Goal: Task Accomplishment & Management: Use online tool/utility

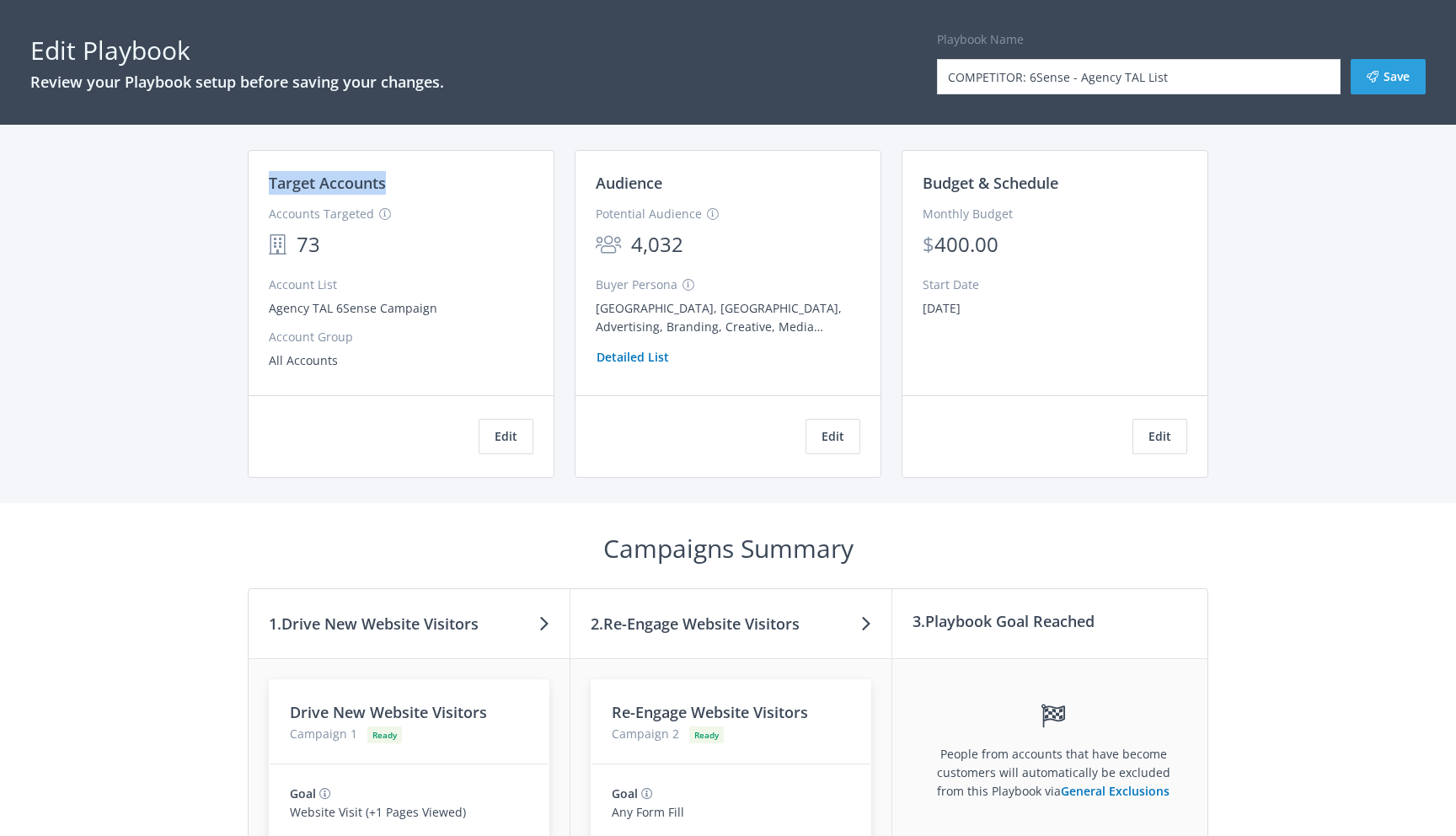
drag, startPoint x: 269, startPoint y: 183, endPoint x: 388, endPoint y: 182, distance: 119.0
click at [388, 182] on div "Target Accounts" at bounding box center [400, 183] width 264 height 24
drag, startPoint x: 596, startPoint y: 182, endPoint x: 673, endPoint y: 184, distance: 77.0
click at [673, 184] on div "Audience" at bounding box center [727, 183] width 264 height 24
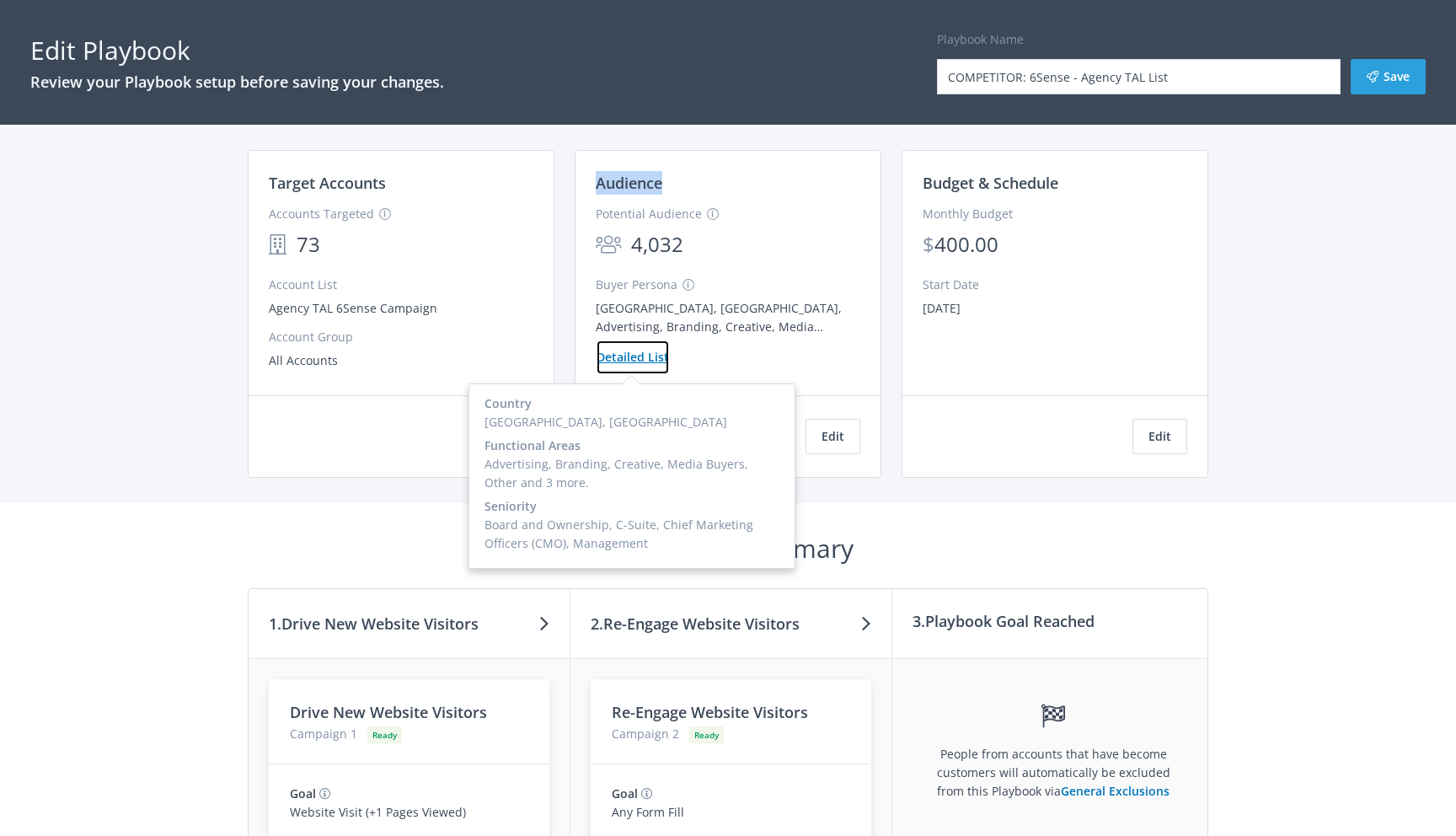
click at [640, 360] on button "Detailed List" at bounding box center [632, 357] width 74 height 36
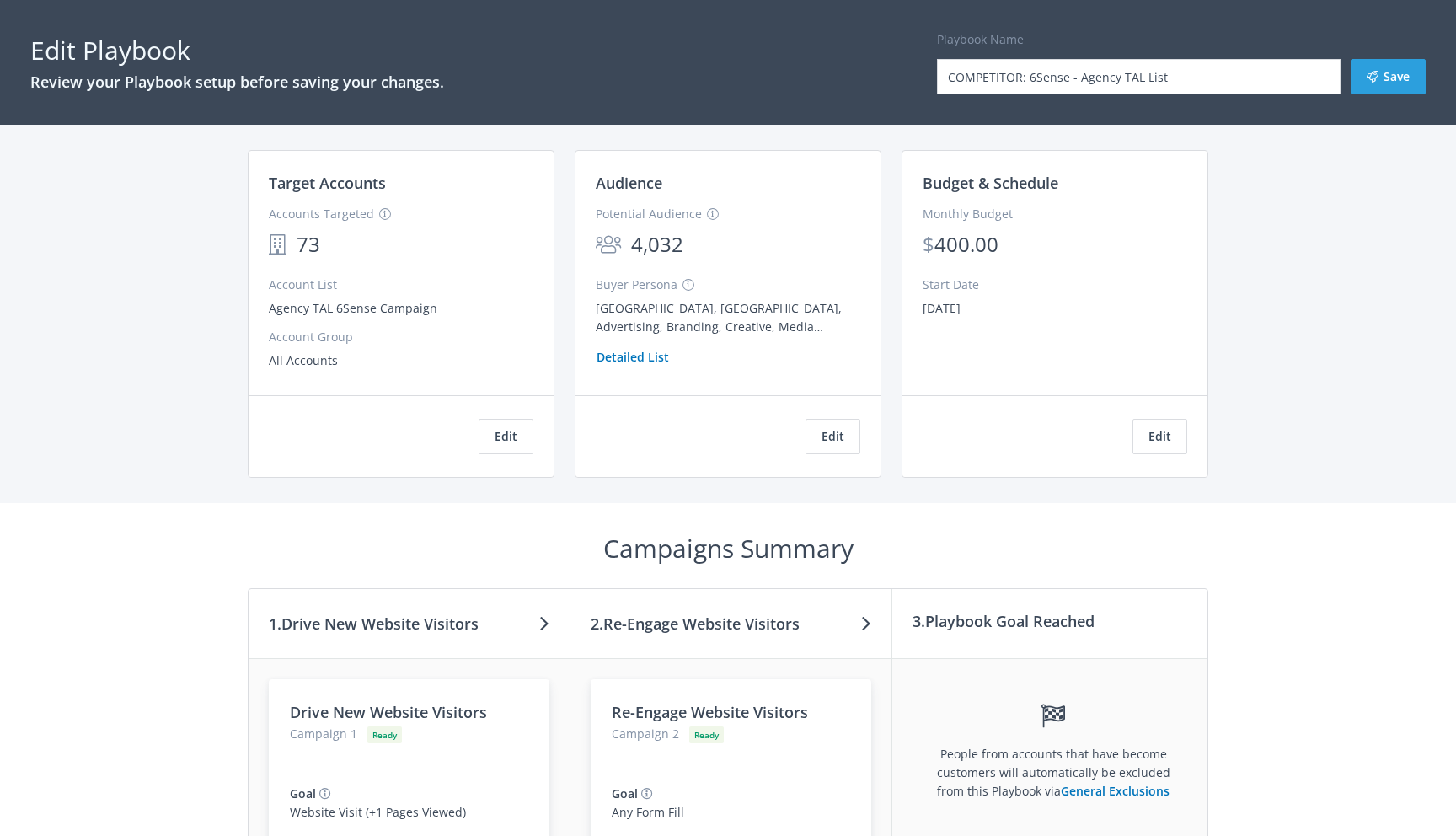
click at [715, 359] on div "Buyer Persona [GEOGRAPHIC_DATA], [GEOGRAPHIC_DATA], Advertising, Branding, Crea…" at bounding box center [727, 326] width 264 height 100
click at [834, 439] on button "Edit" at bounding box center [833, 436] width 55 height 36
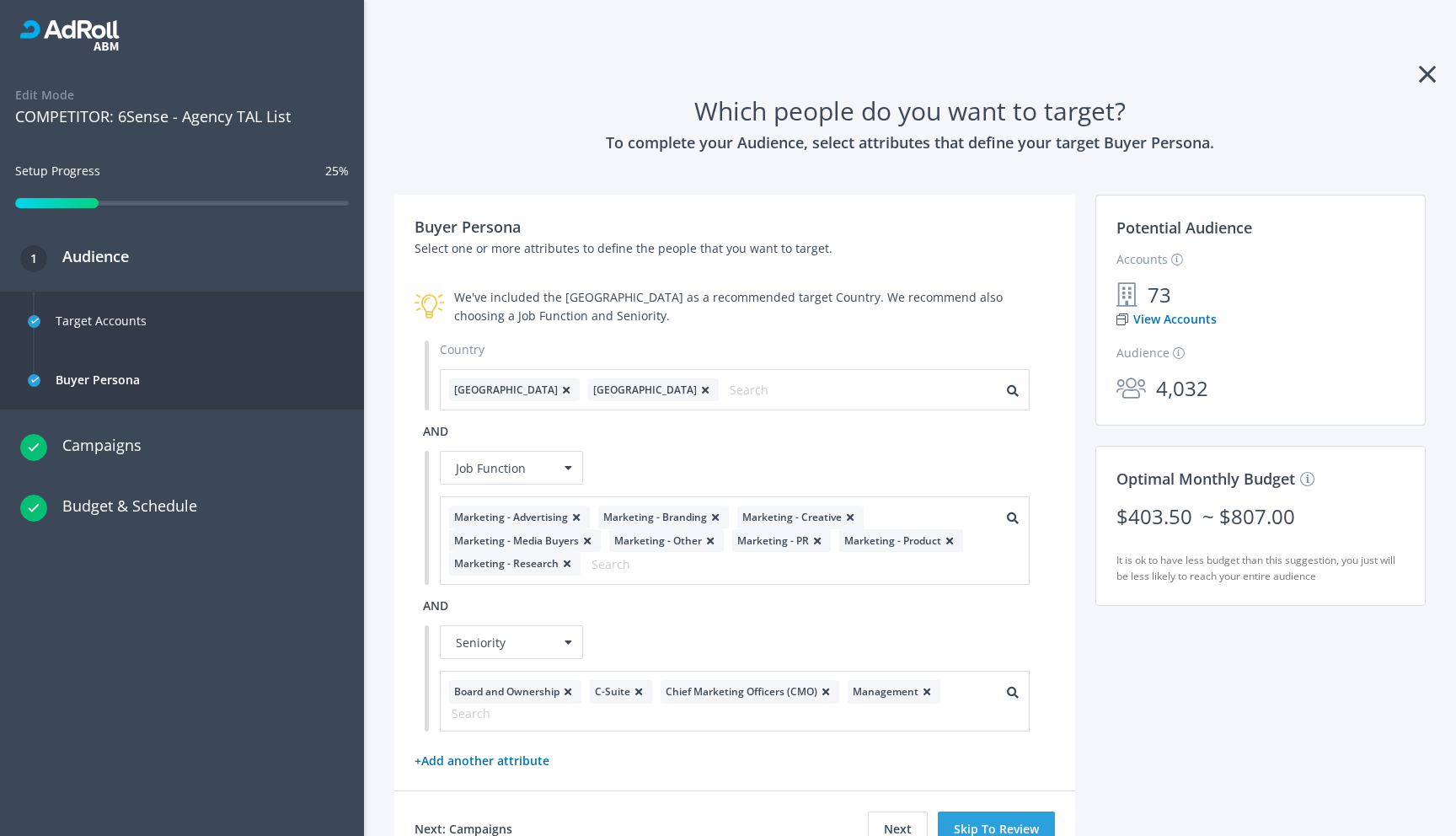
click at [1426, 73] on icon at bounding box center [1427, 74] width 17 height 27
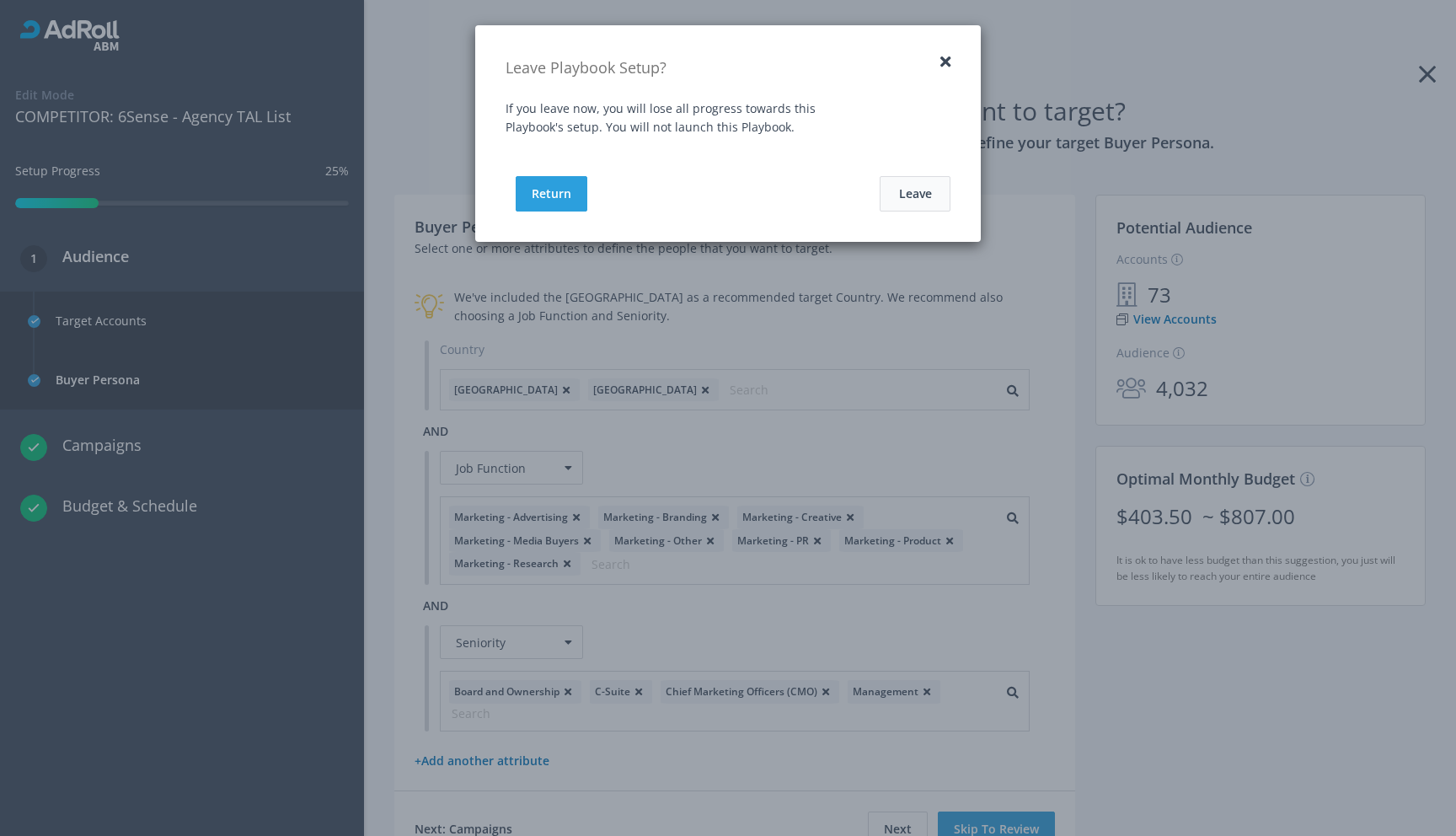
click at [923, 185] on button "Leave" at bounding box center [915, 194] width 71 height 36
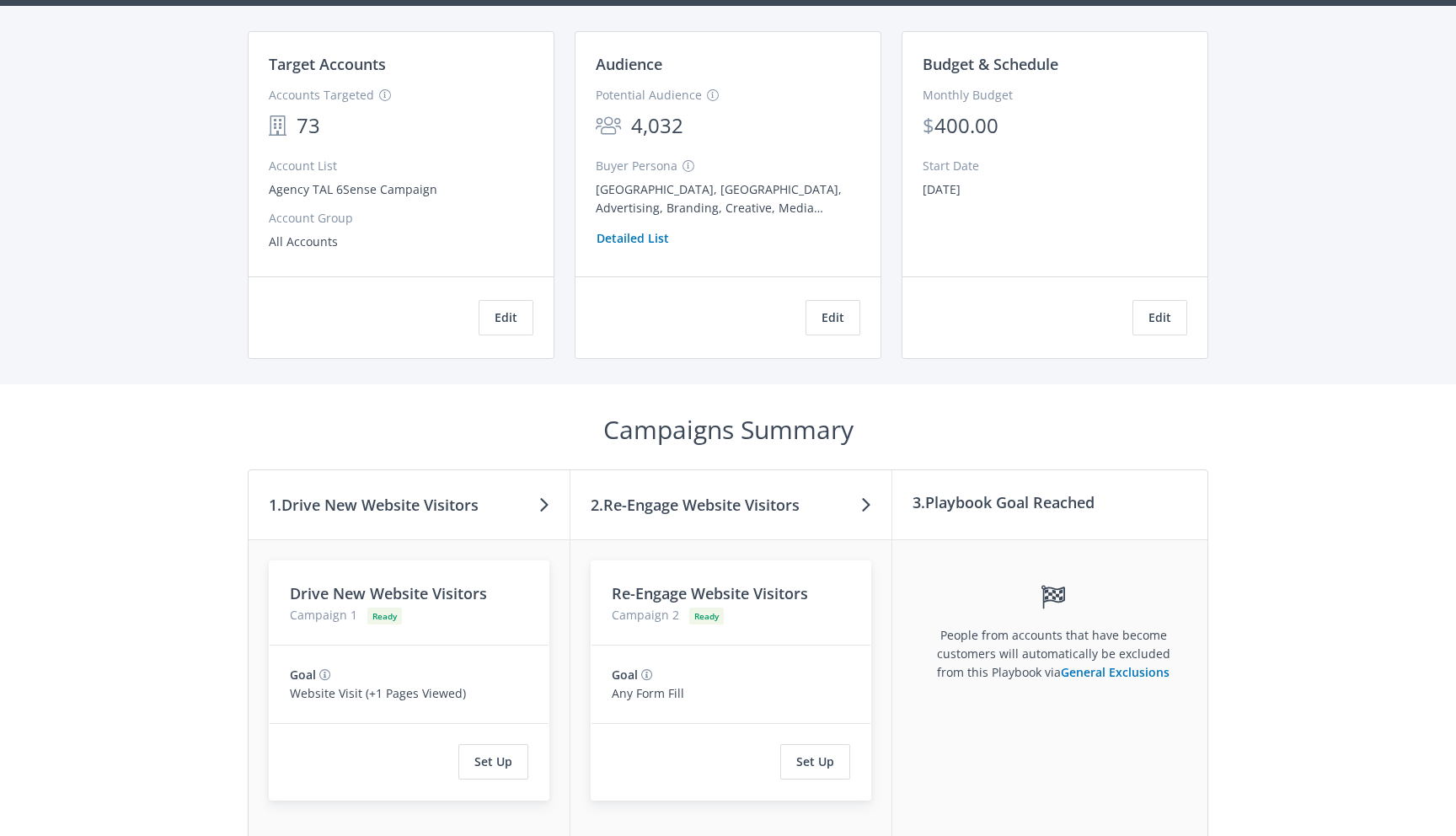
scroll to position [101, 0]
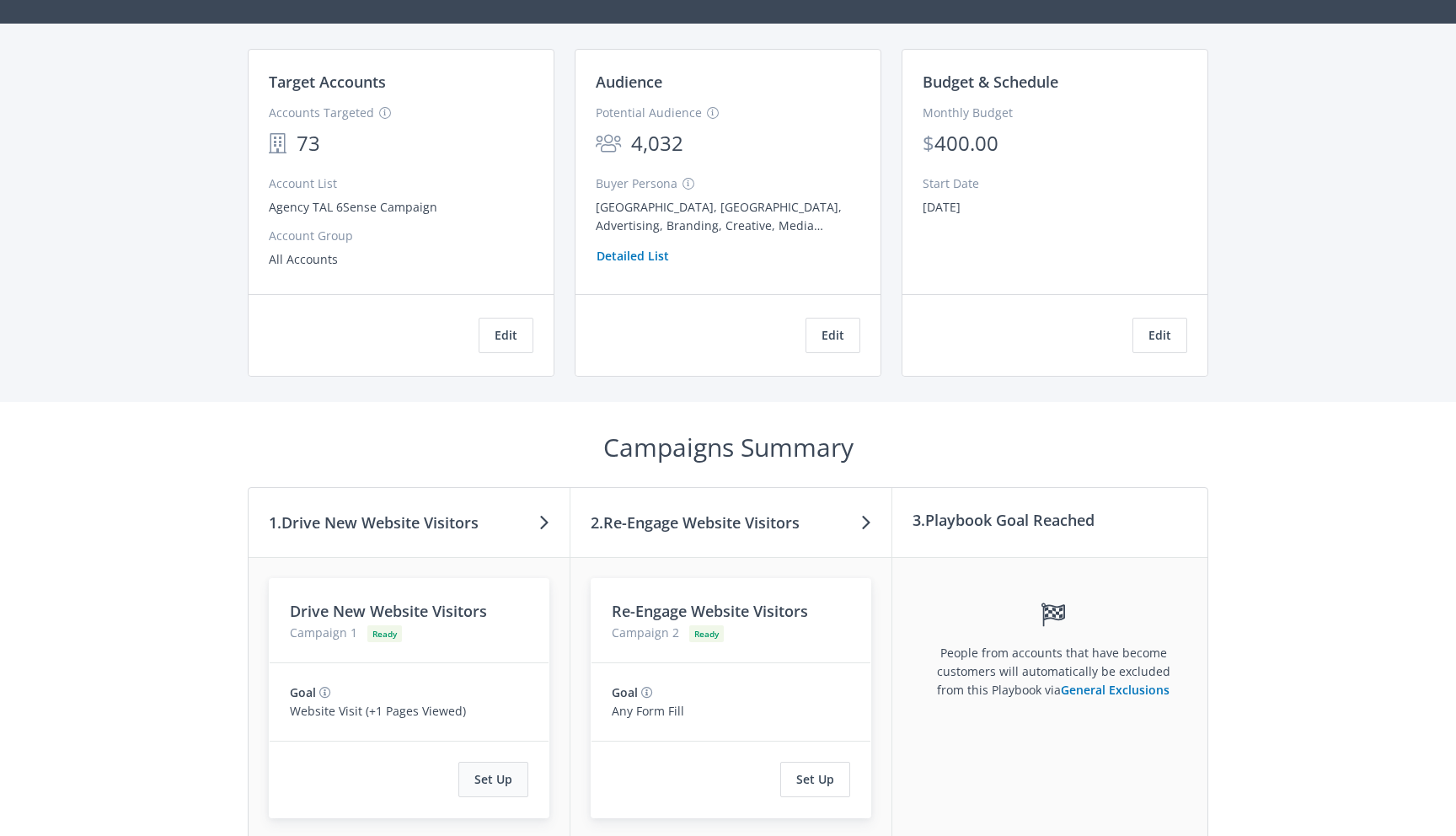
click at [501, 774] on button "Set Up" at bounding box center [493, 780] width 70 height 36
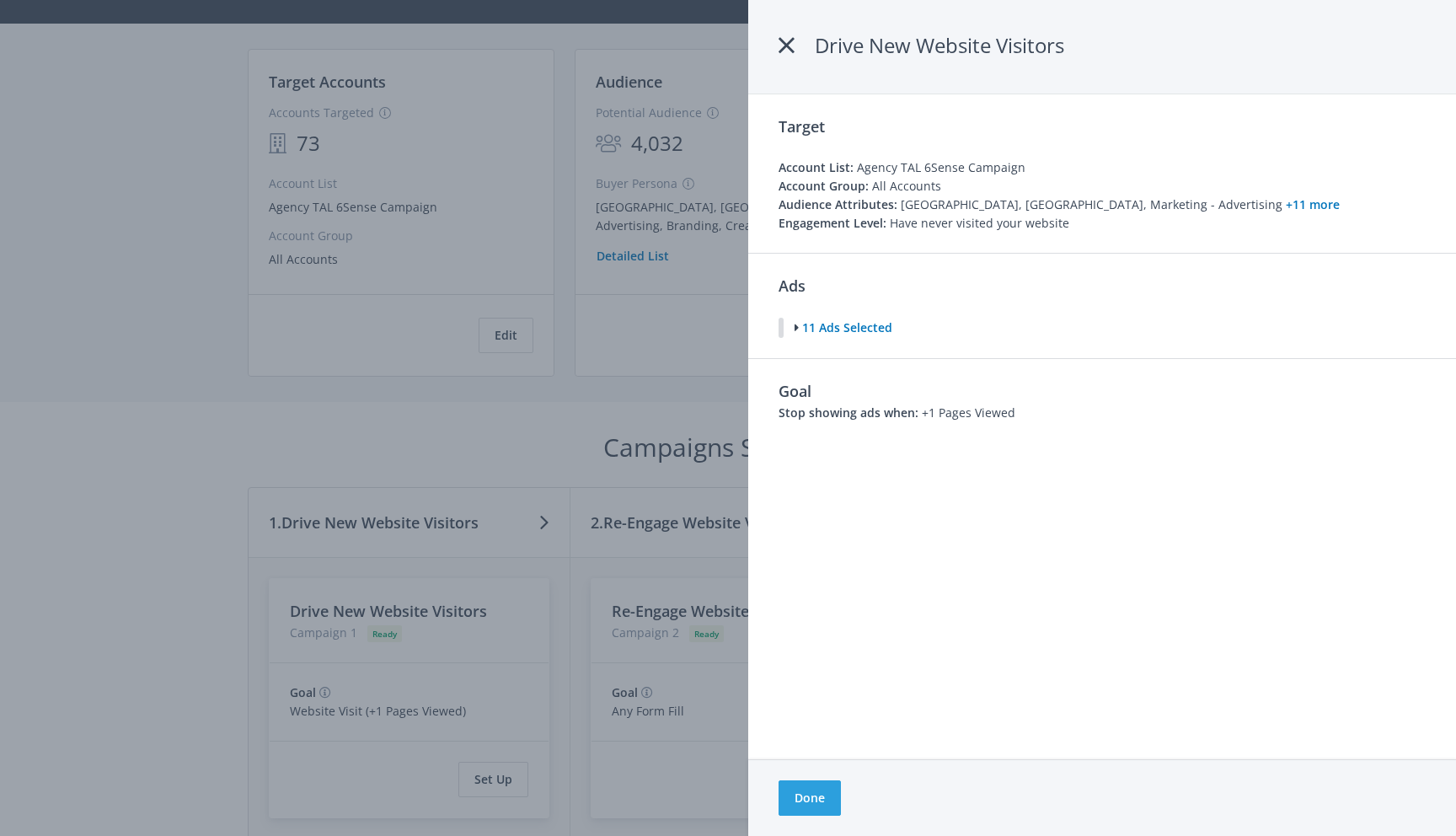
click at [562, 666] on div at bounding box center [728, 418] width 1456 height 836
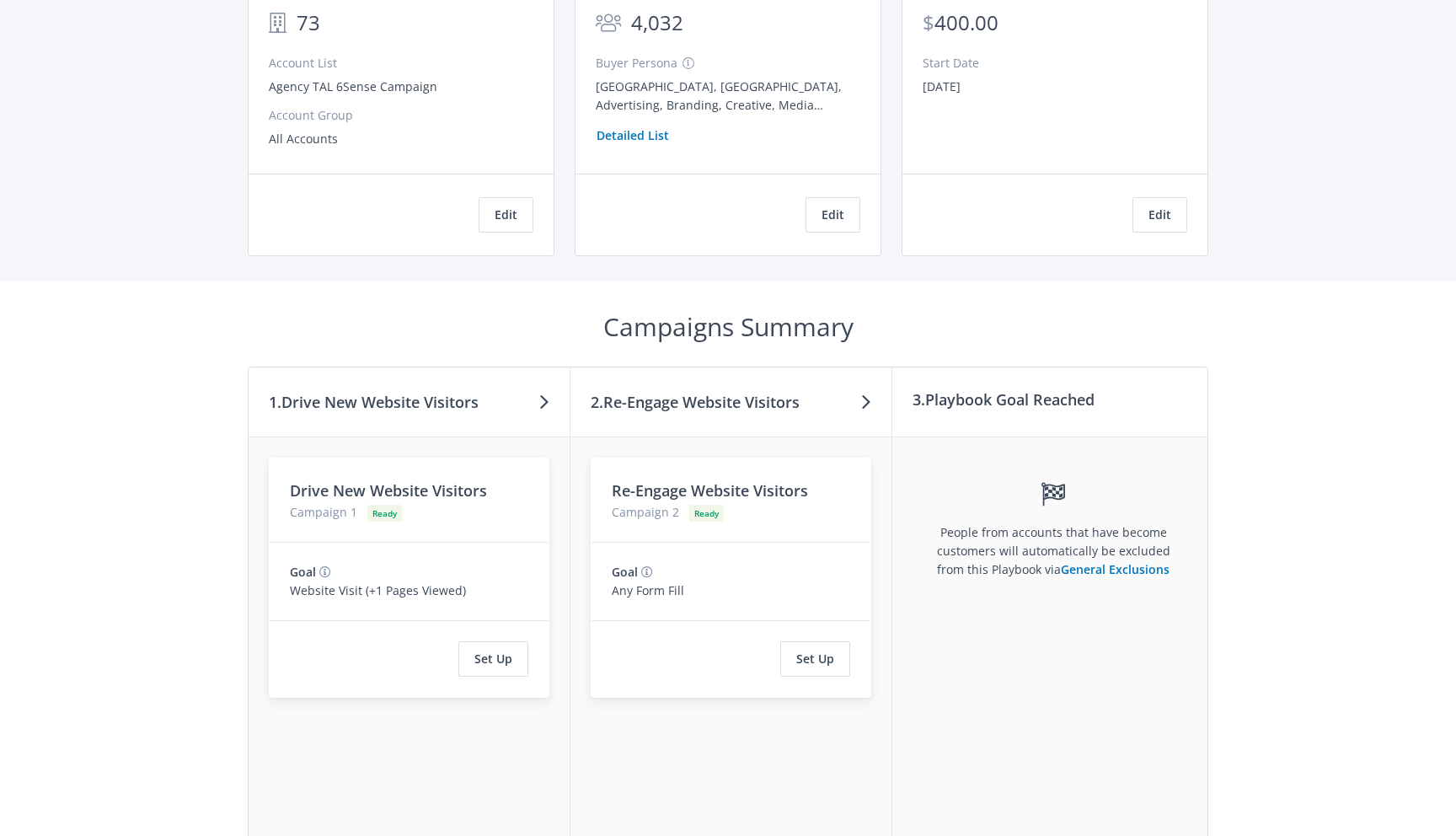
scroll to position [223, 0]
click at [496, 649] on button "Set Up" at bounding box center [493, 657] width 70 height 36
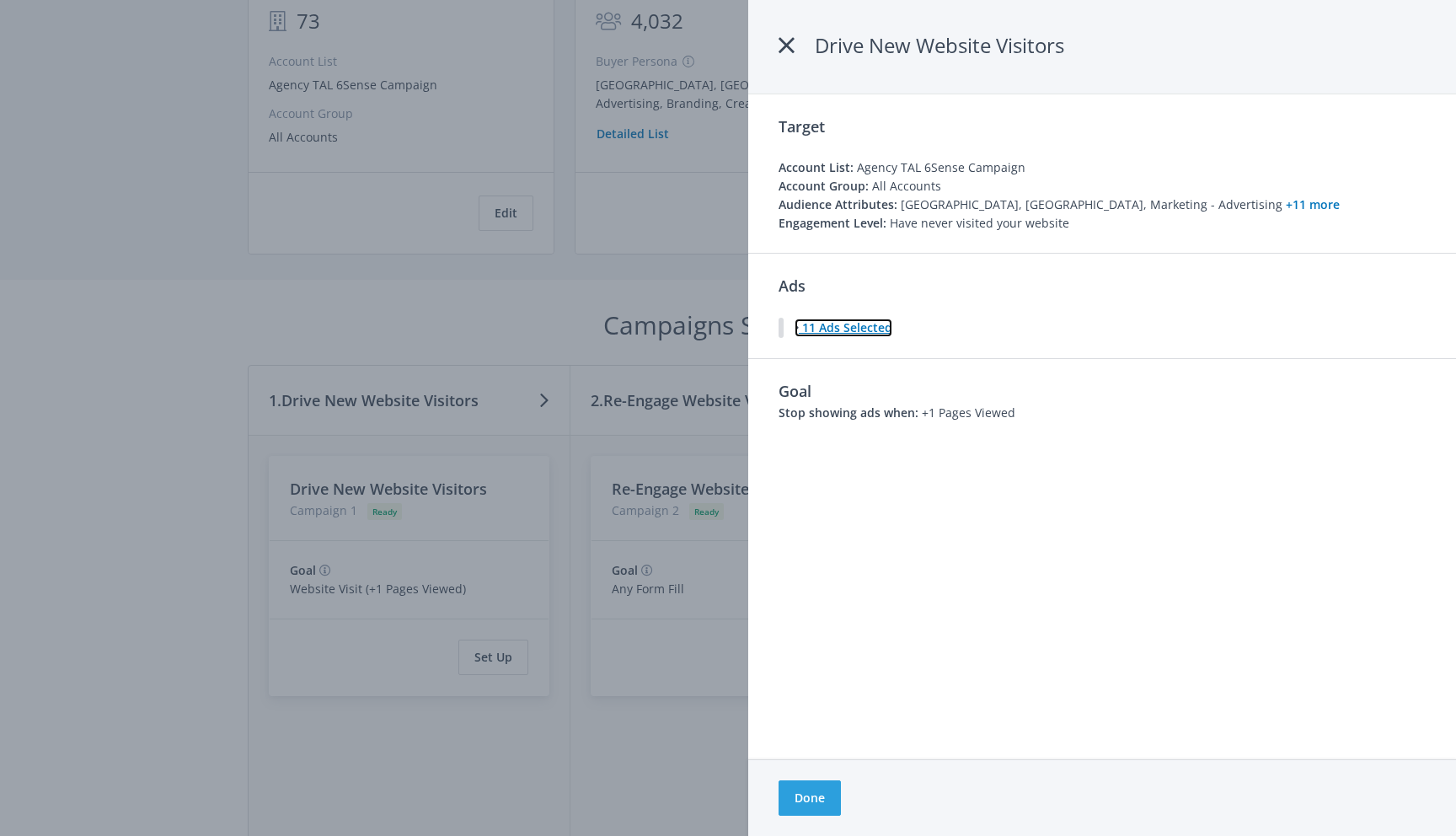
click at [797, 328] on icon at bounding box center [797, 328] width 4 height 12
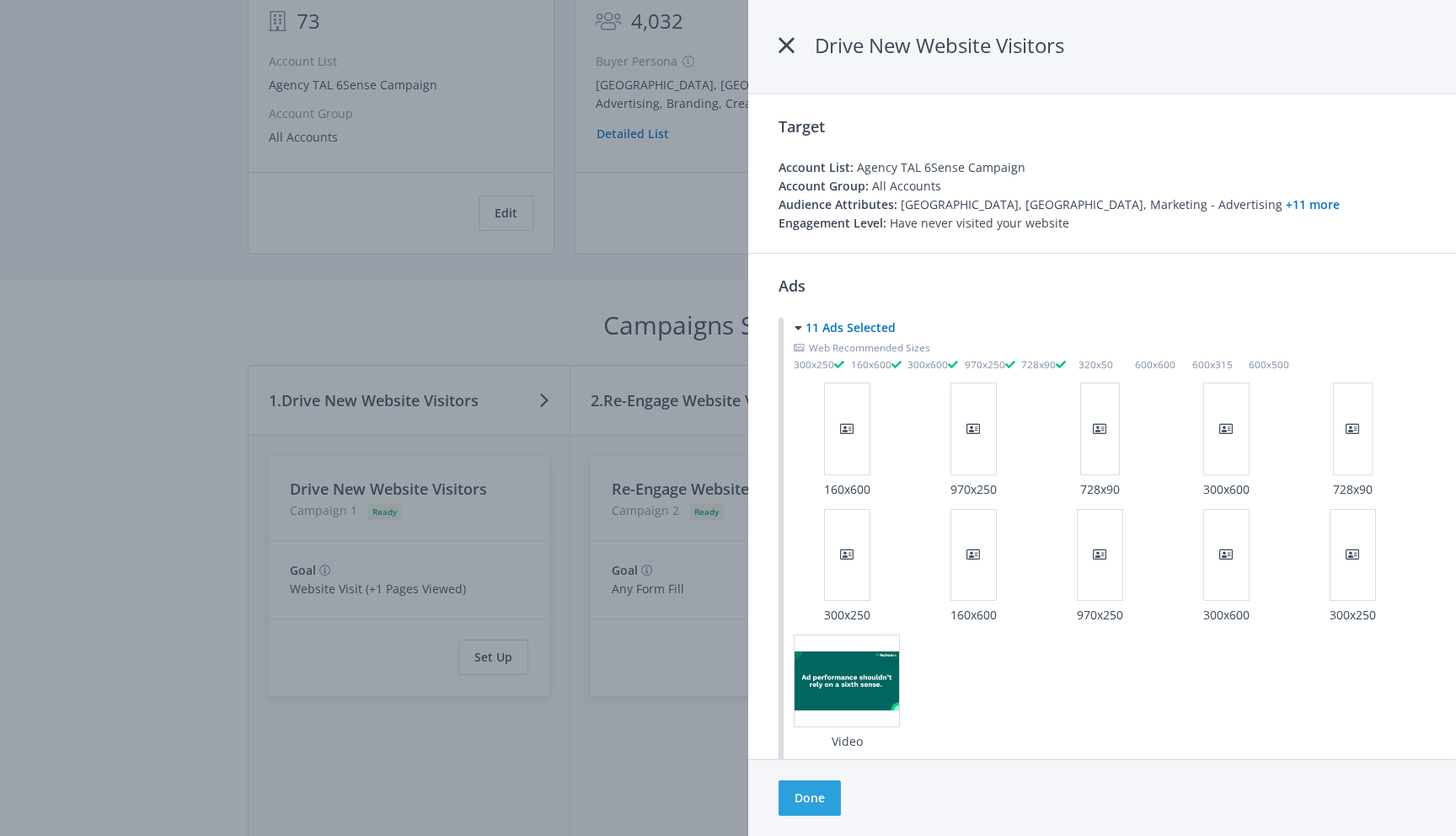
click at [934, 270] on div "Ads 11 Ads Selected Web Recommended Sizes 300x250 160x600 300x600 970x250 728x9…" at bounding box center [1101, 534] width 708 height 564
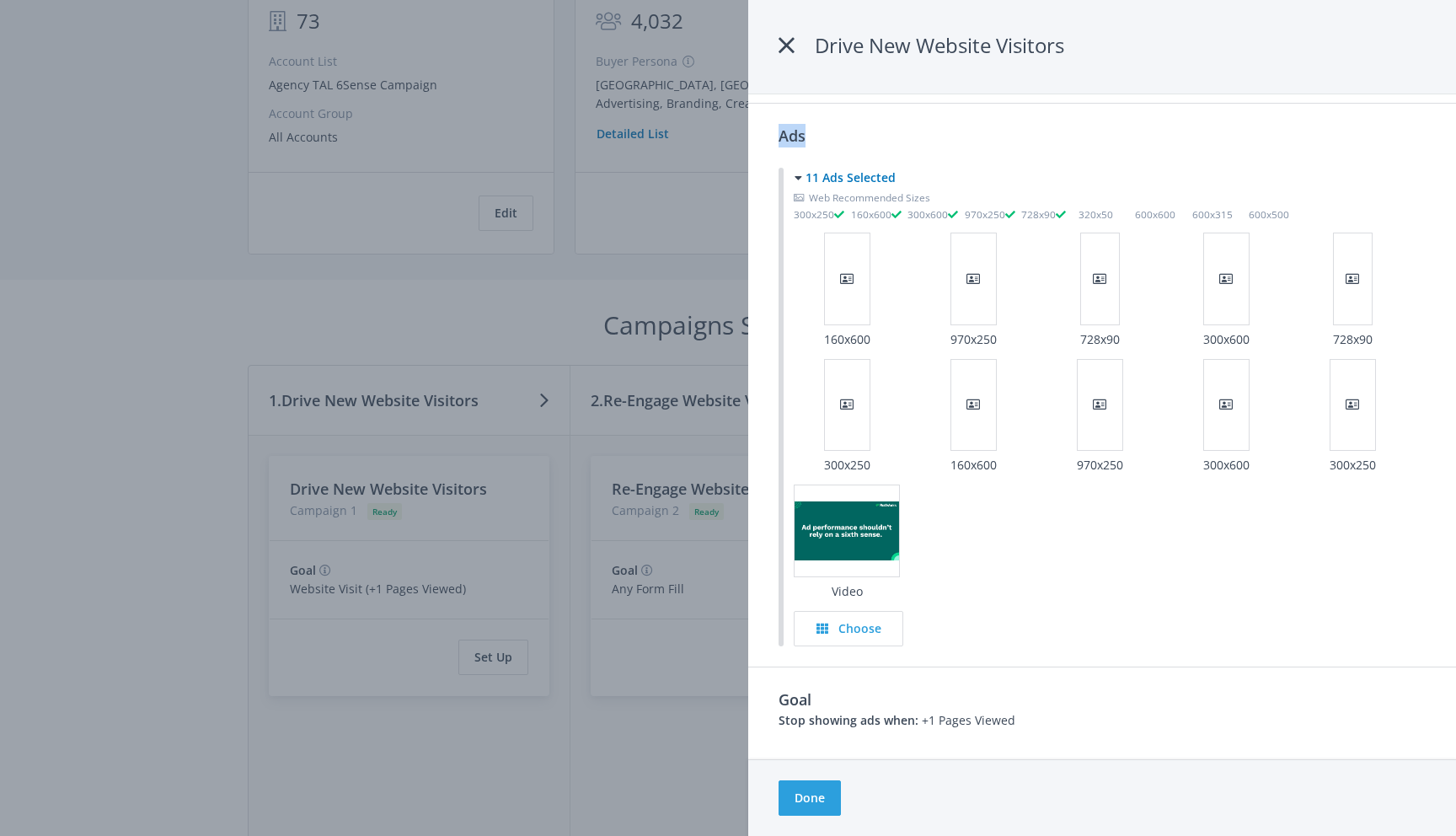
scroll to position [0, 0]
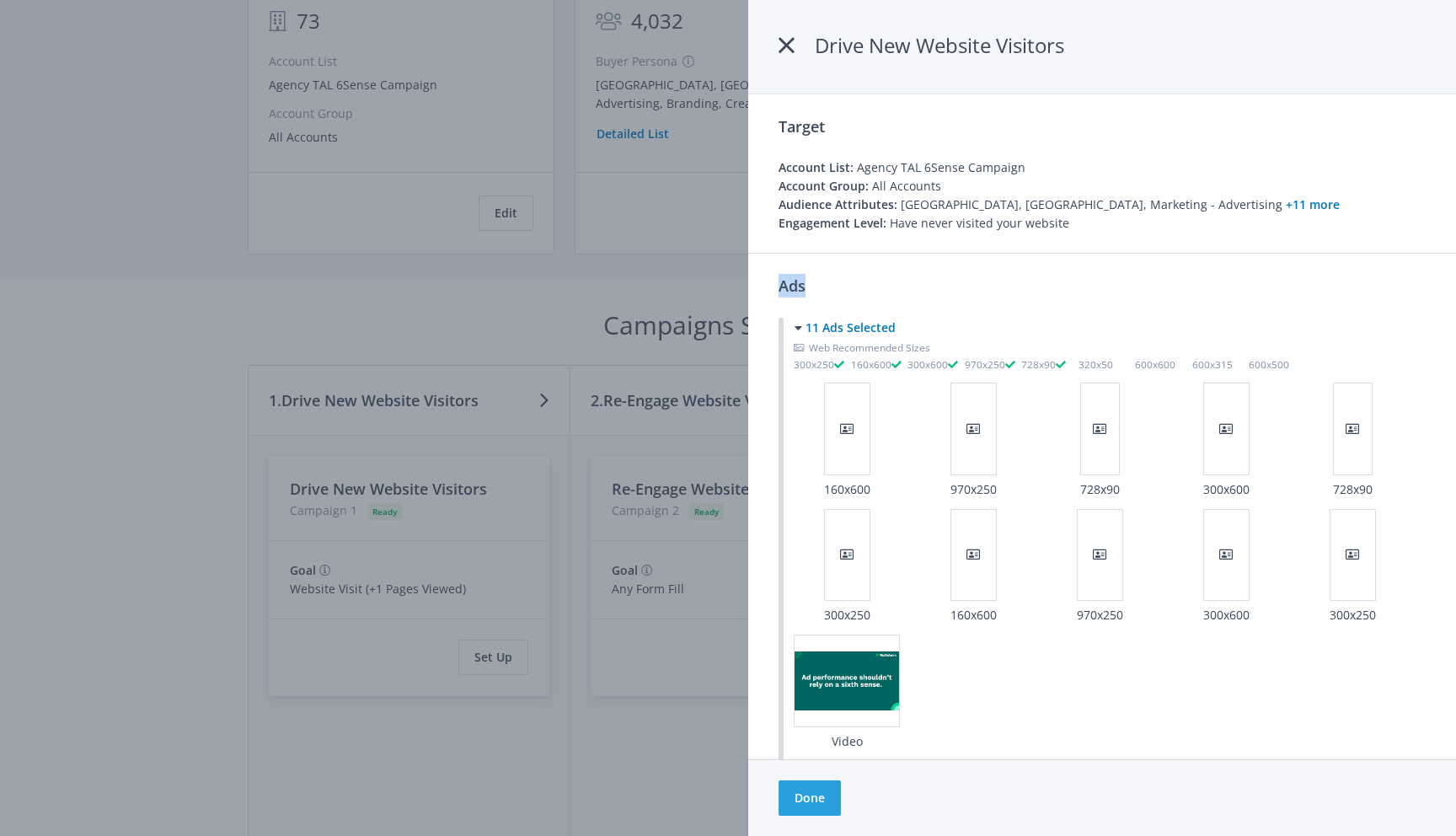
click at [1064, 110] on div "Target Account List: Agency TAL 6Sense Campaign Account Group: All Accounts Aud…" at bounding box center [1101, 174] width 708 height 158
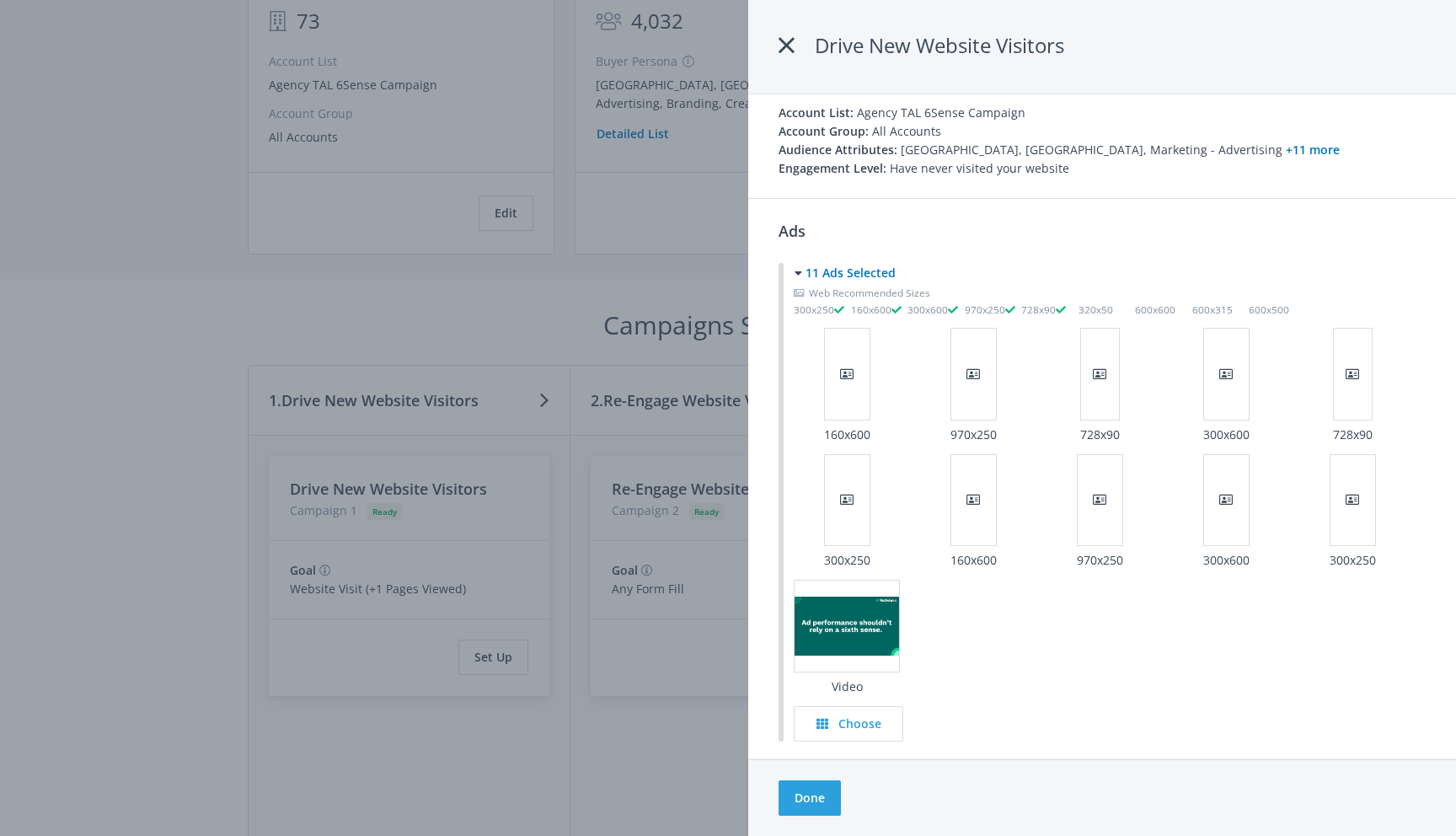
scroll to position [85, 0]
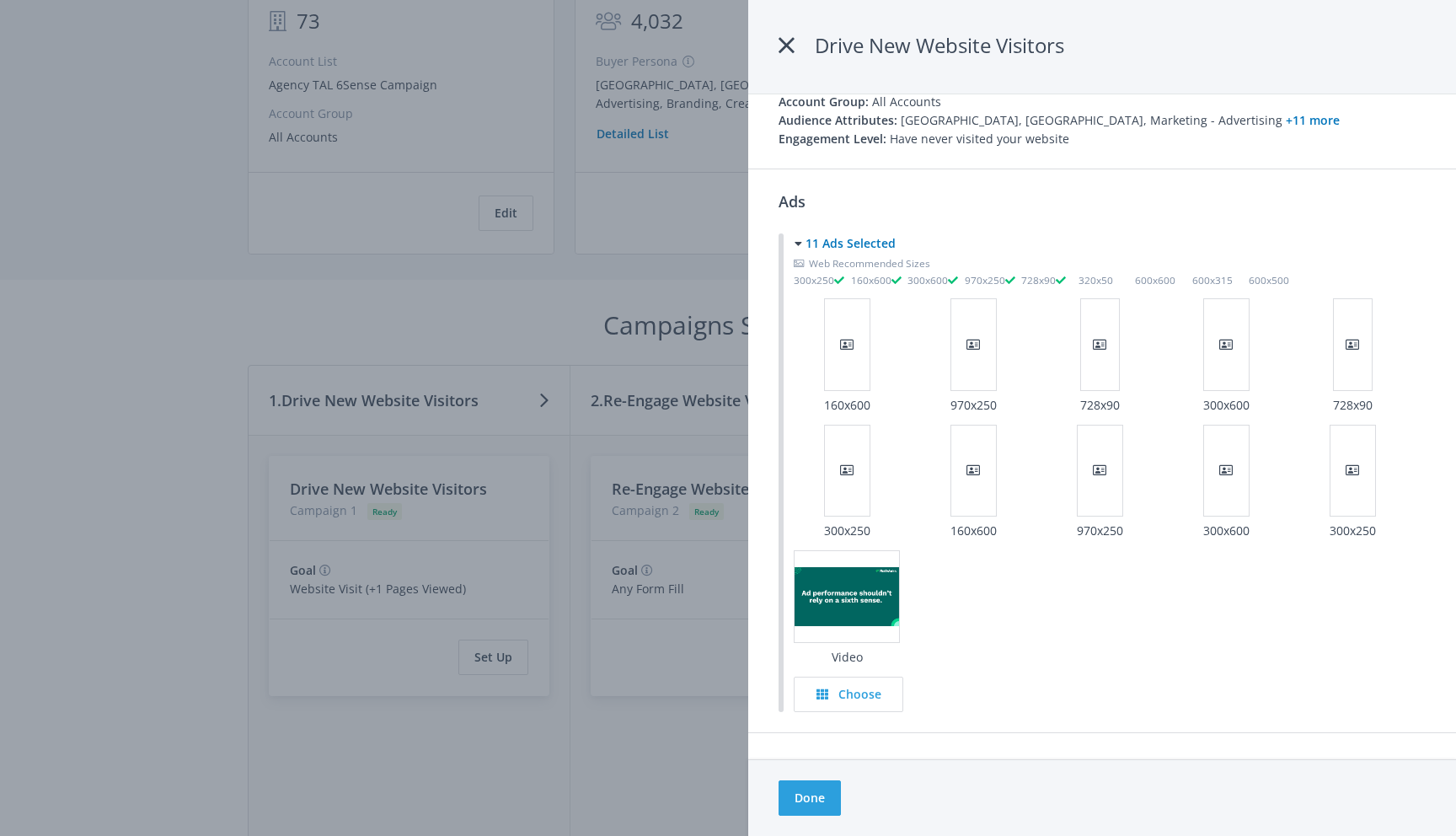
click at [945, 697] on div "Choose" at bounding box center [1110, 694] width 632 height 36
click at [852, 702] on h4 "Choose" at bounding box center [860, 694] width 43 height 19
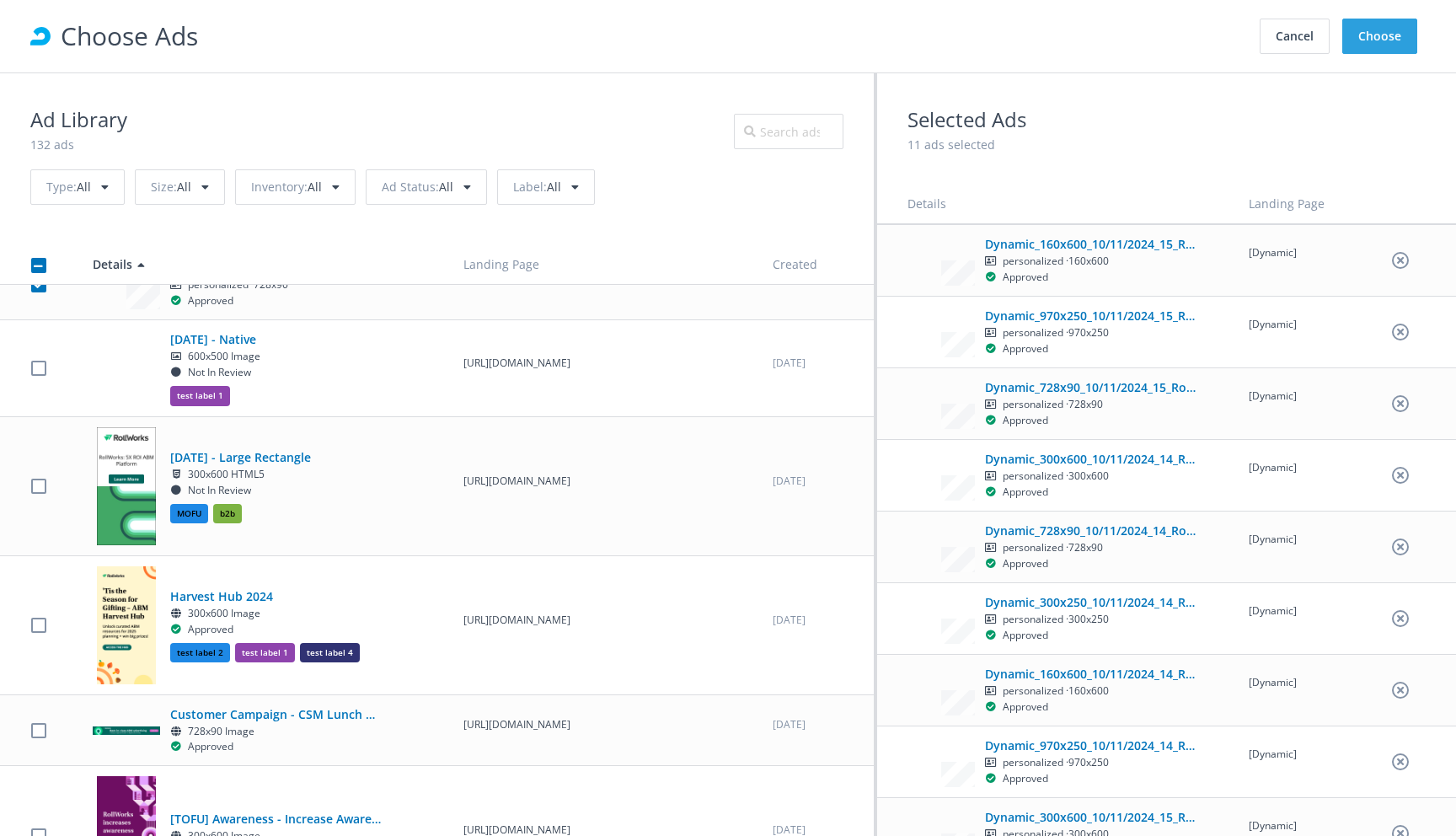
scroll to position [1350, 0]
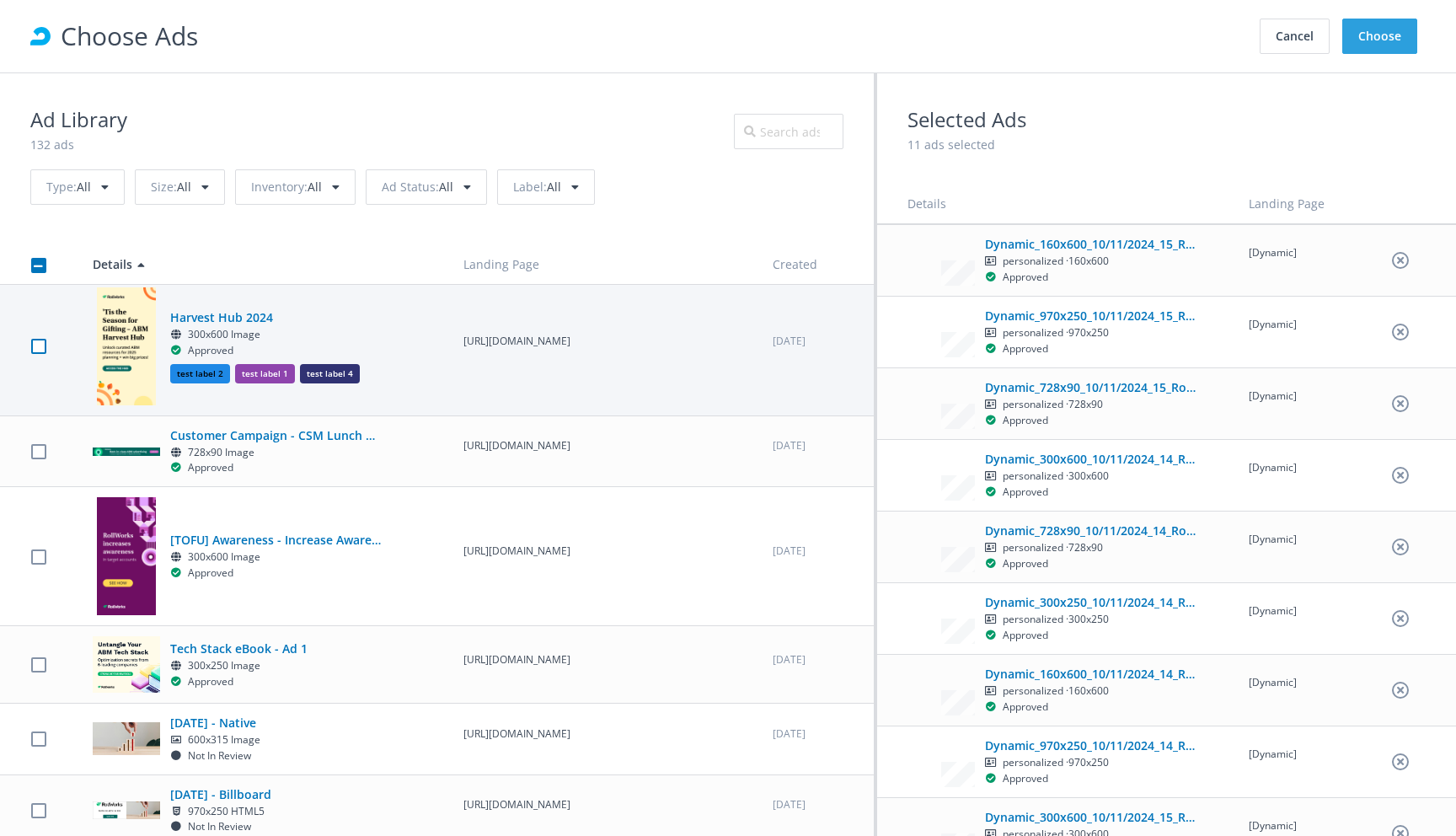
click at [35, 354] on label at bounding box center [38, 346] width 15 height 16
checkbox input "true"
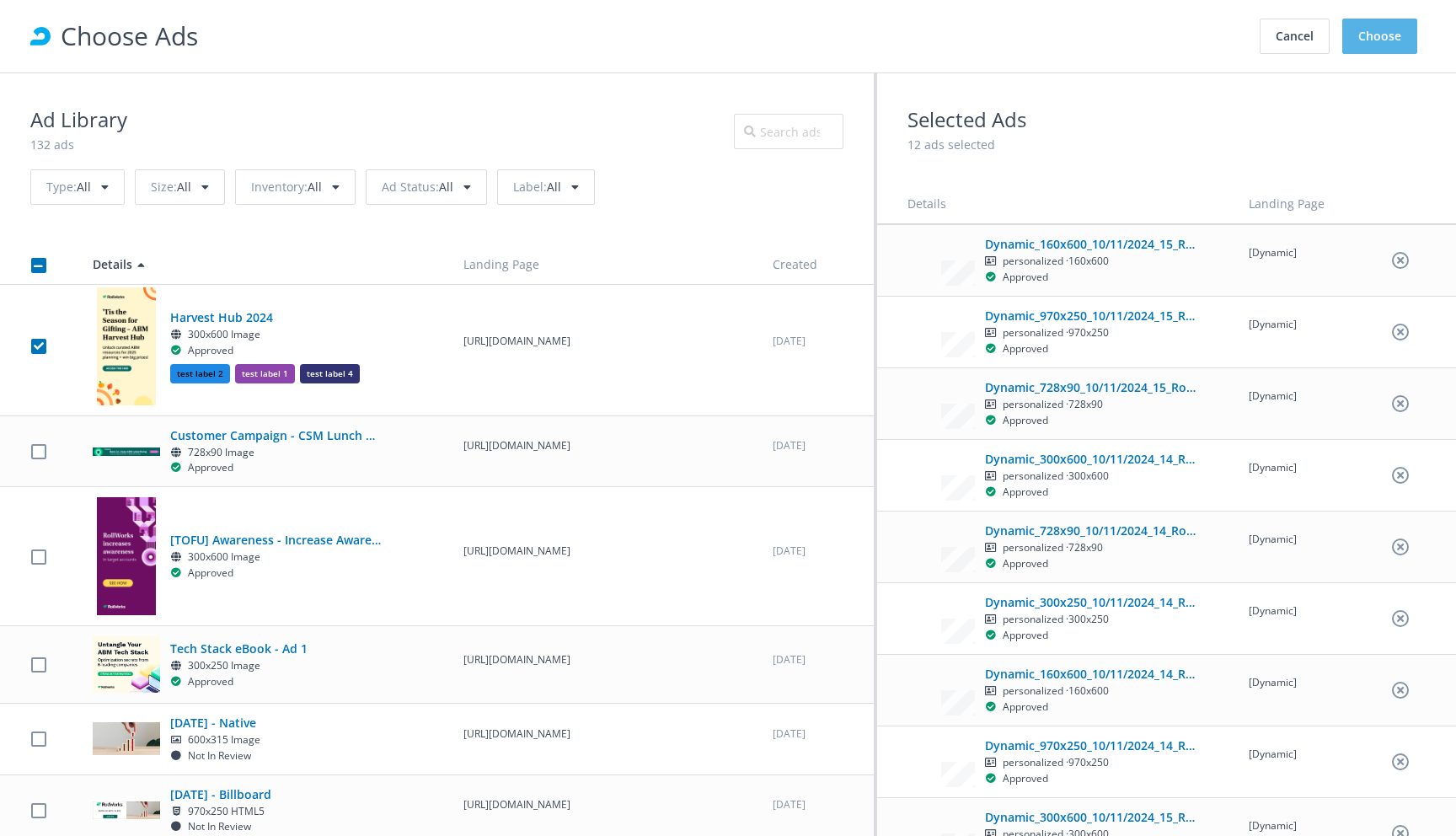
click at [1375, 41] on button "Choose" at bounding box center [1379, 37] width 75 height 36
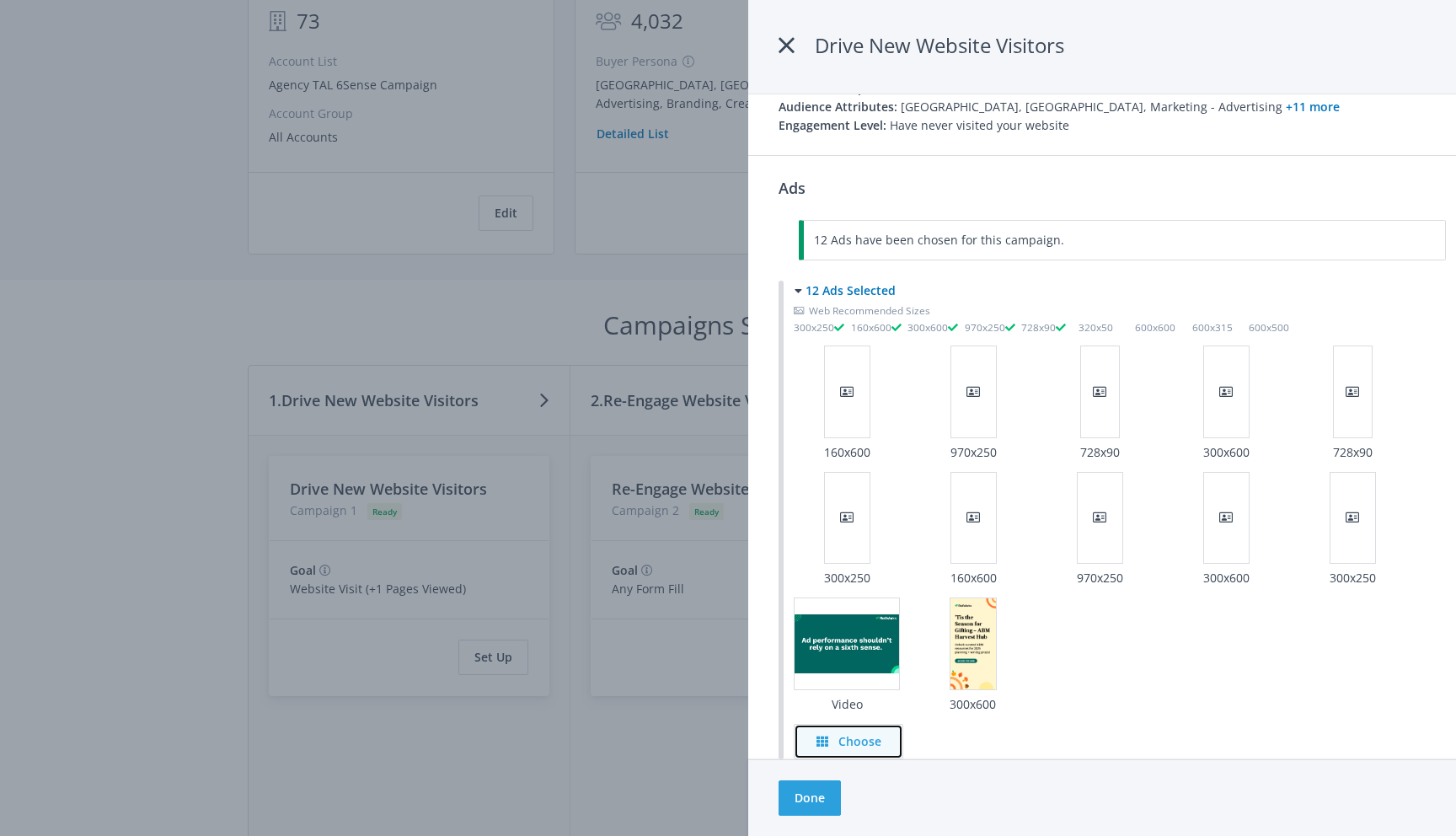
click at [844, 732] on h4 "Choose" at bounding box center [860, 741] width 43 height 19
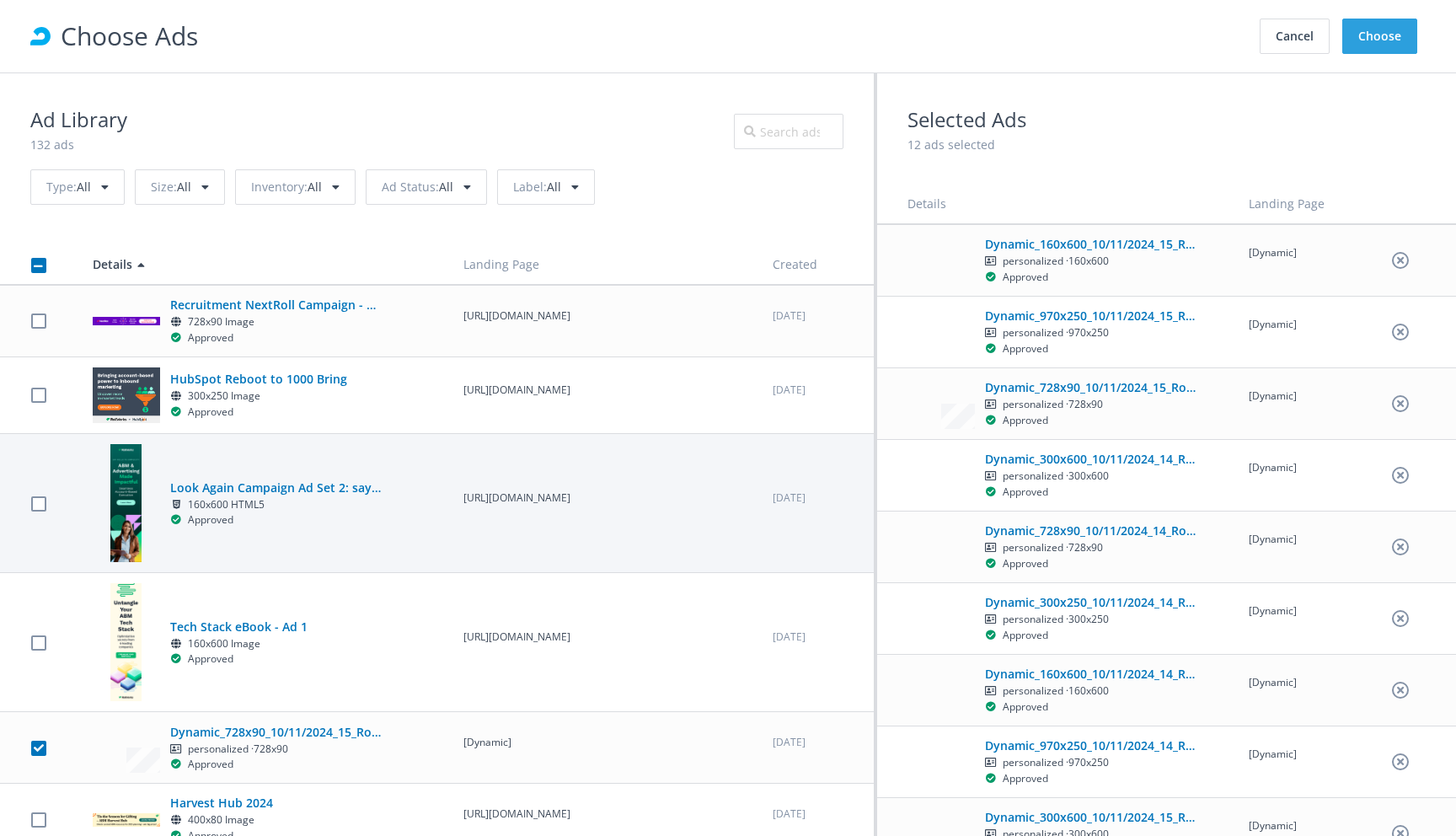
scroll to position [0, 0]
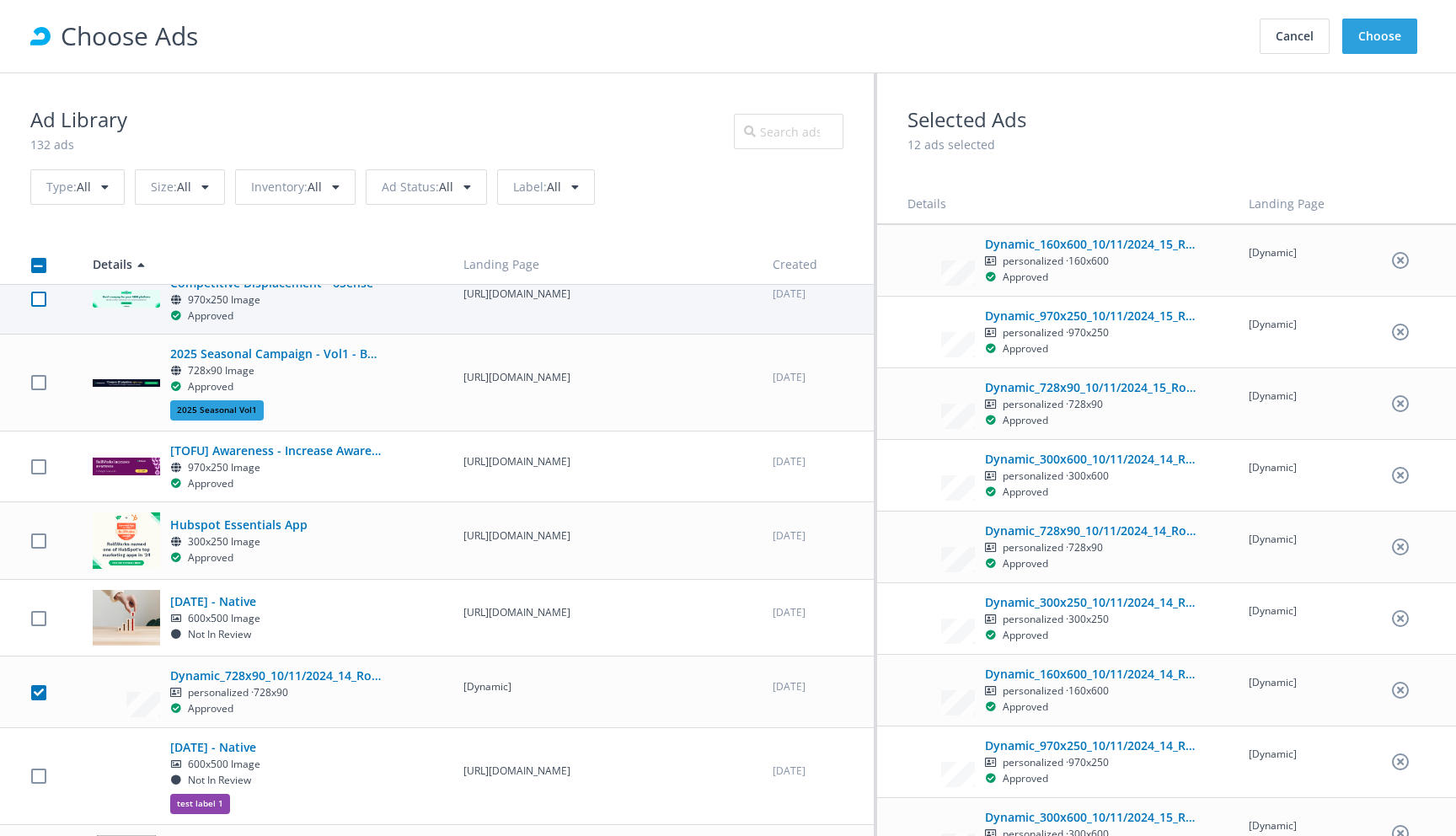
click at [37, 307] on label at bounding box center [38, 299] width 15 height 16
checkbox input "true"
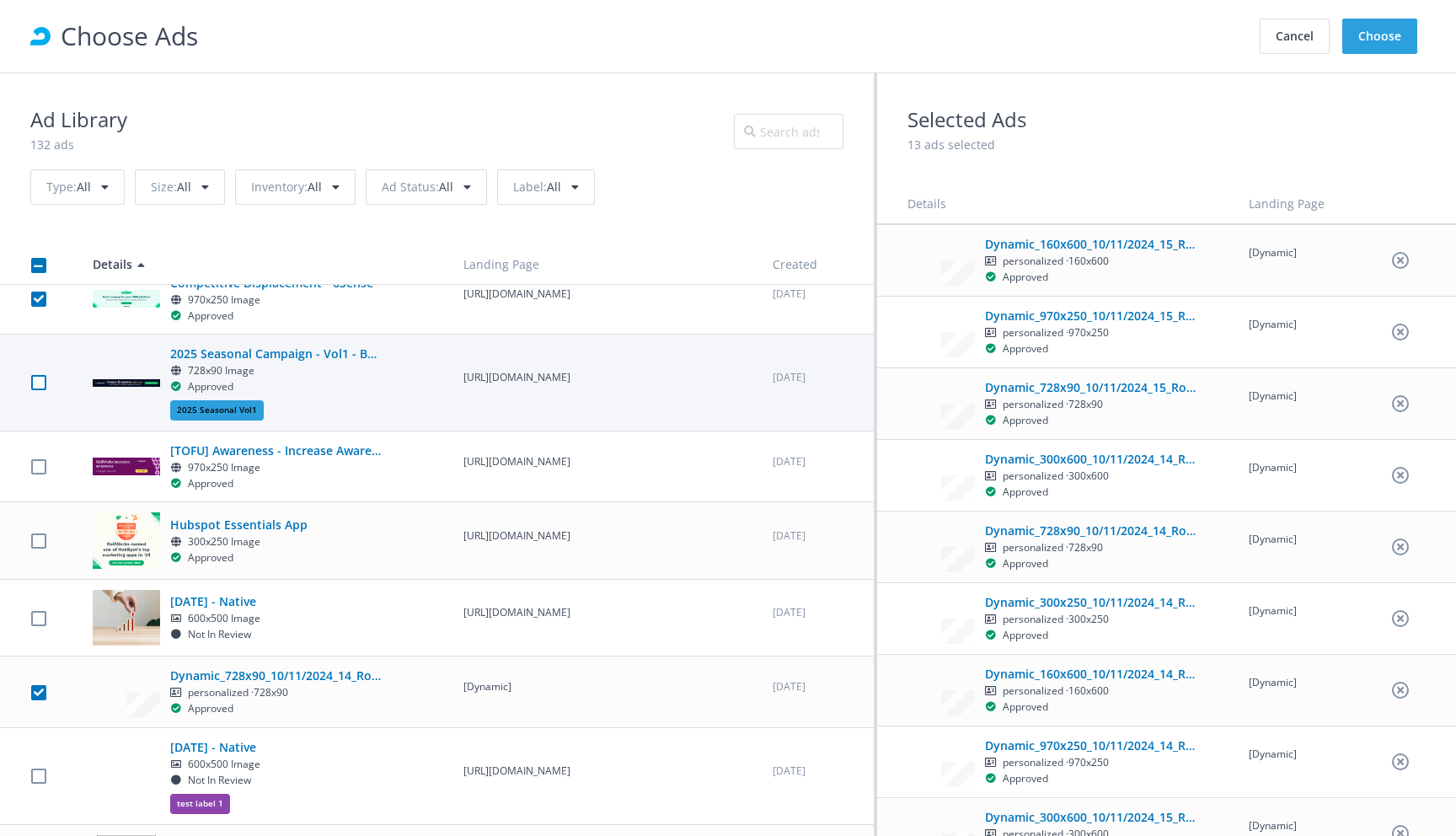
click at [39, 391] on label at bounding box center [38, 383] width 15 height 16
checkbox input "true"
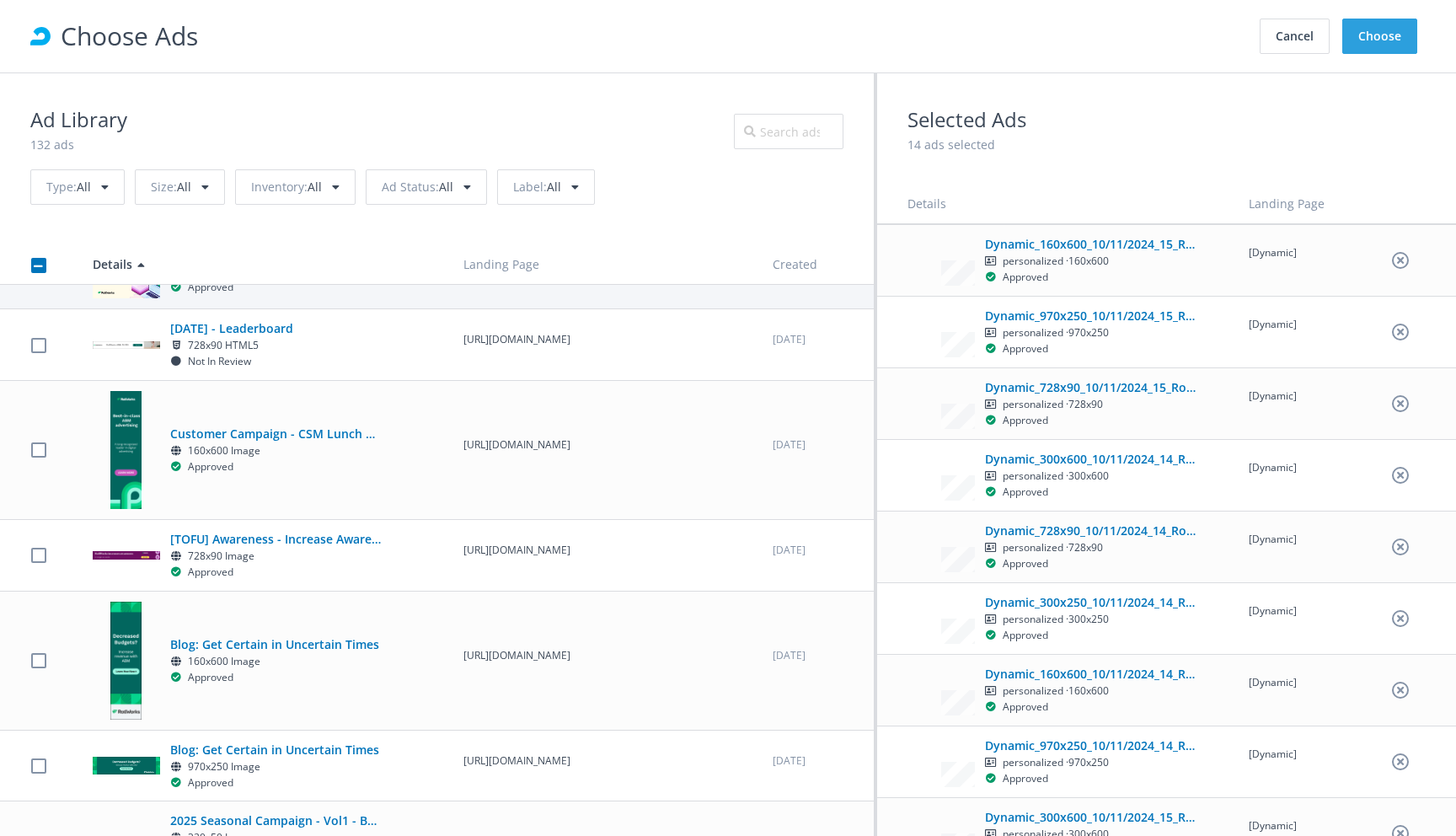
click at [36, 279] on label at bounding box center [38, 271] width 15 height 16
checkbox input "true"
click at [1360, 45] on button "Choose" at bounding box center [1379, 37] width 75 height 36
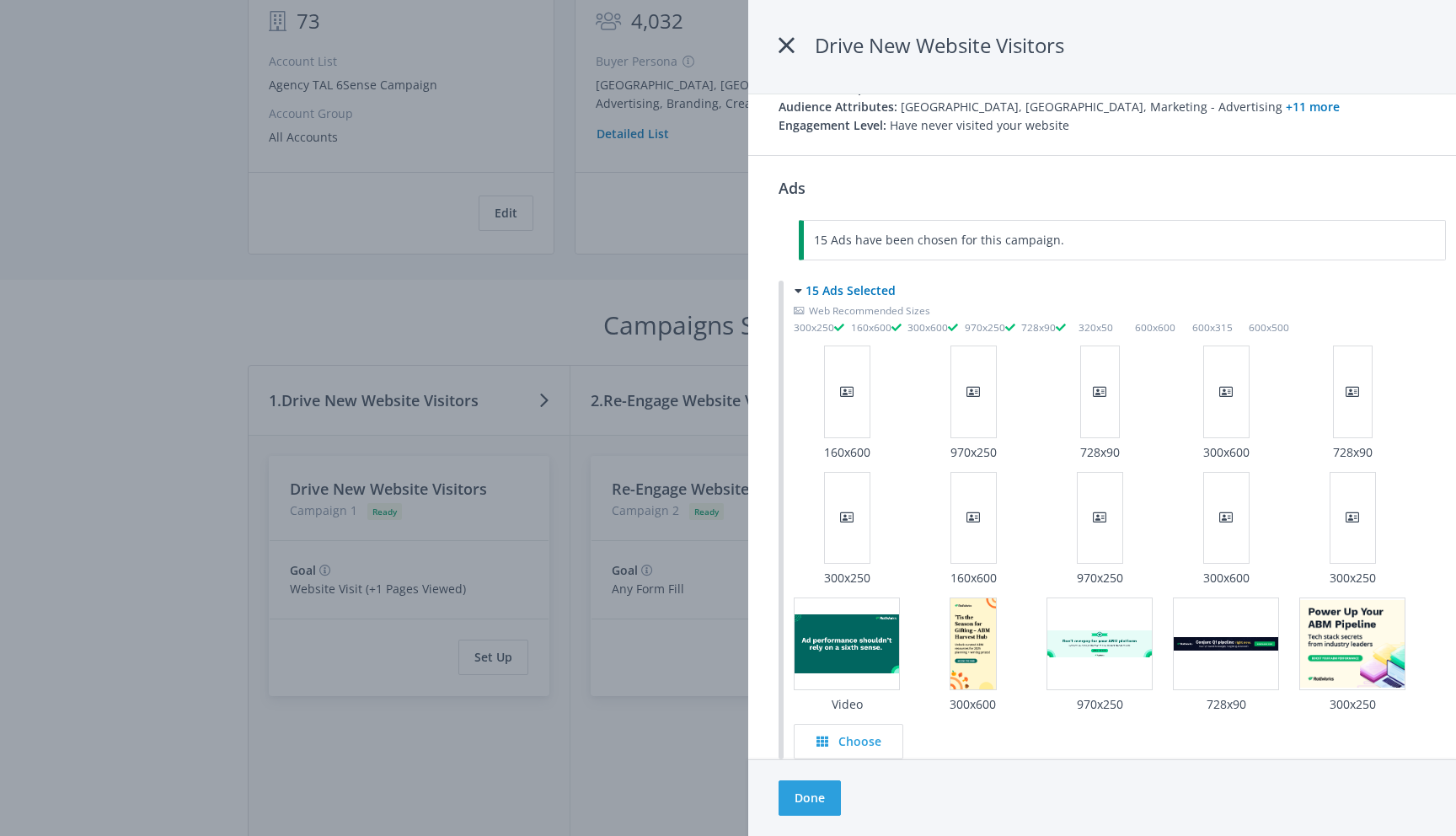
click at [767, 634] on div "Ads 15 Ads have been chosen for this campaign. 15 Ads Selected Web Recommended …" at bounding box center [1101, 467] width 708 height 624
click at [417, 519] on div at bounding box center [728, 418] width 1456 height 836
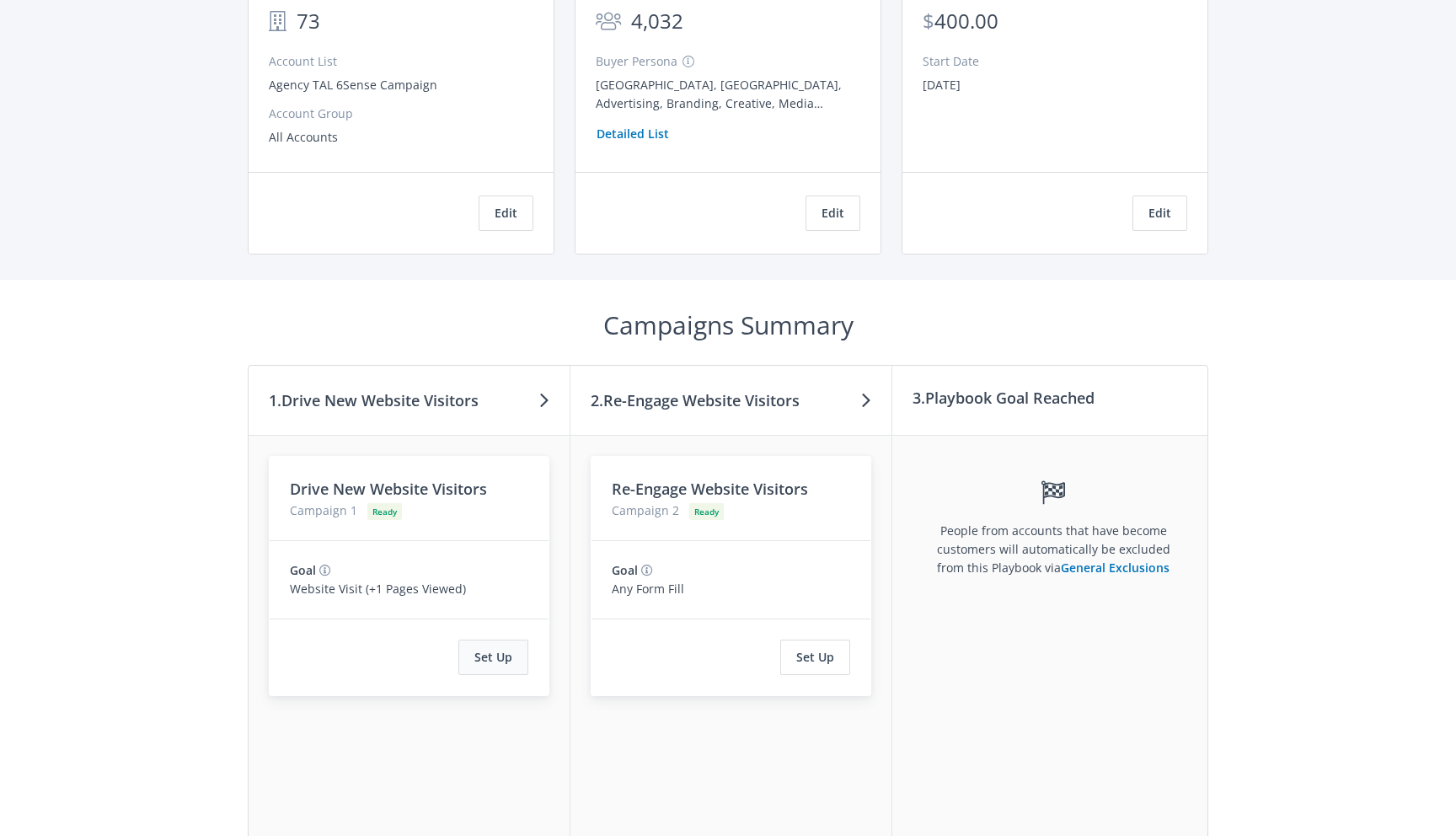
click at [485, 660] on button "Set Up" at bounding box center [493, 657] width 70 height 36
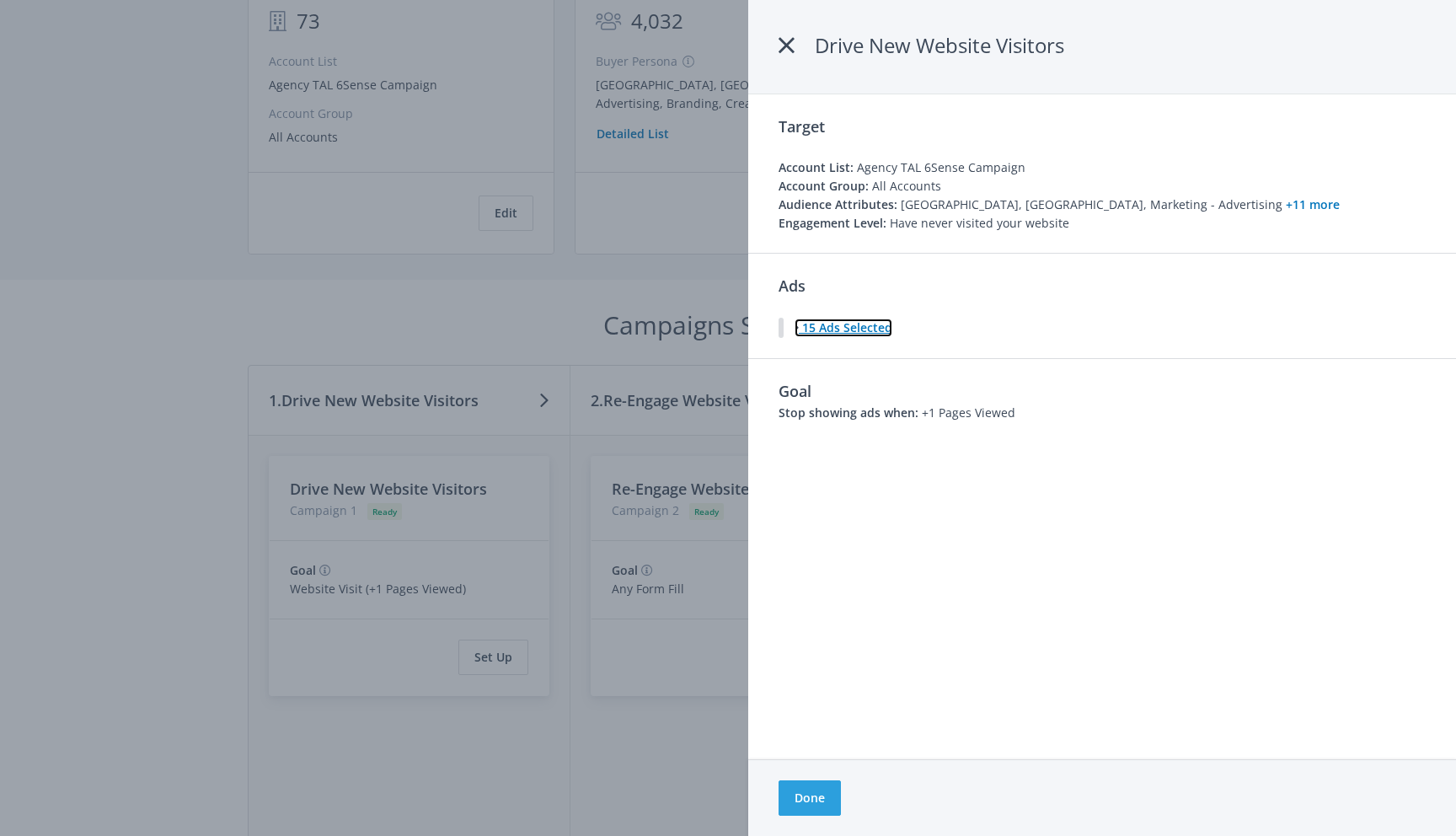
click at [795, 327] on icon at bounding box center [797, 328] width 4 height 12
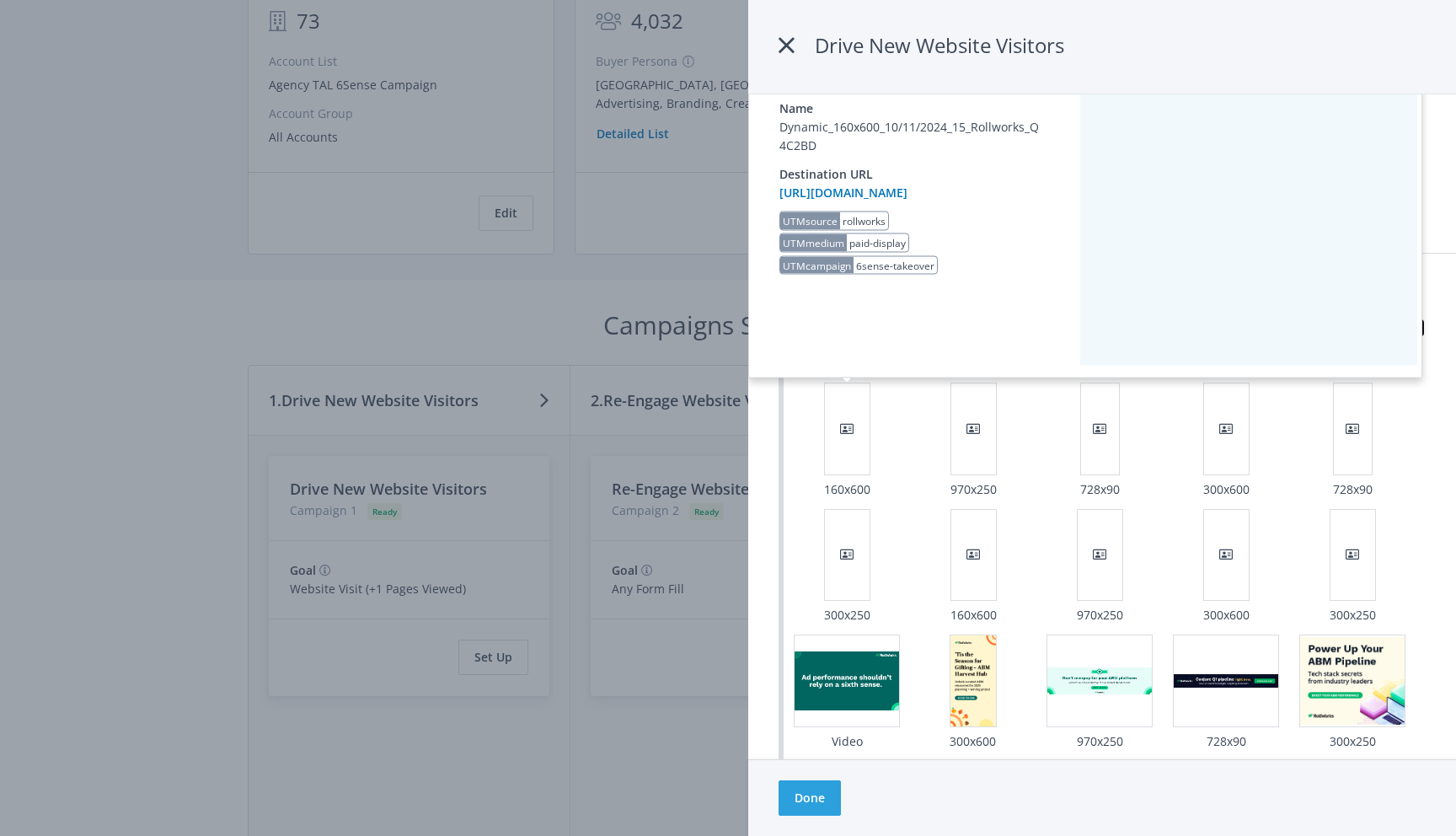
scroll to position [150, 0]
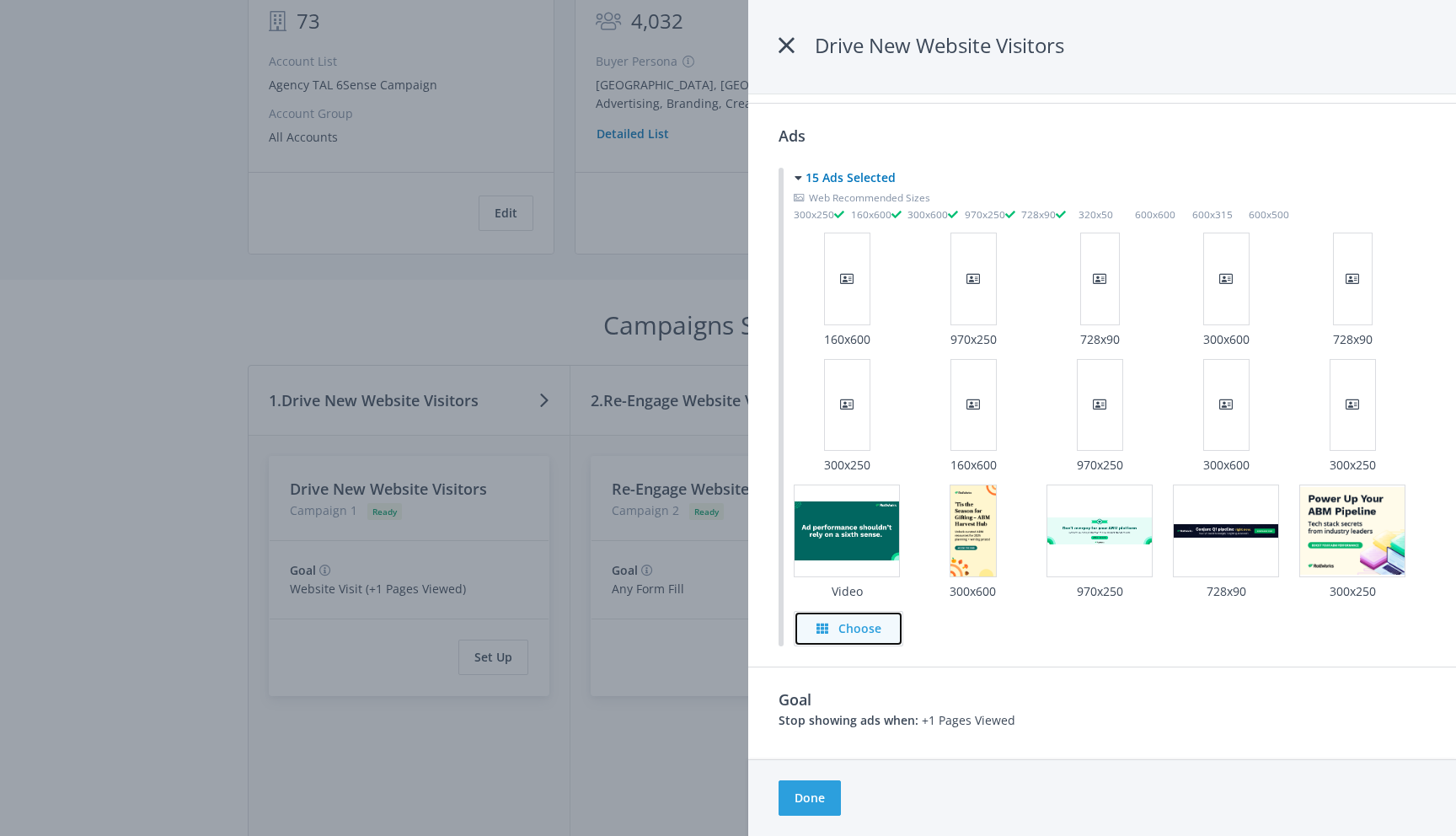
click at [827, 623] on icon "button" at bounding box center [821, 628] width 12 height 12
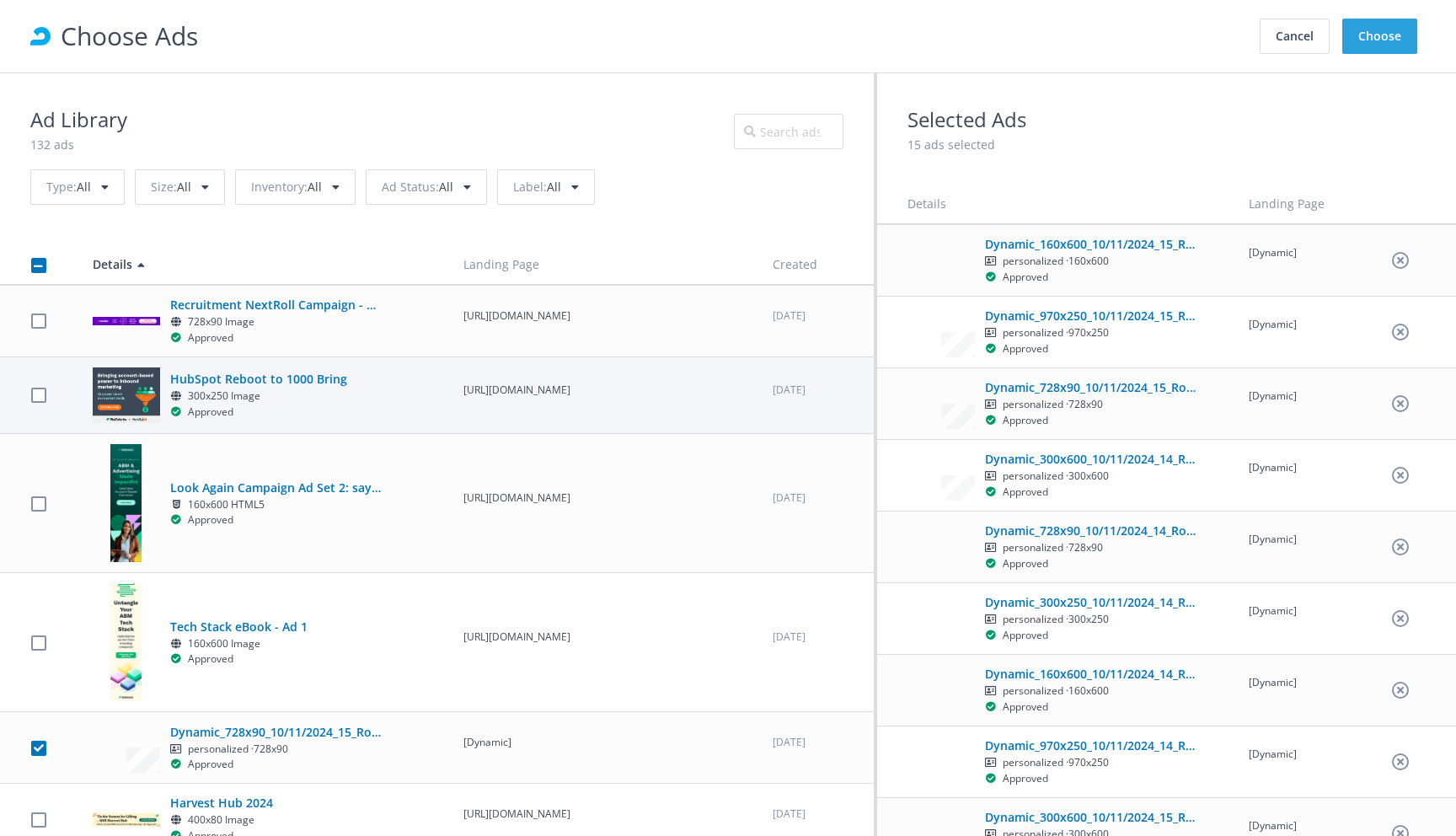
scroll to position [0, 0]
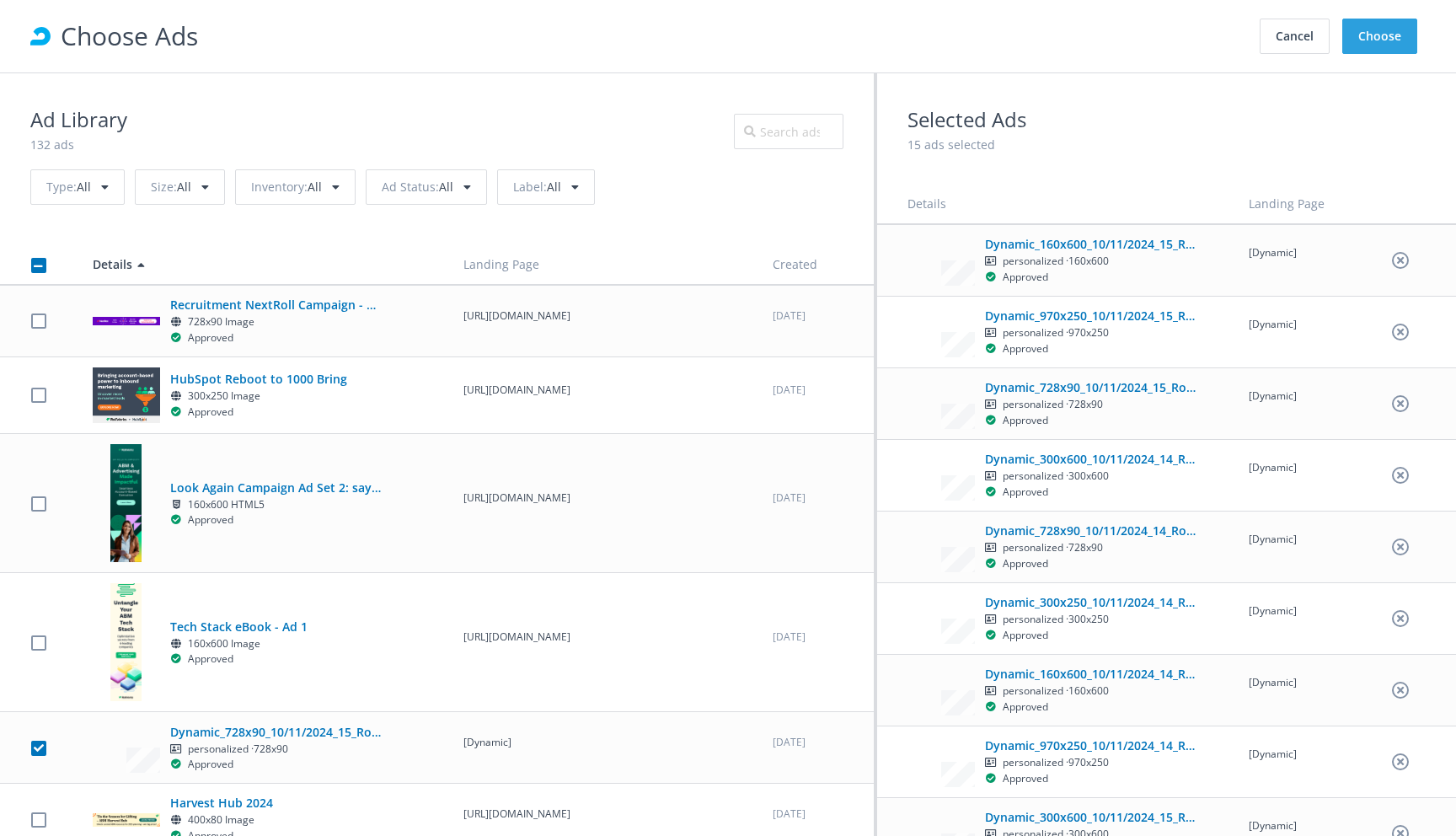
click at [38, 268] on label at bounding box center [38, 264] width 15 height 19
checkbox input "true"
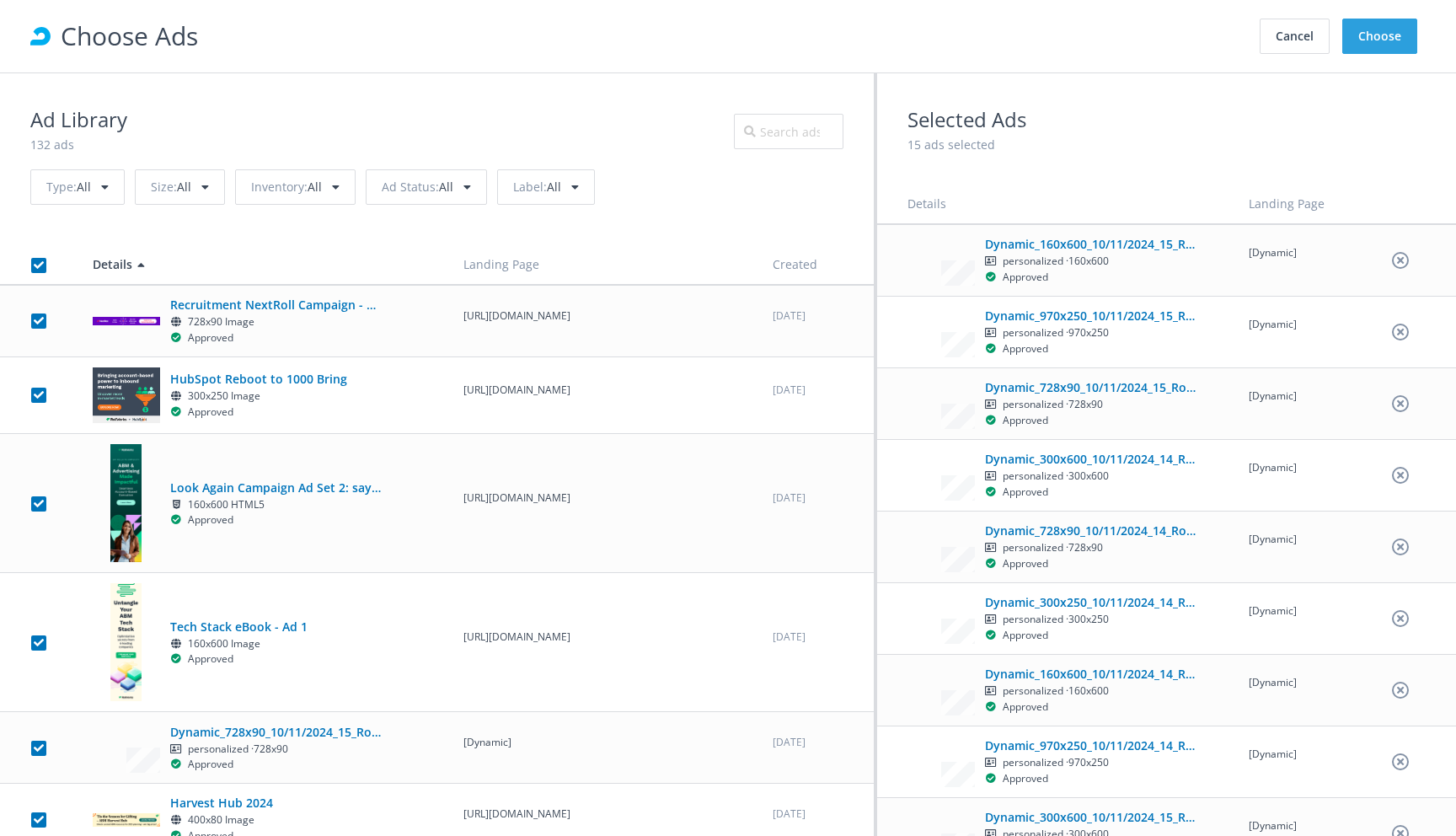
checkbox input "true"
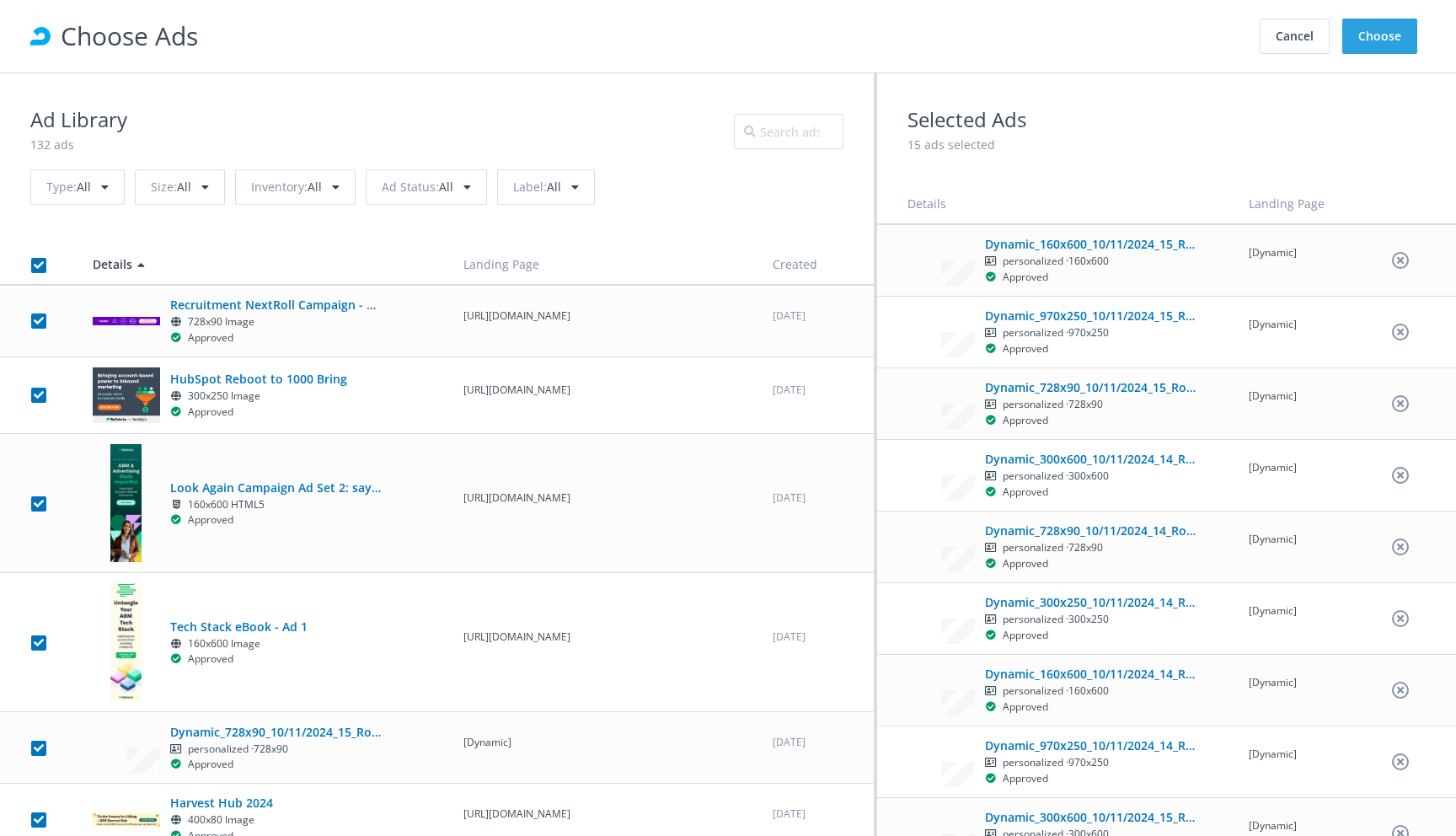
checkbox input "true"
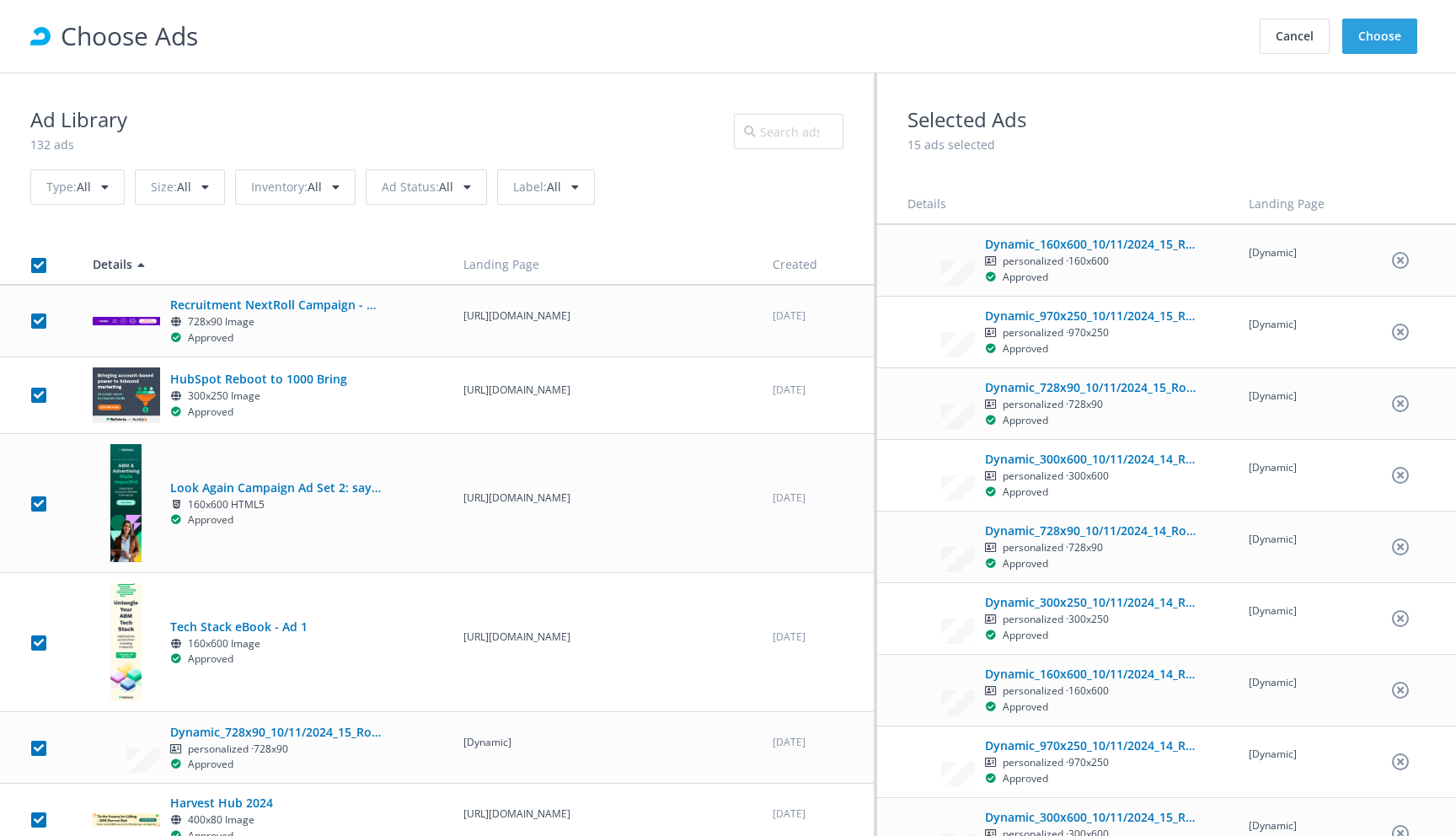
checkbox input "true"
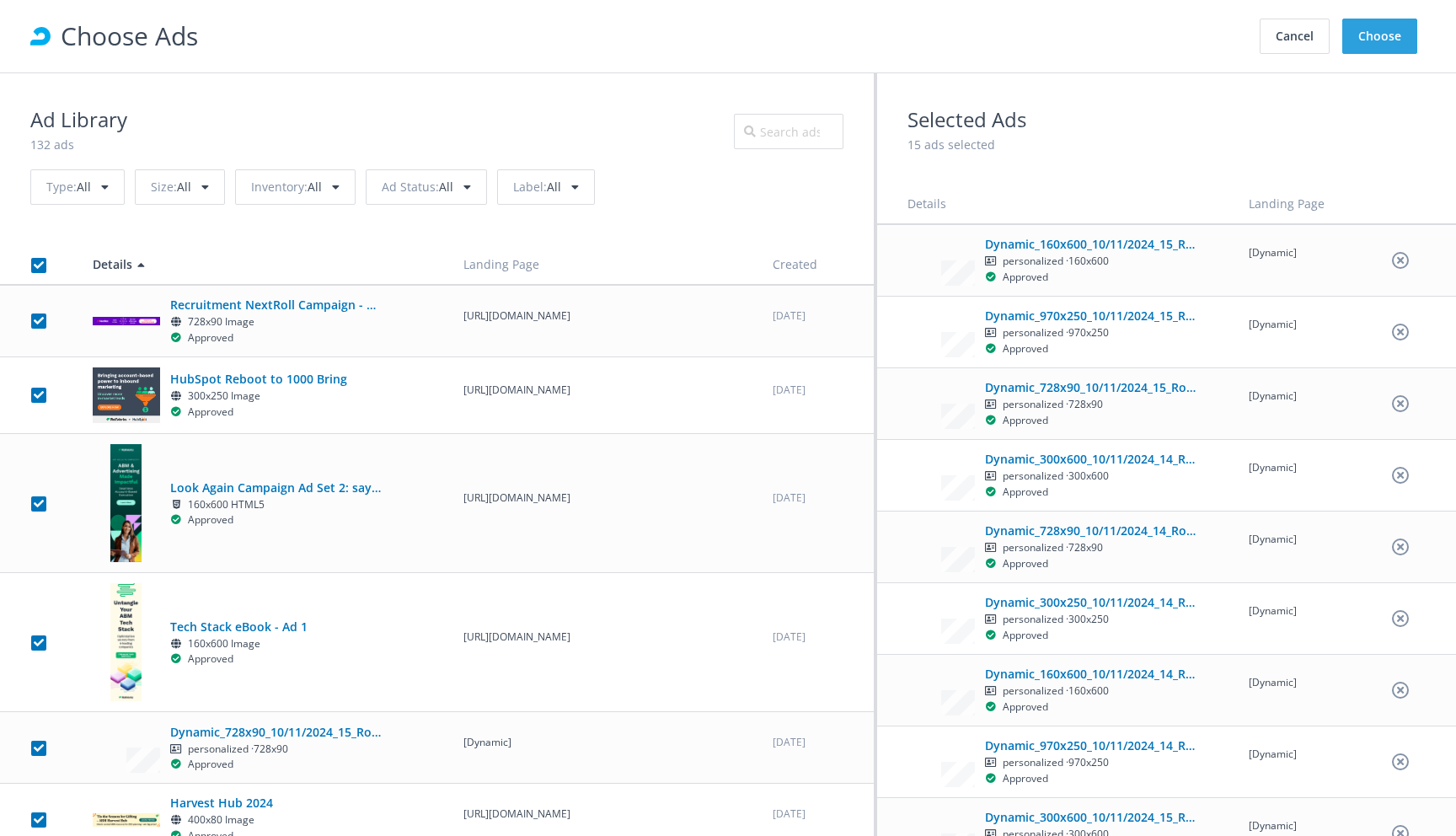
checkbox input "true"
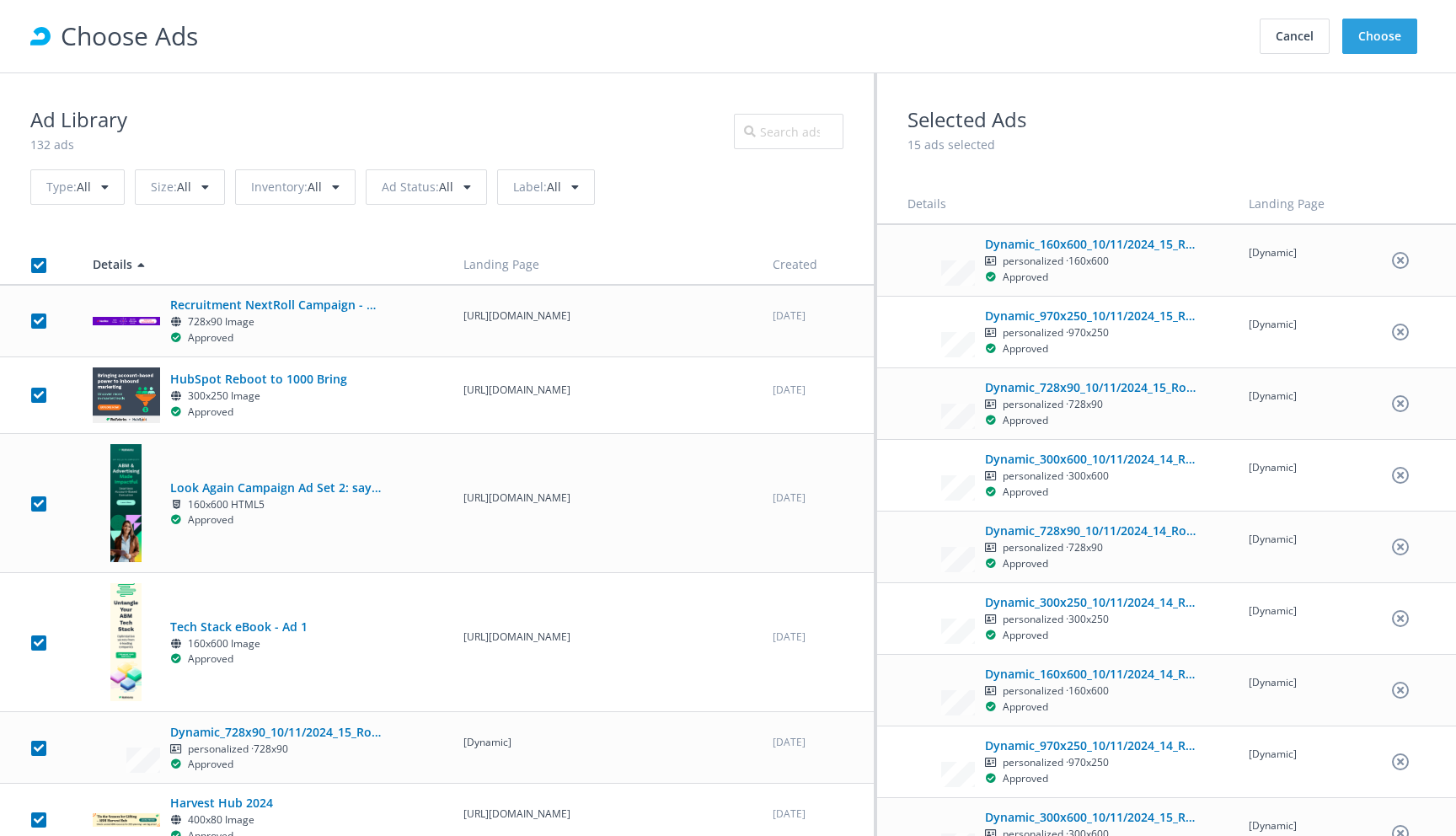
checkbox input "true"
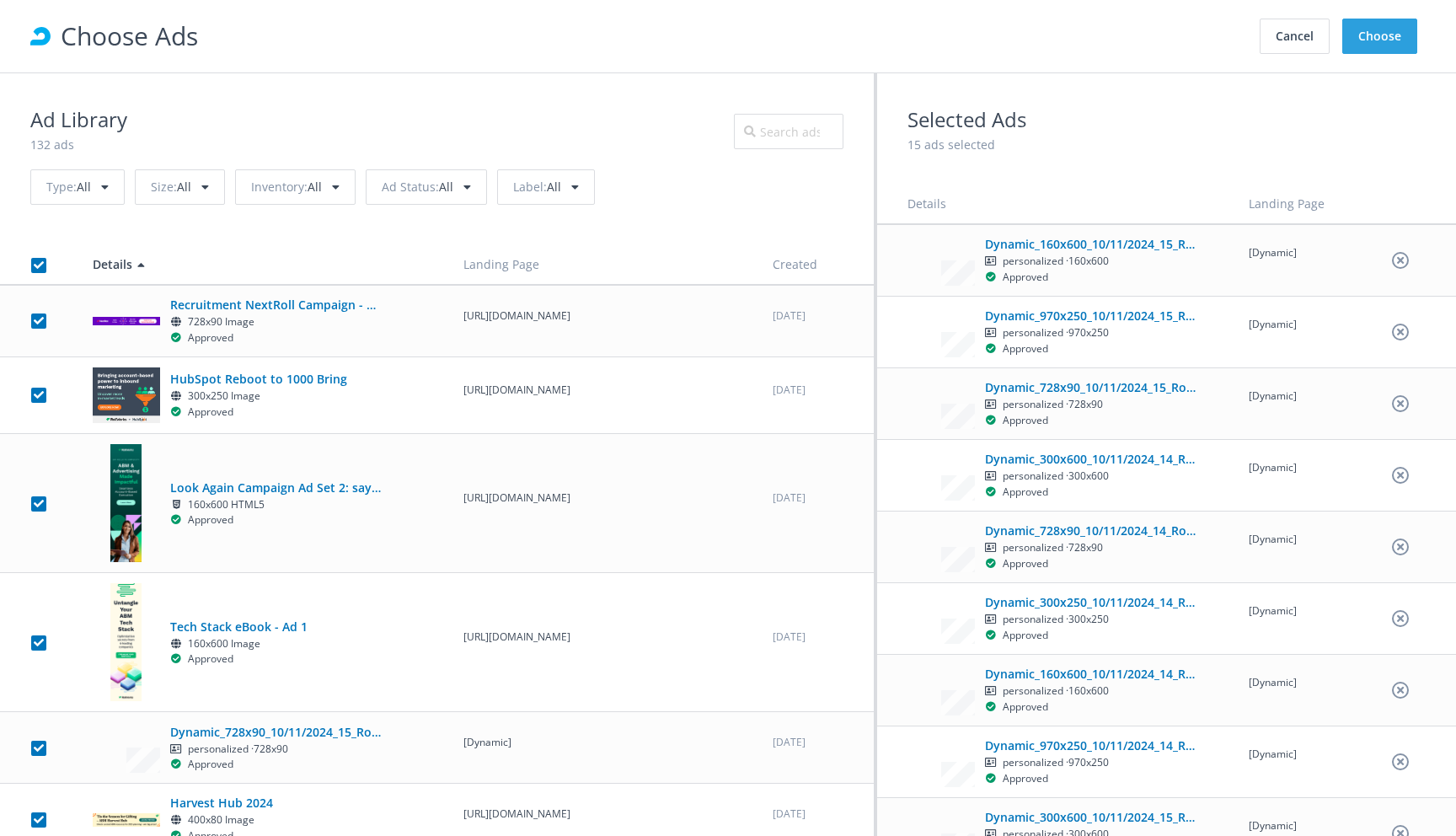
checkbox input "true"
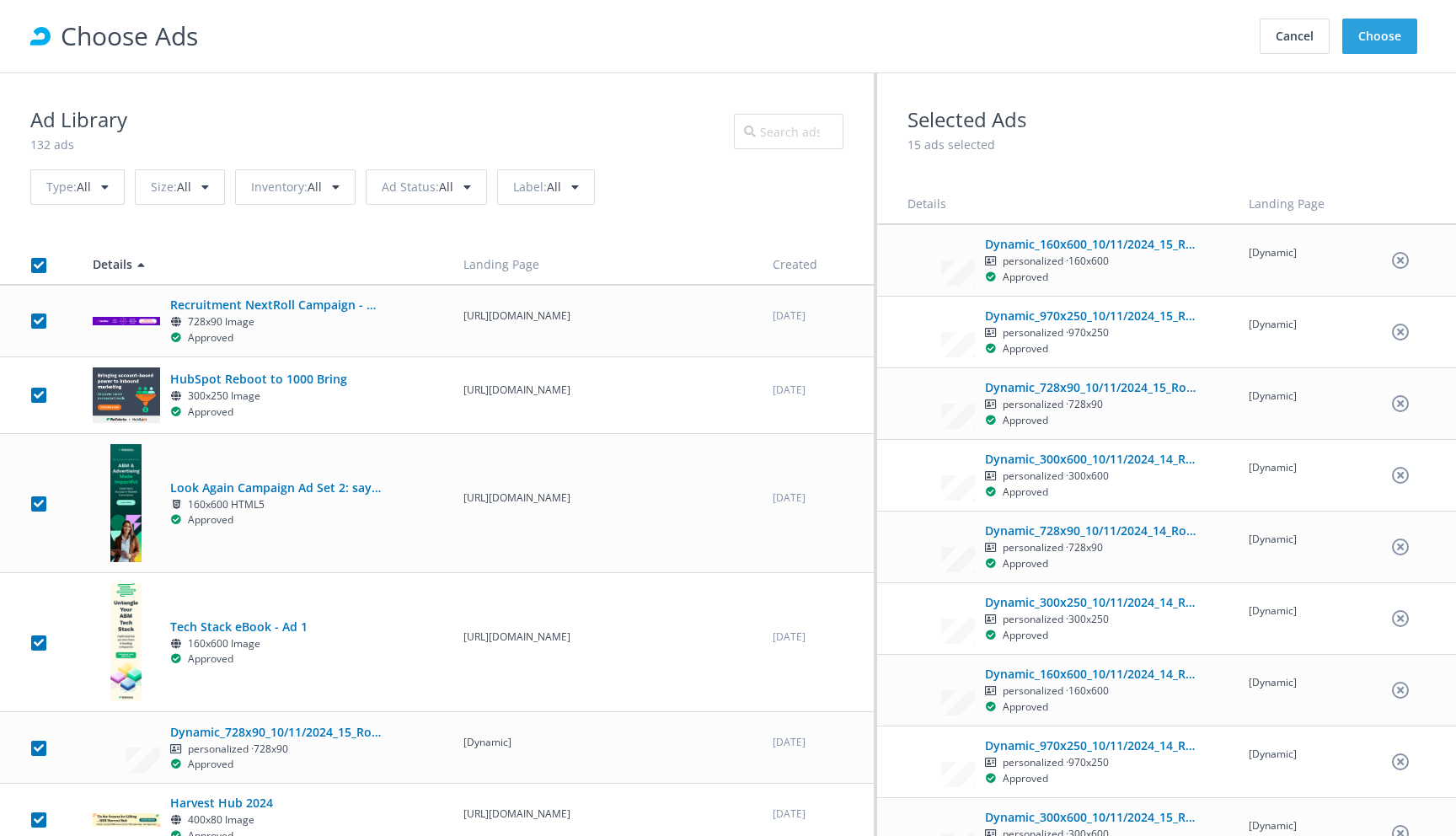
checkbox input "true"
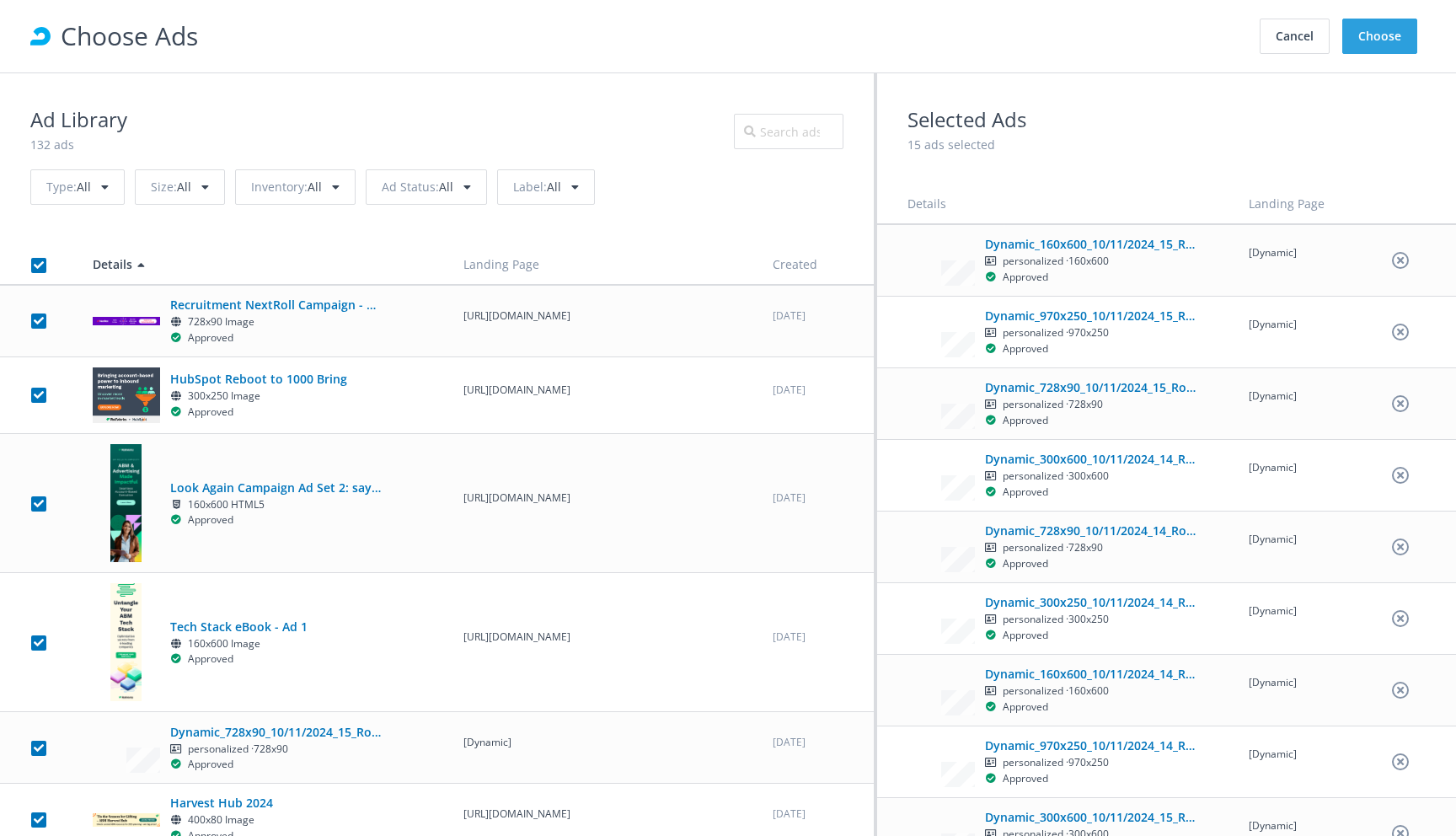
checkbox input "true"
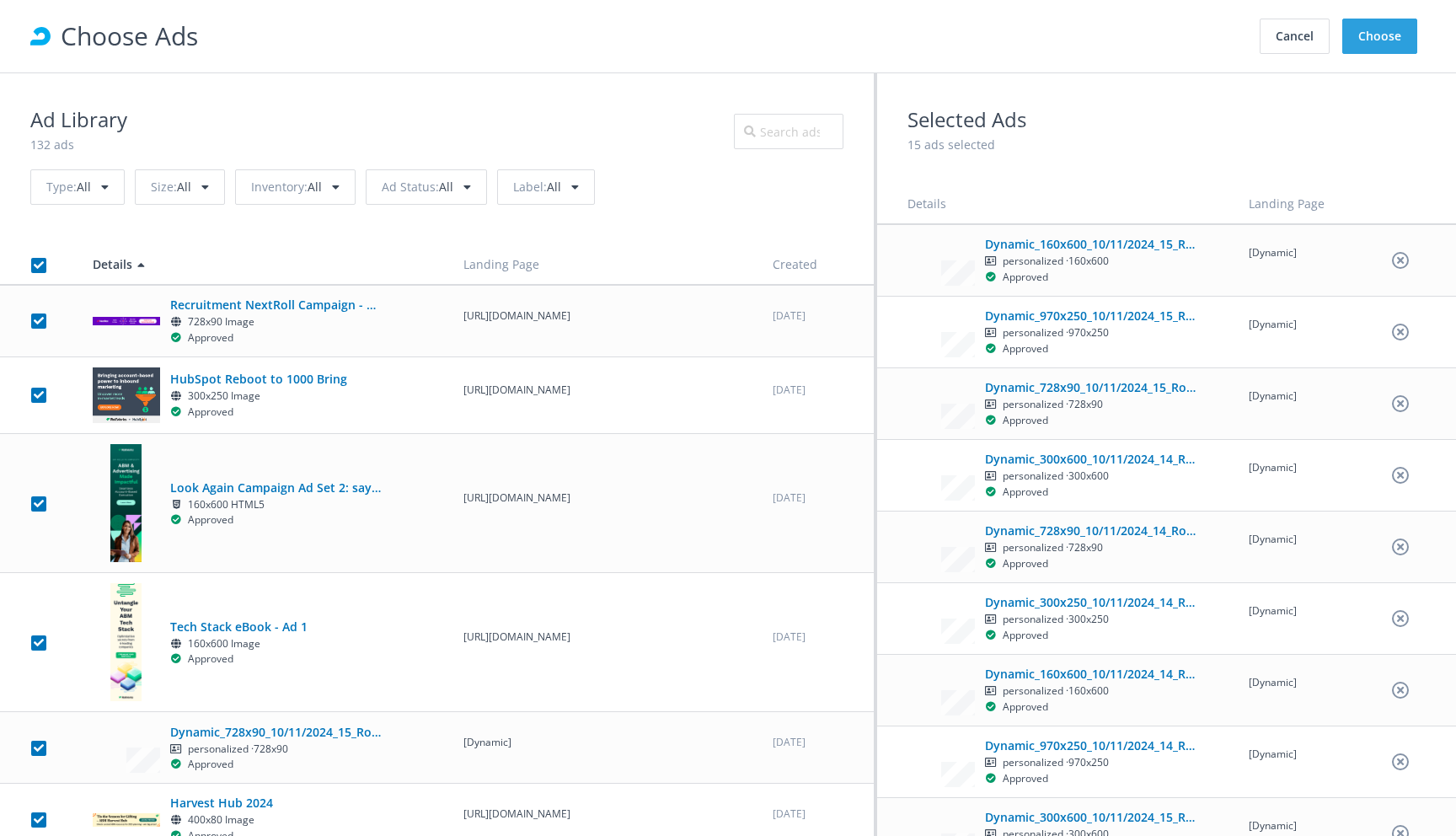
checkbox input "true"
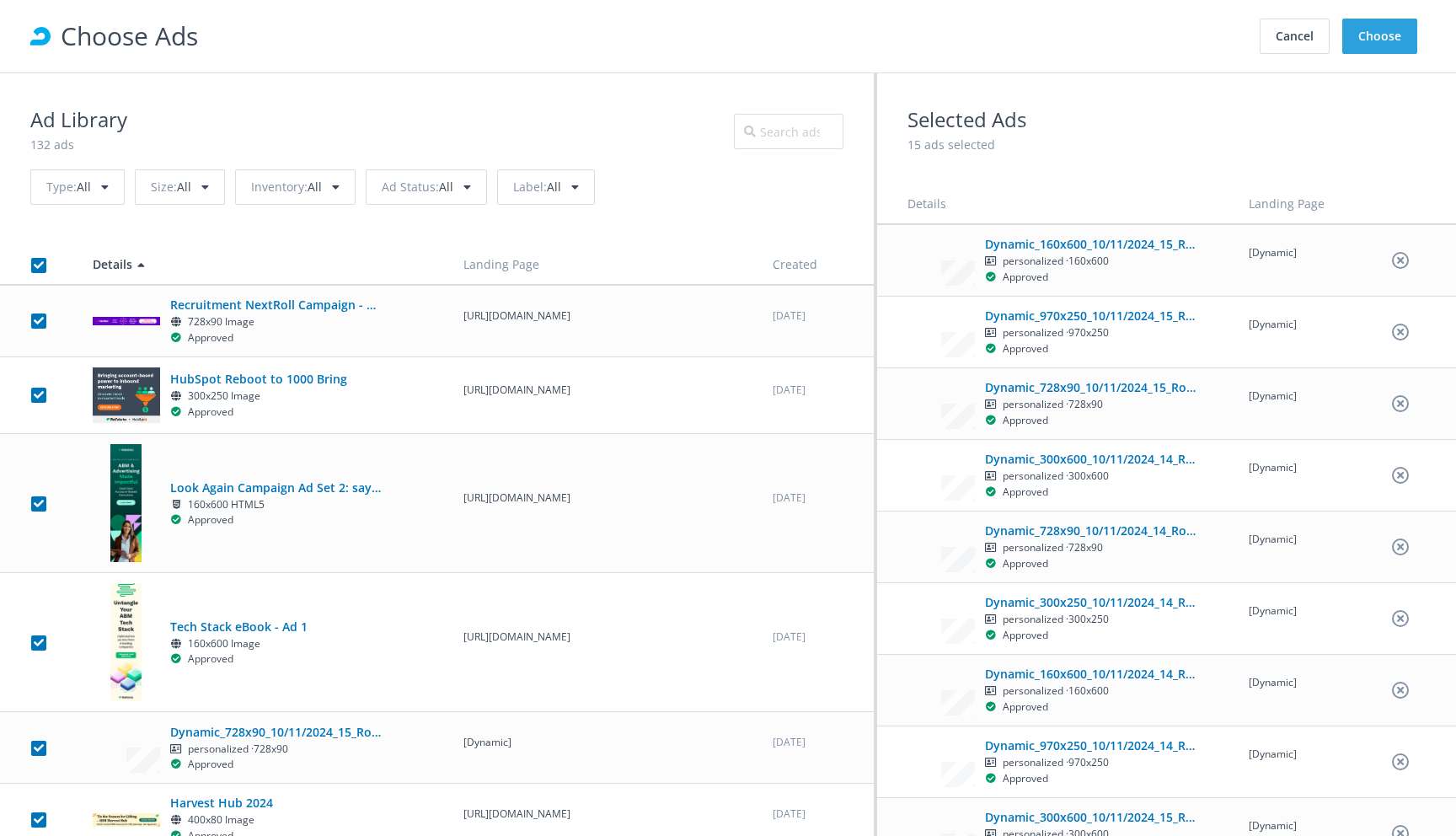
checkbox input "true"
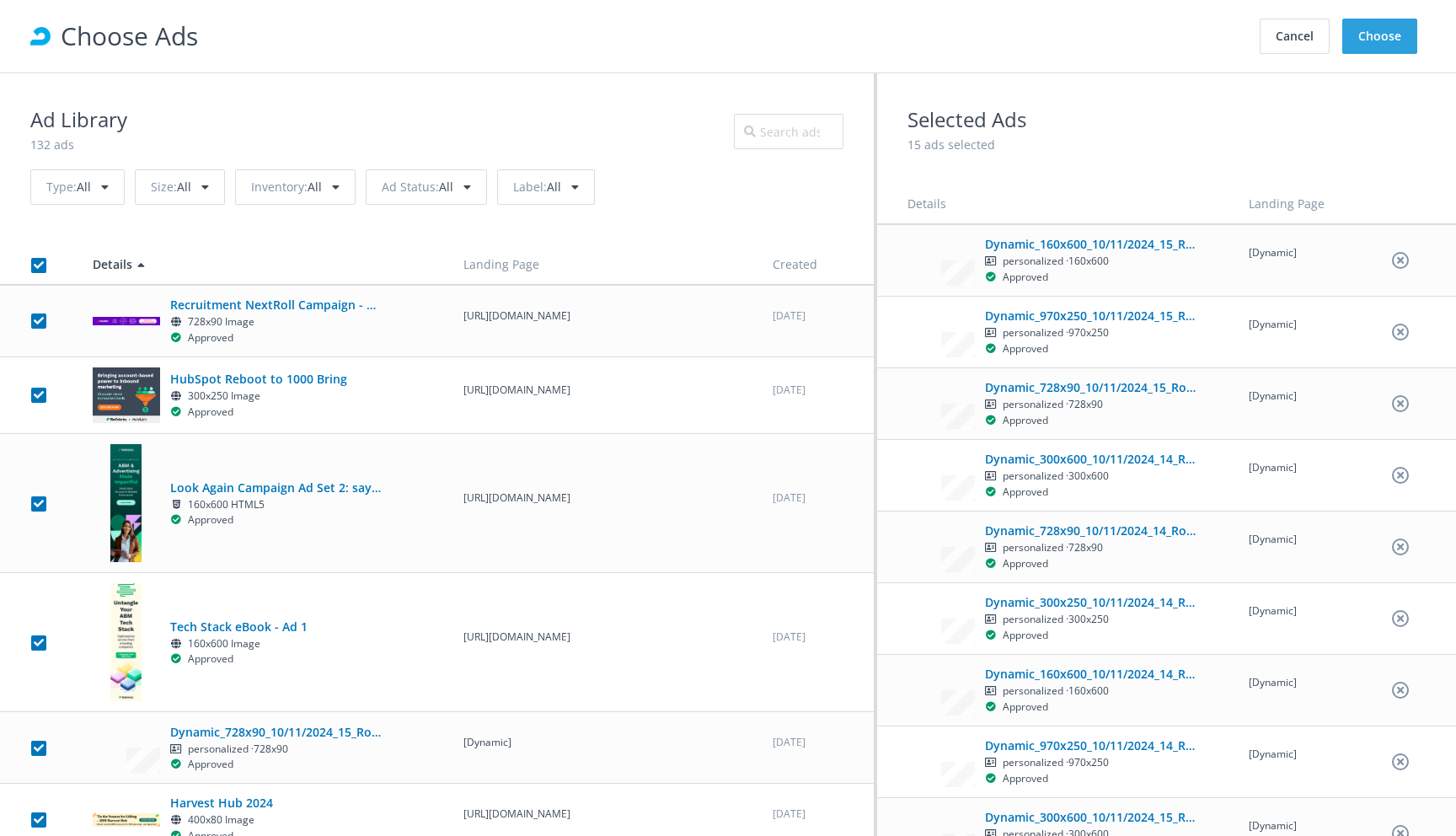
checkbox input "true"
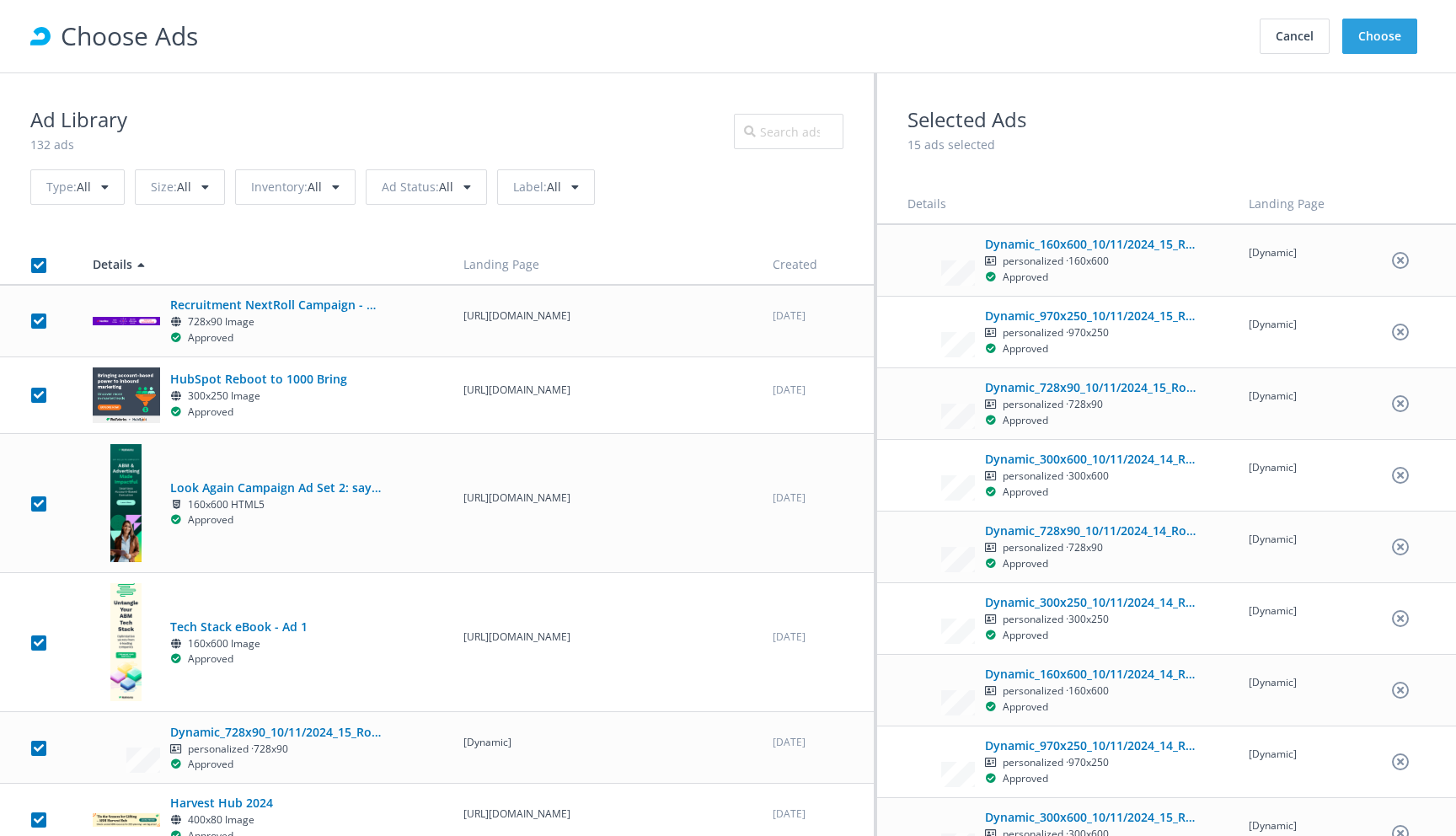
checkbox input "true"
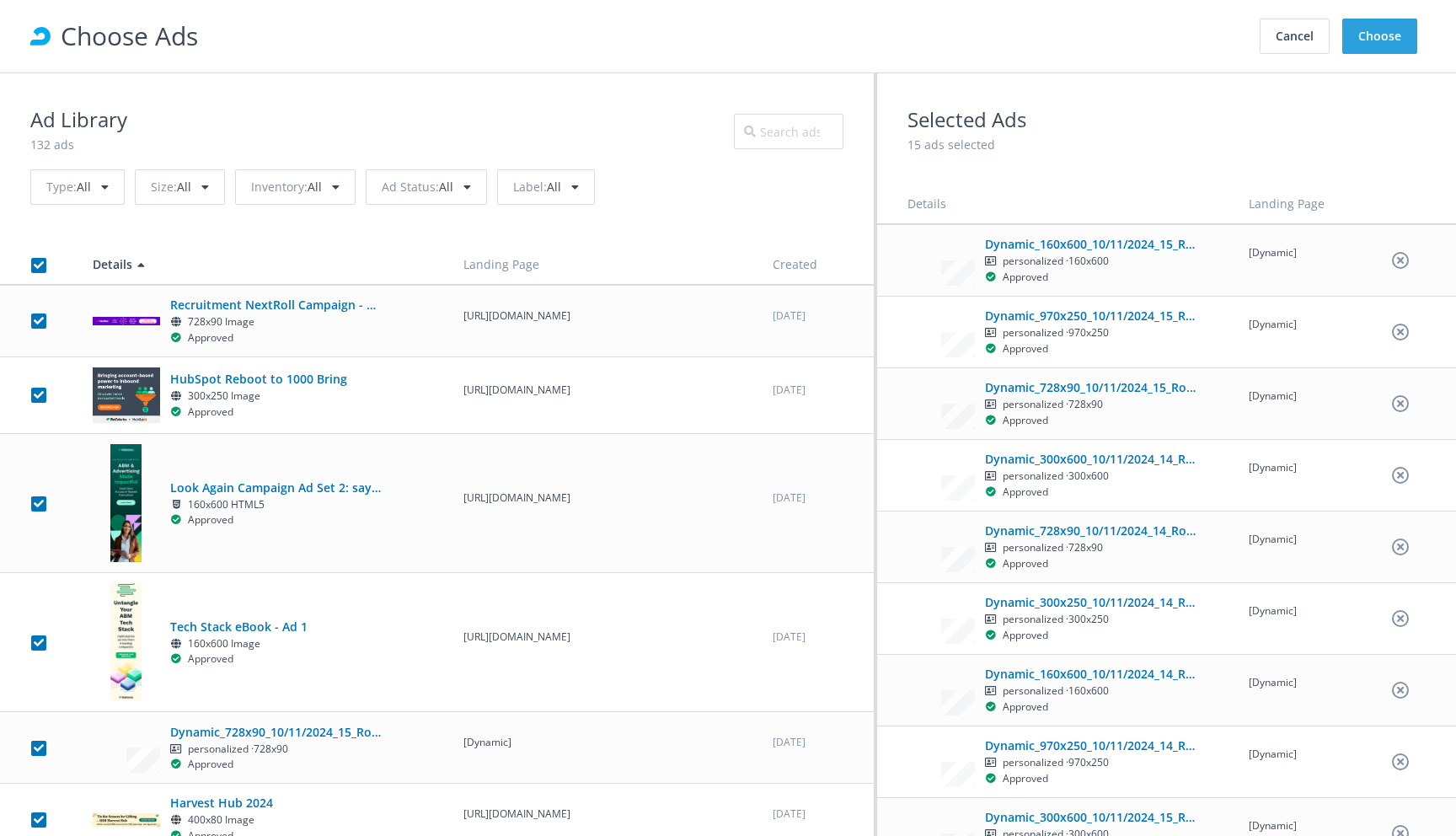
checkbox input "true"
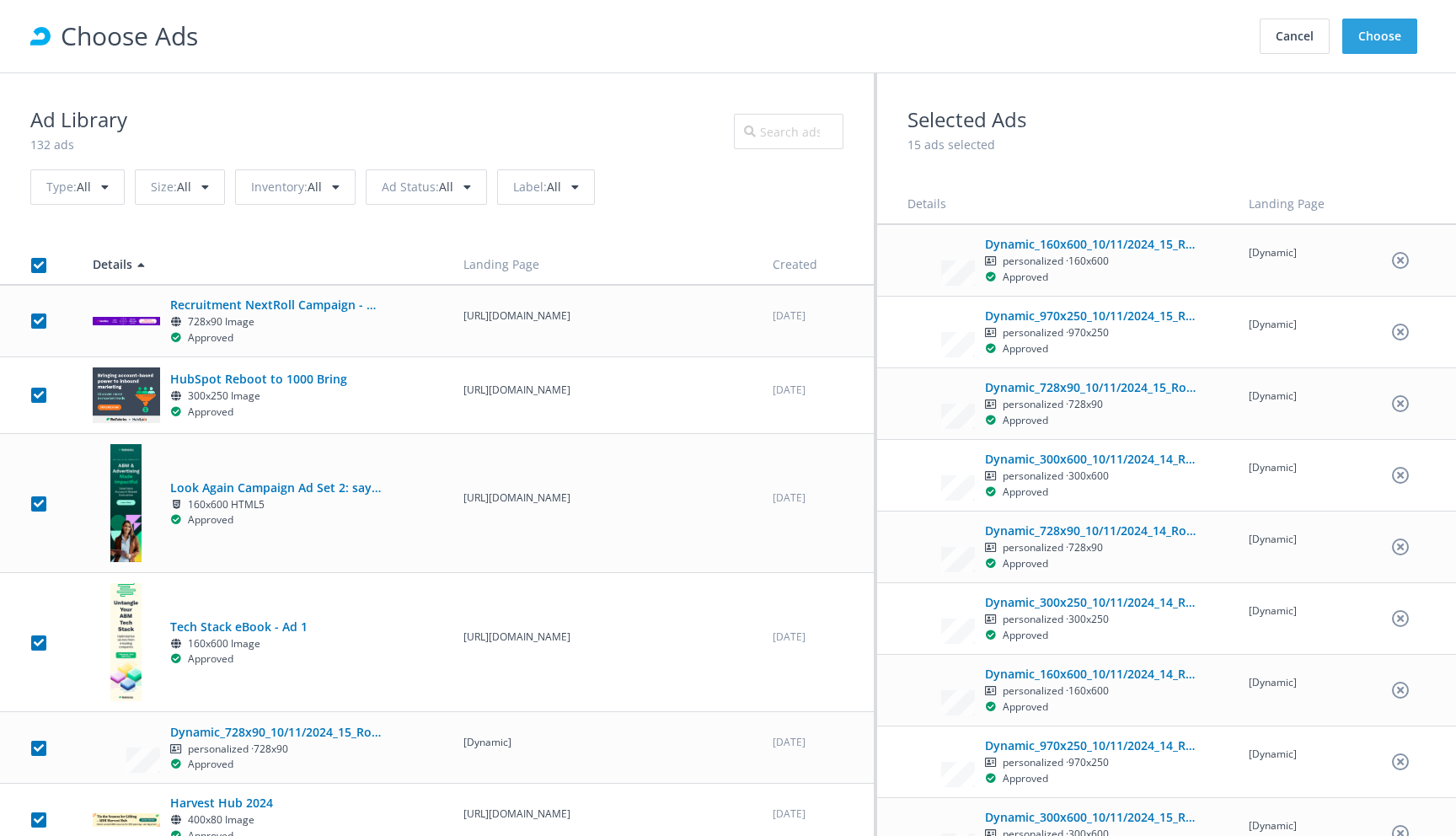
checkbox input "true"
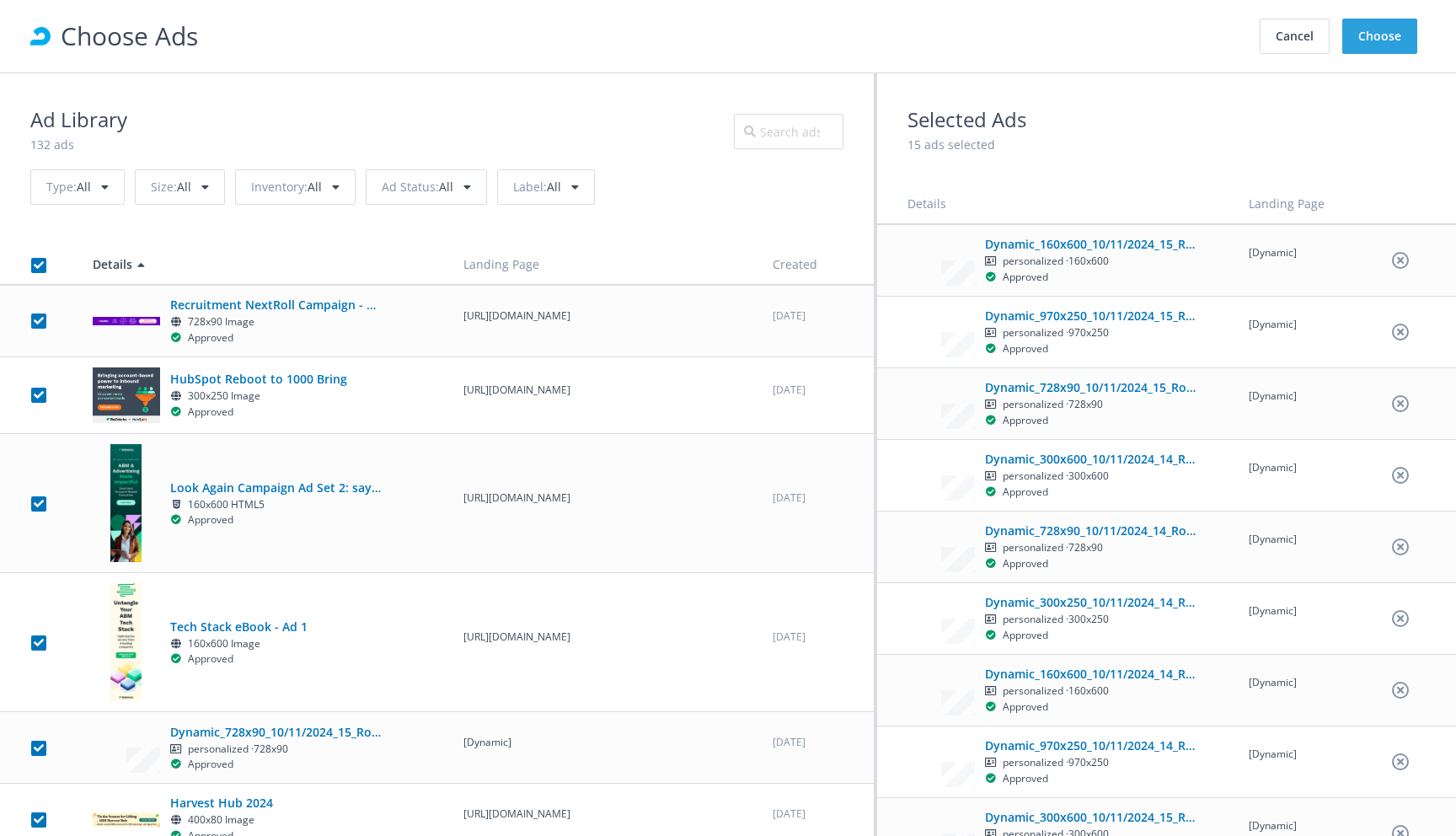
checkbox input "true"
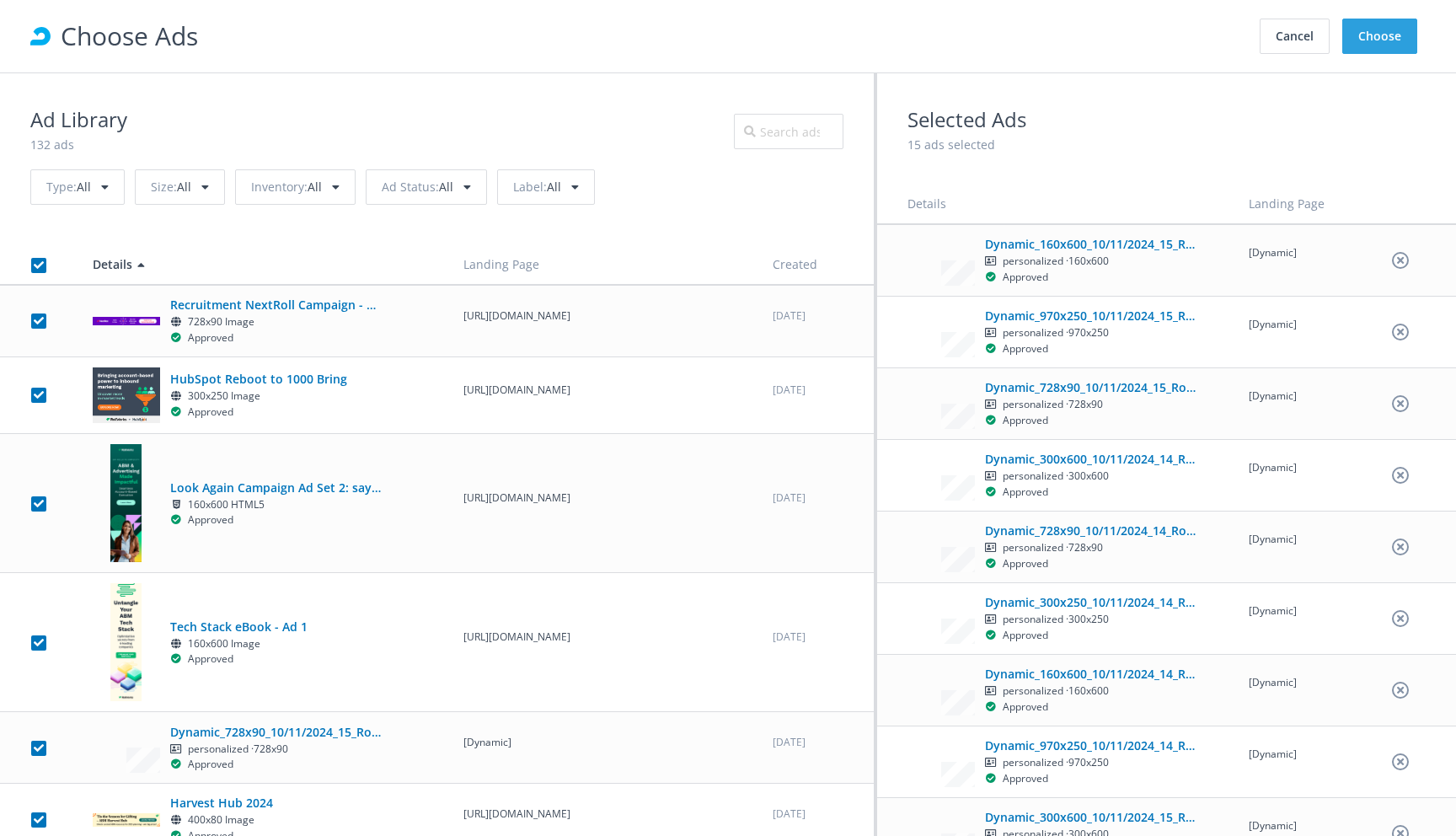
checkbox input "true"
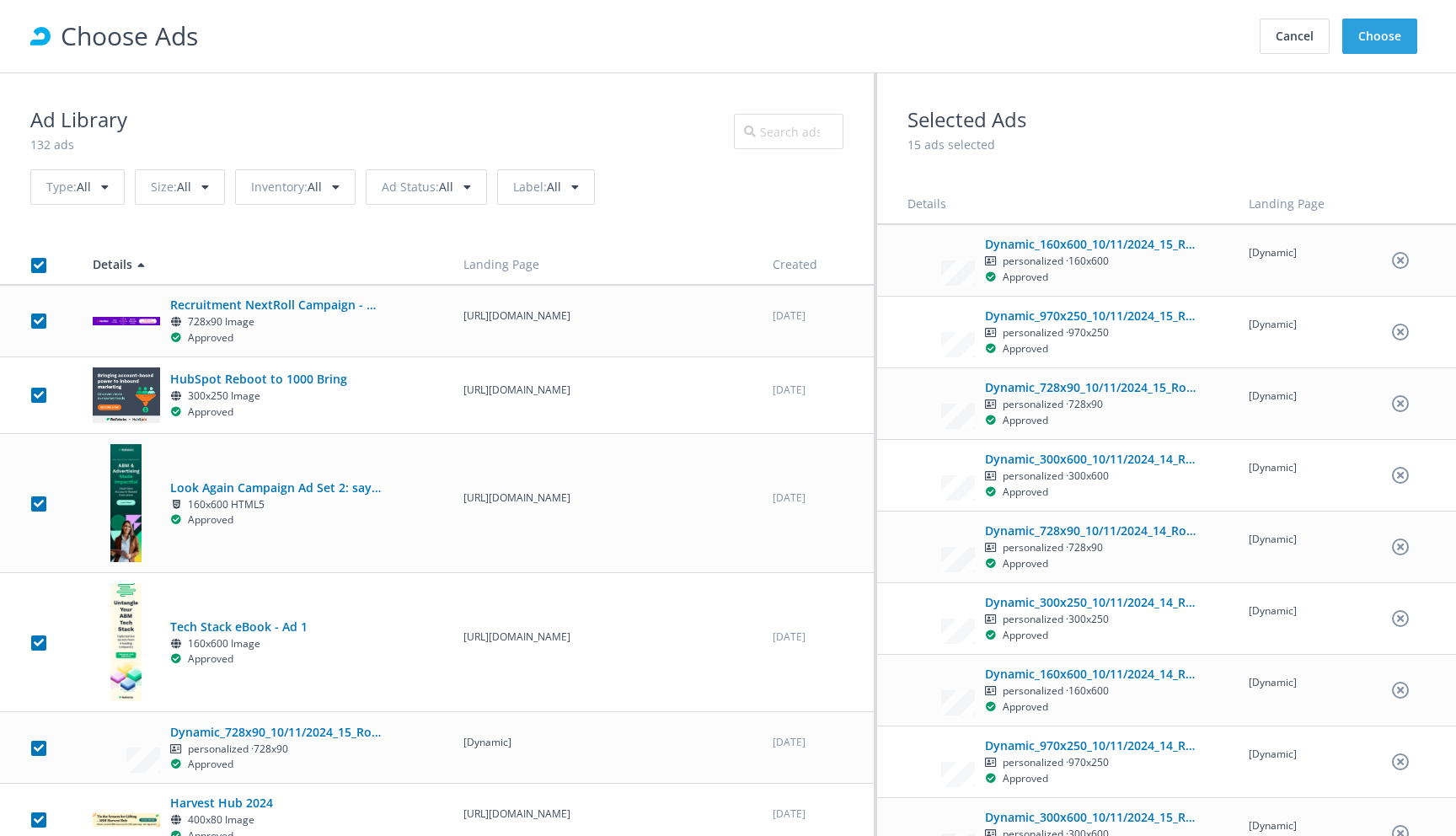
checkbox input "true"
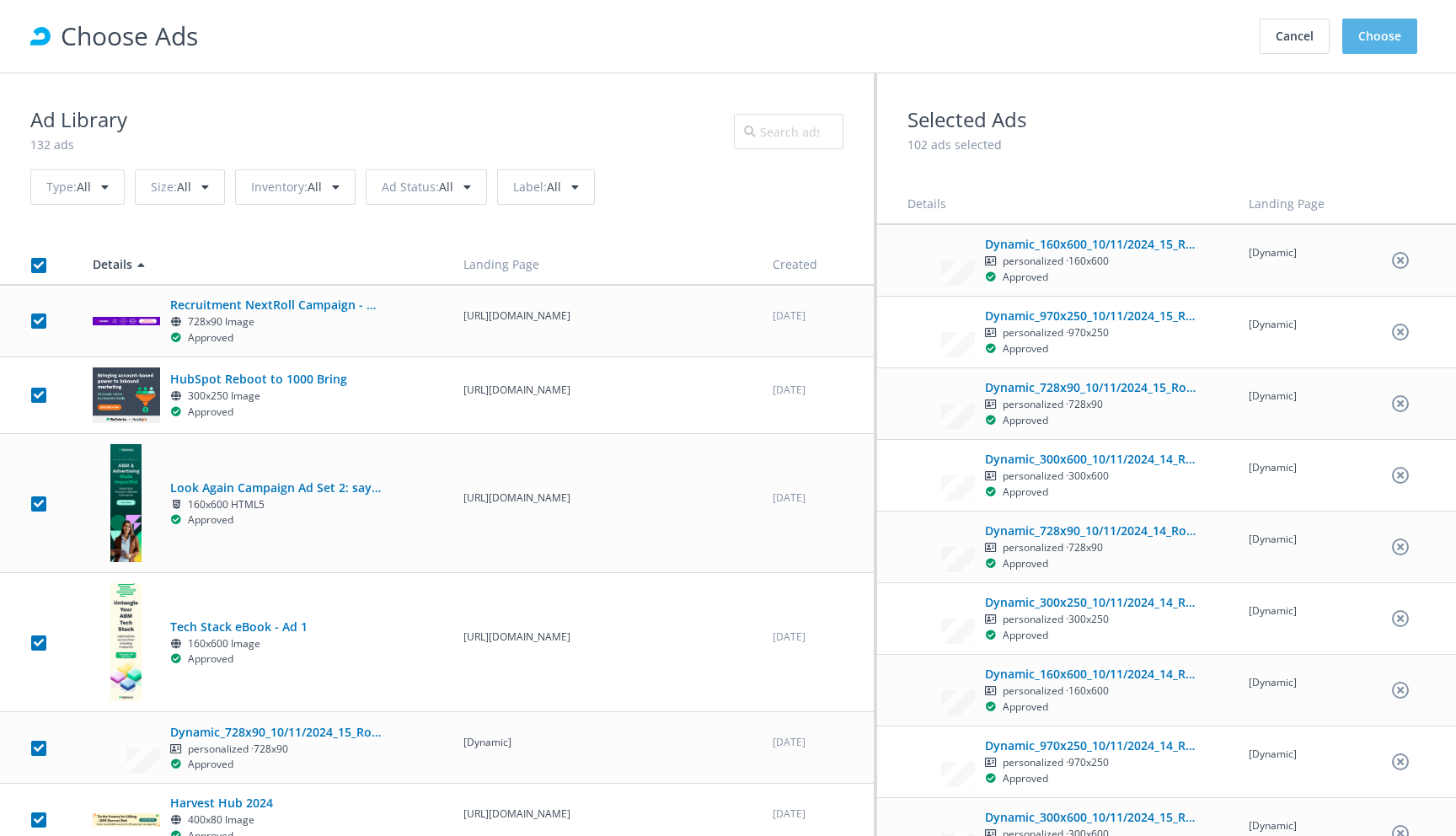
click at [1385, 41] on button "Choose" at bounding box center [1379, 37] width 75 height 36
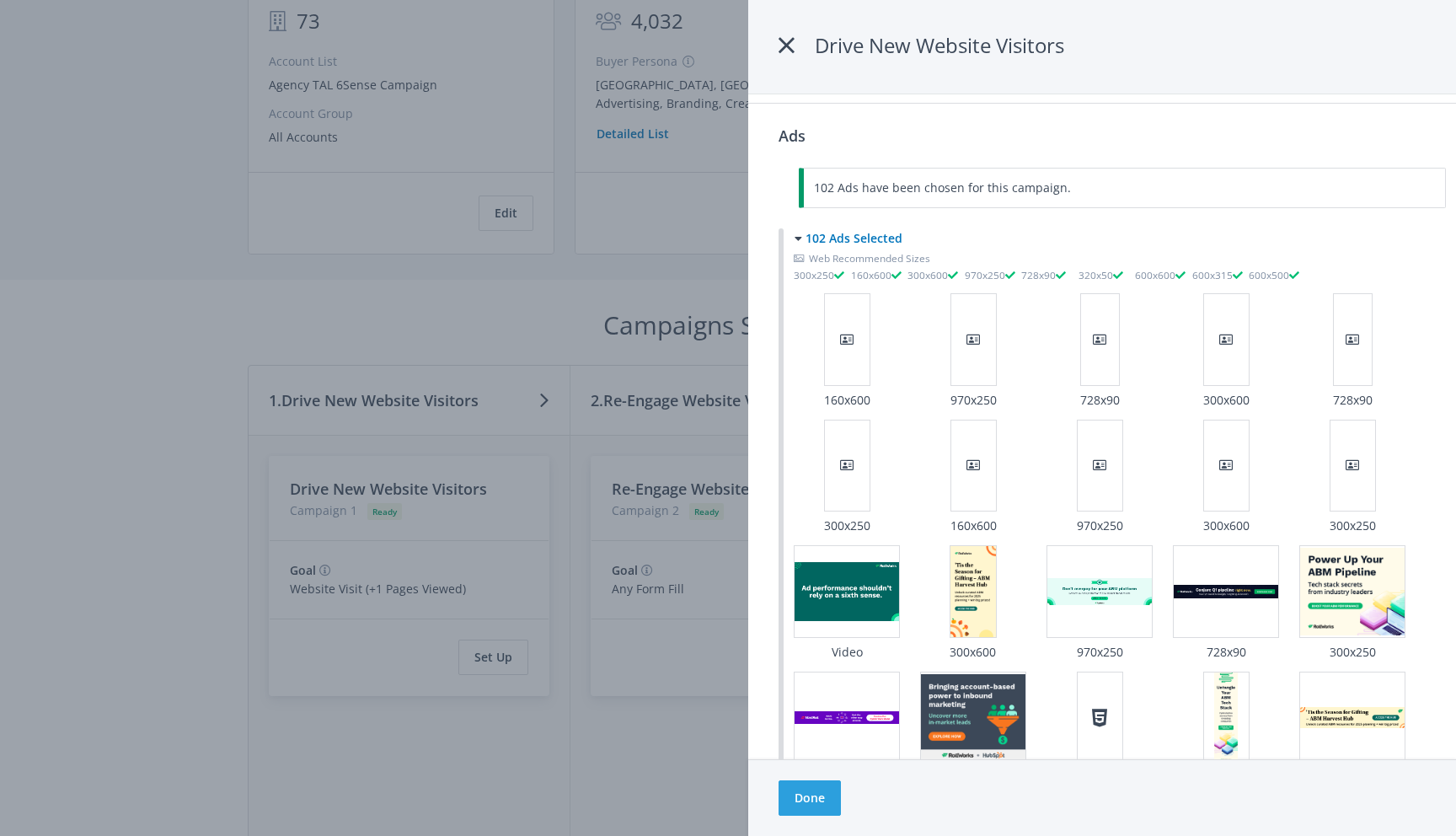
scroll to position [2480, 0]
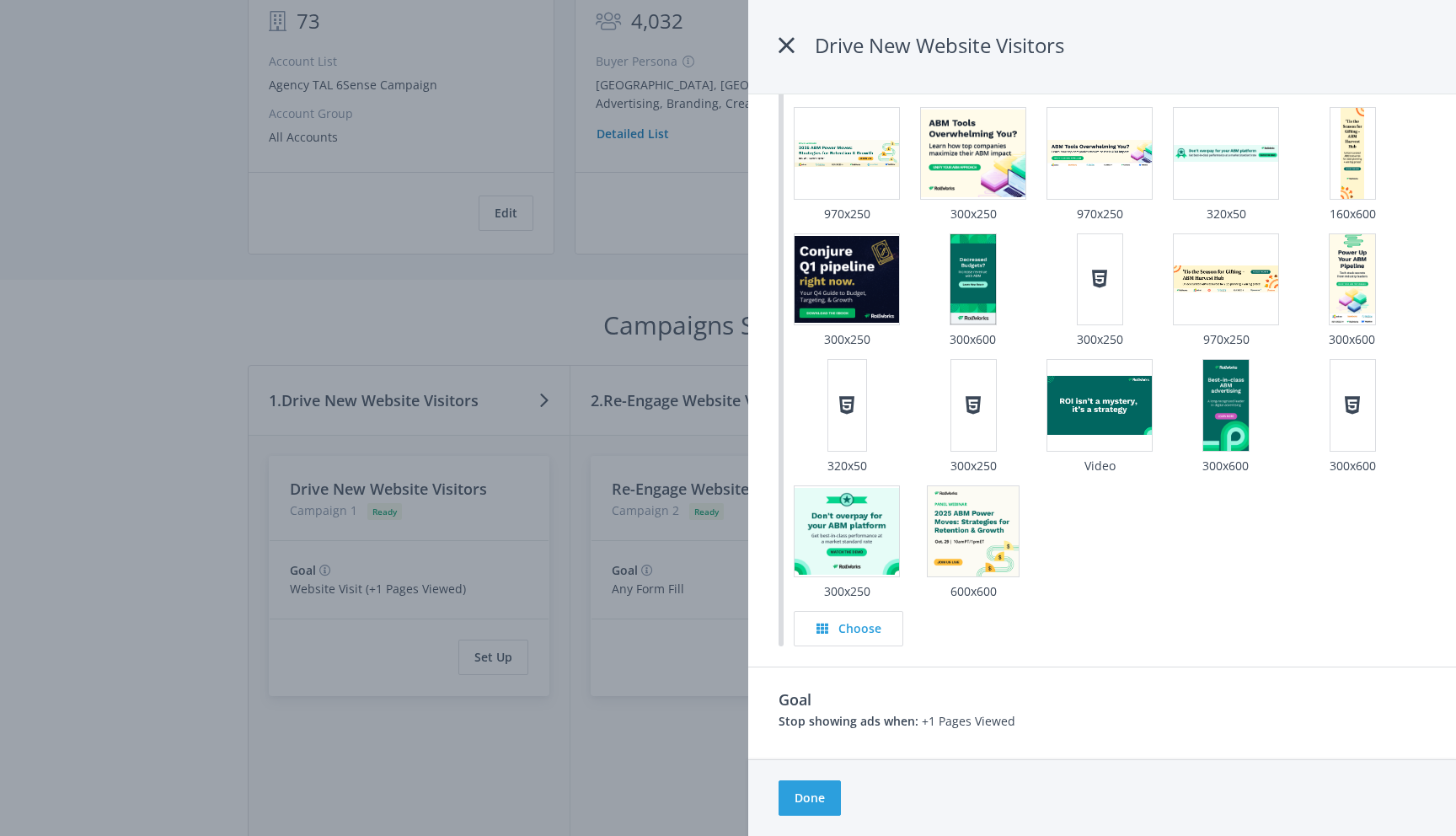
click at [1173, 627] on div "Choose" at bounding box center [1110, 629] width 632 height 36
drag, startPoint x: 779, startPoint y: 718, endPoint x: 908, endPoint y: 728, distance: 129.4
click at [908, 728] on b "Stop showing ads when:" at bounding box center [848, 721] width 140 height 16
drag, startPoint x: 920, startPoint y: 722, endPoint x: 1029, endPoint y: 722, distance: 109.0
click at [1029, 722] on p "Stop showing ads when: +1 Pages Viewed" at bounding box center [1102, 721] width 647 height 19
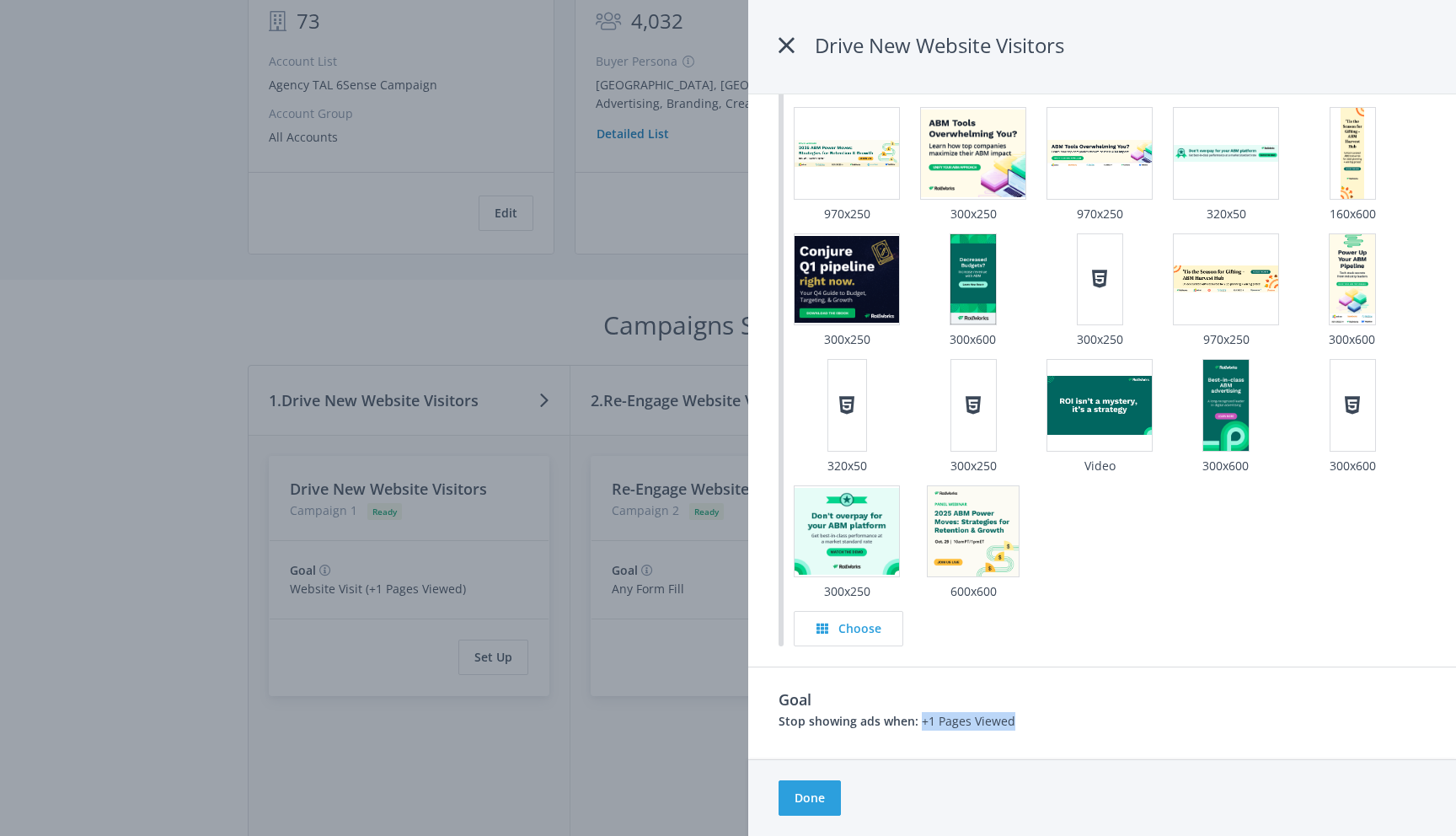
click at [969, 723] on p "Stop showing ads when: +1 Pages Viewed" at bounding box center [1102, 721] width 647 height 19
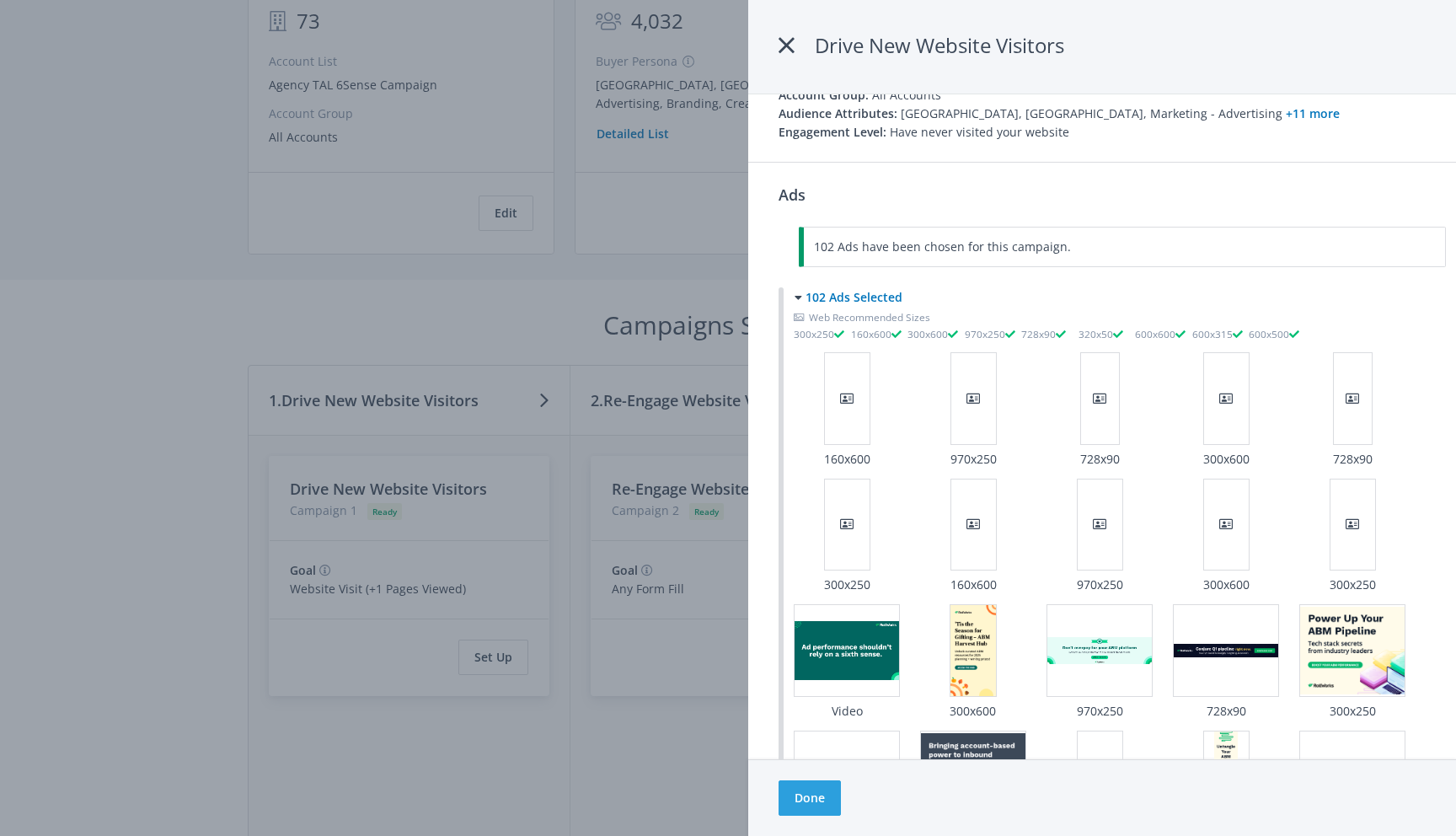
scroll to position [0, 0]
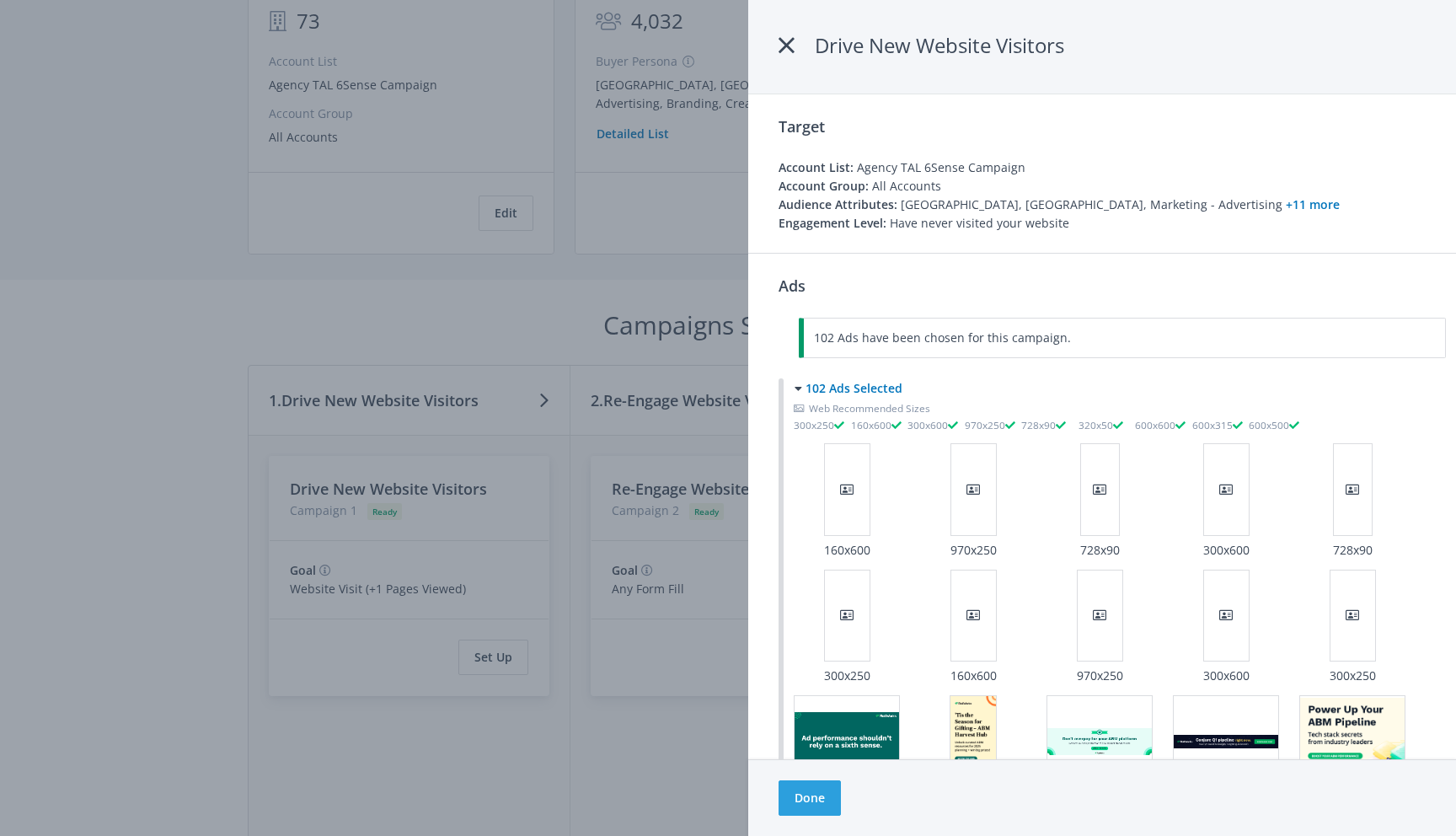
click at [255, 174] on div at bounding box center [728, 418] width 1456 height 836
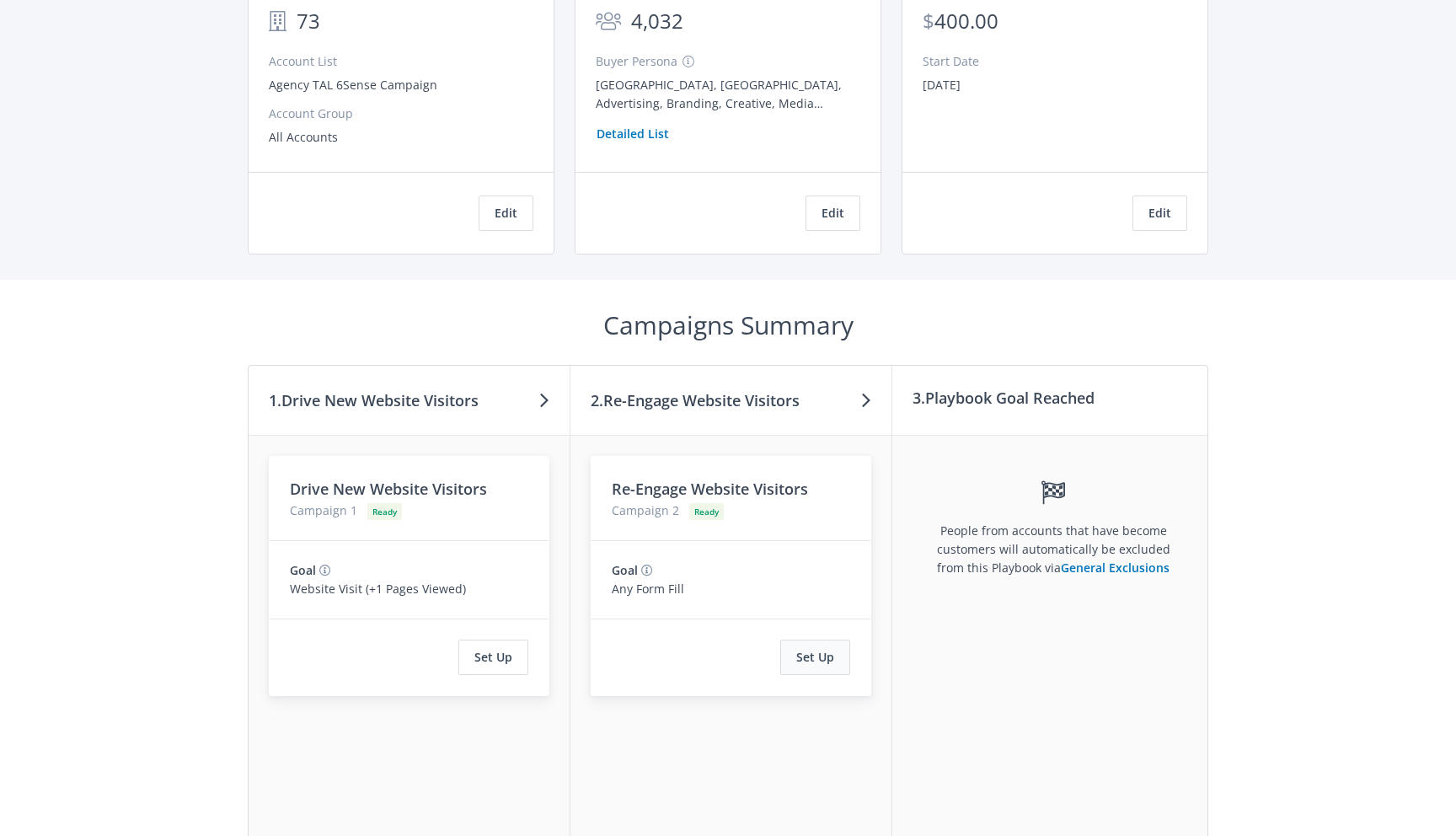
click at [837, 657] on button "Set Up" at bounding box center [814, 657] width 70 height 36
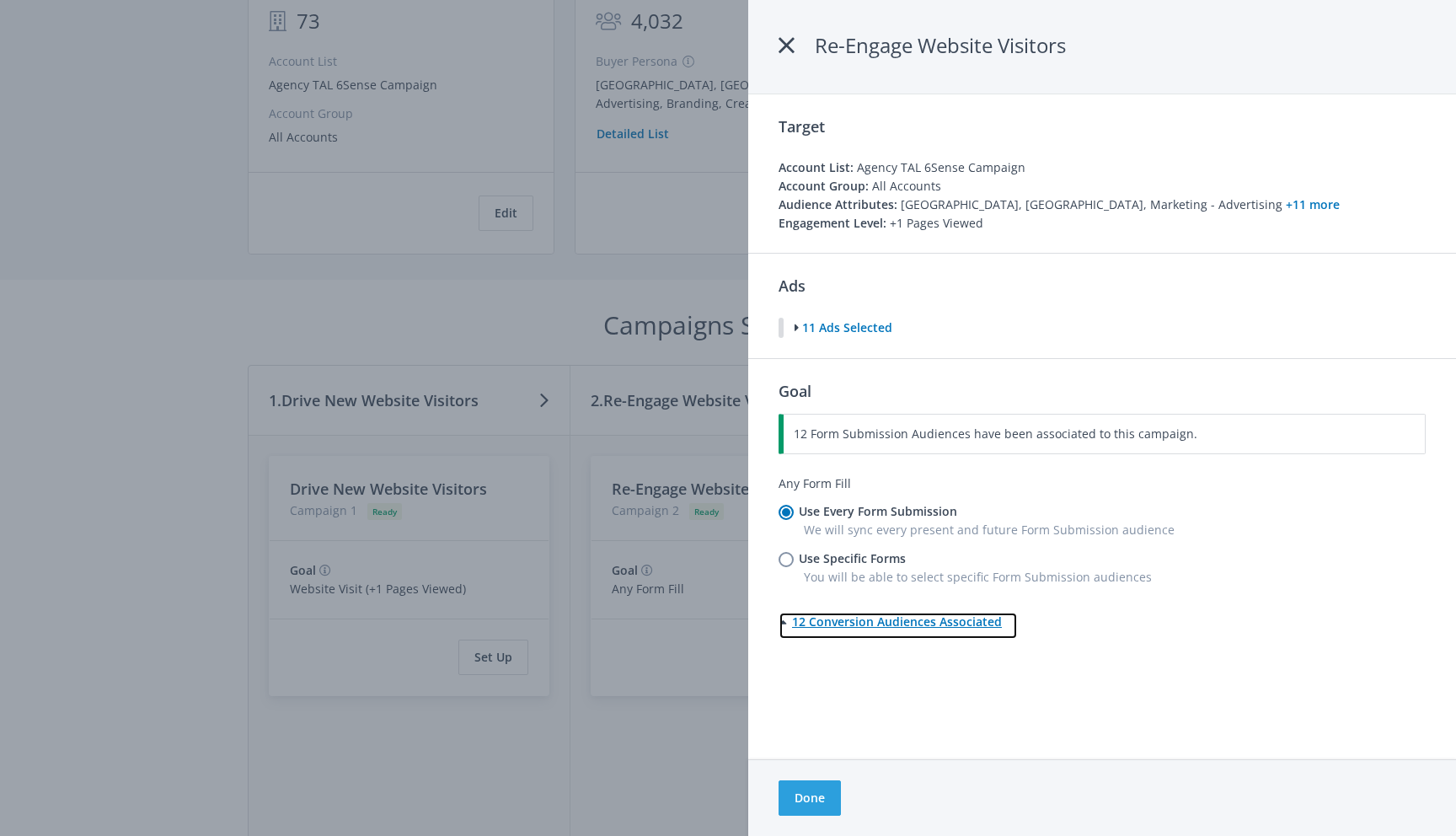
click at [790, 623] on icon at bounding box center [785, 621] width 12 height 12
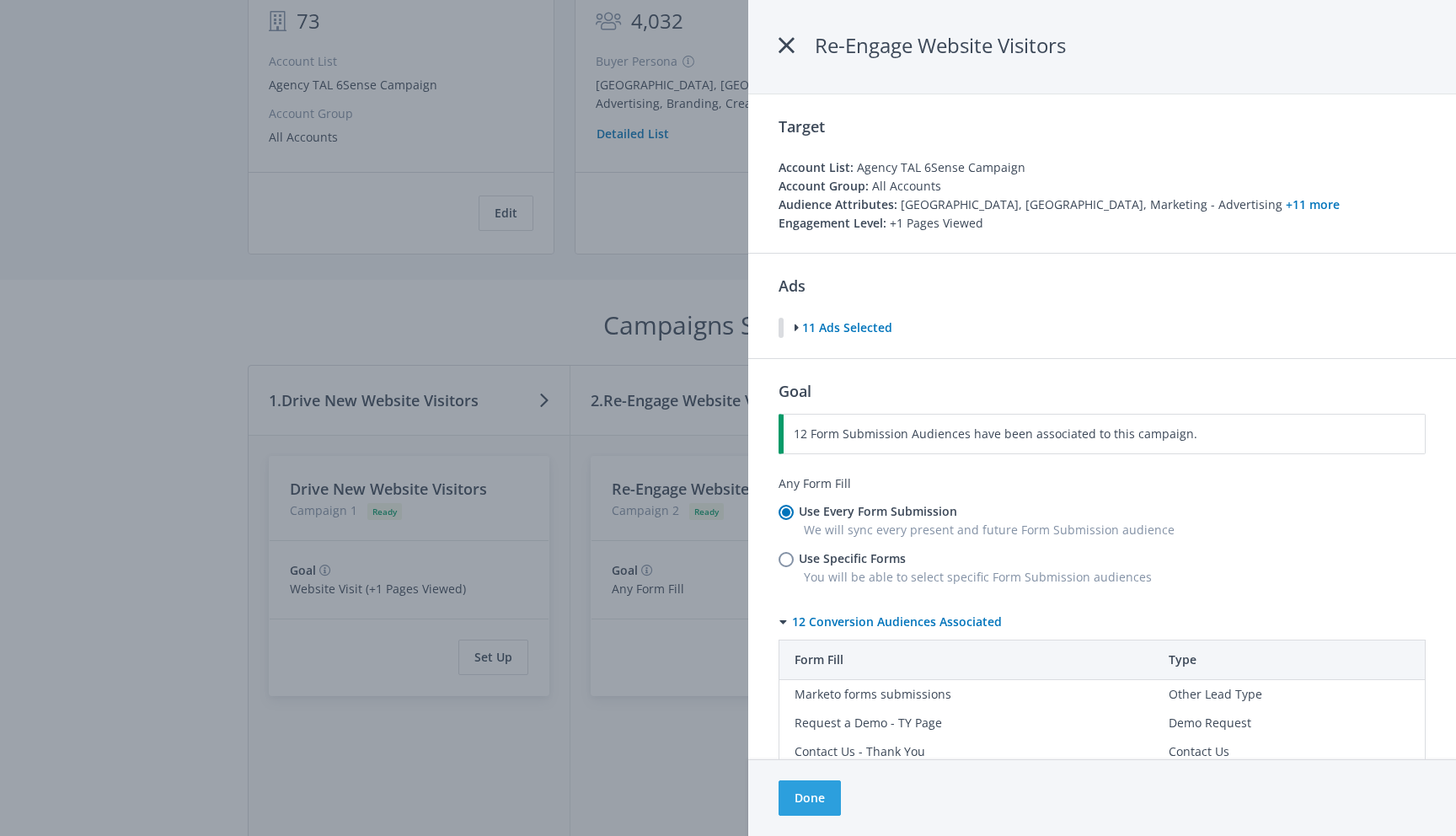
click at [759, 616] on div "Goal 12 Form Submission Audiences have been associated to this campaign. Any Fo…" at bounding box center [1101, 701] width 708 height 686
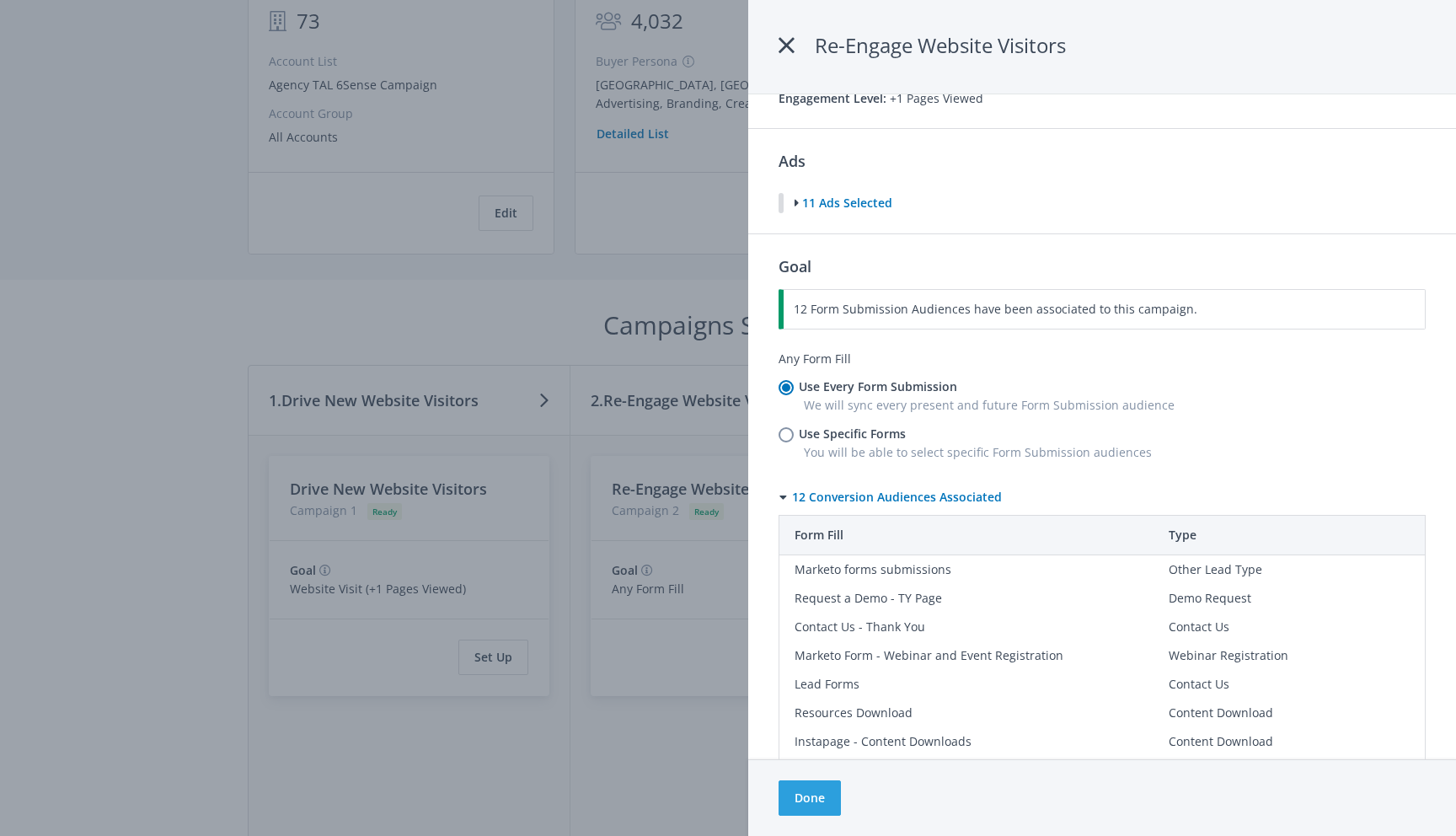
scroll to position [169, 0]
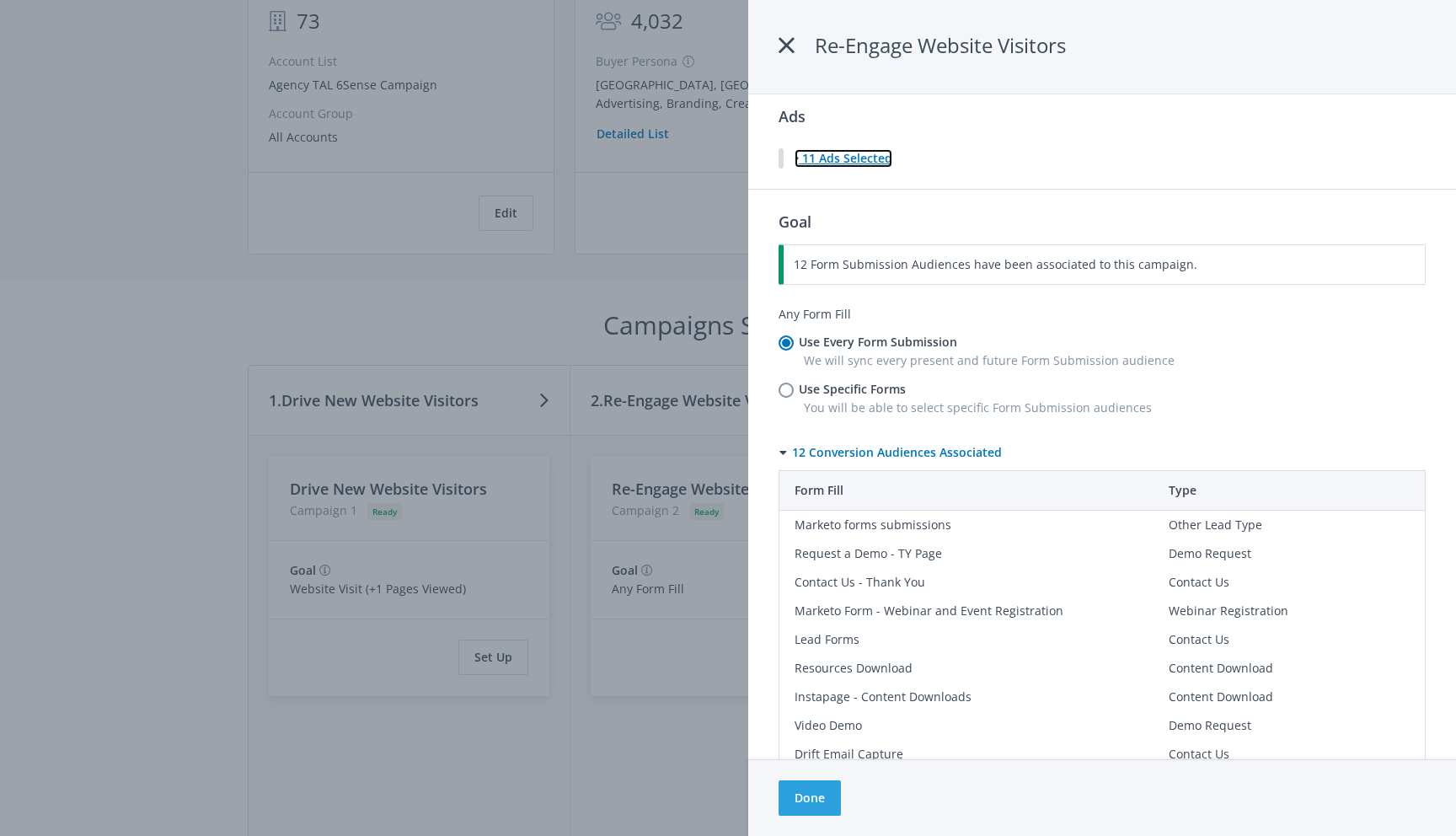
click at [797, 157] on icon at bounding box center [797, 158] width 4 height 12
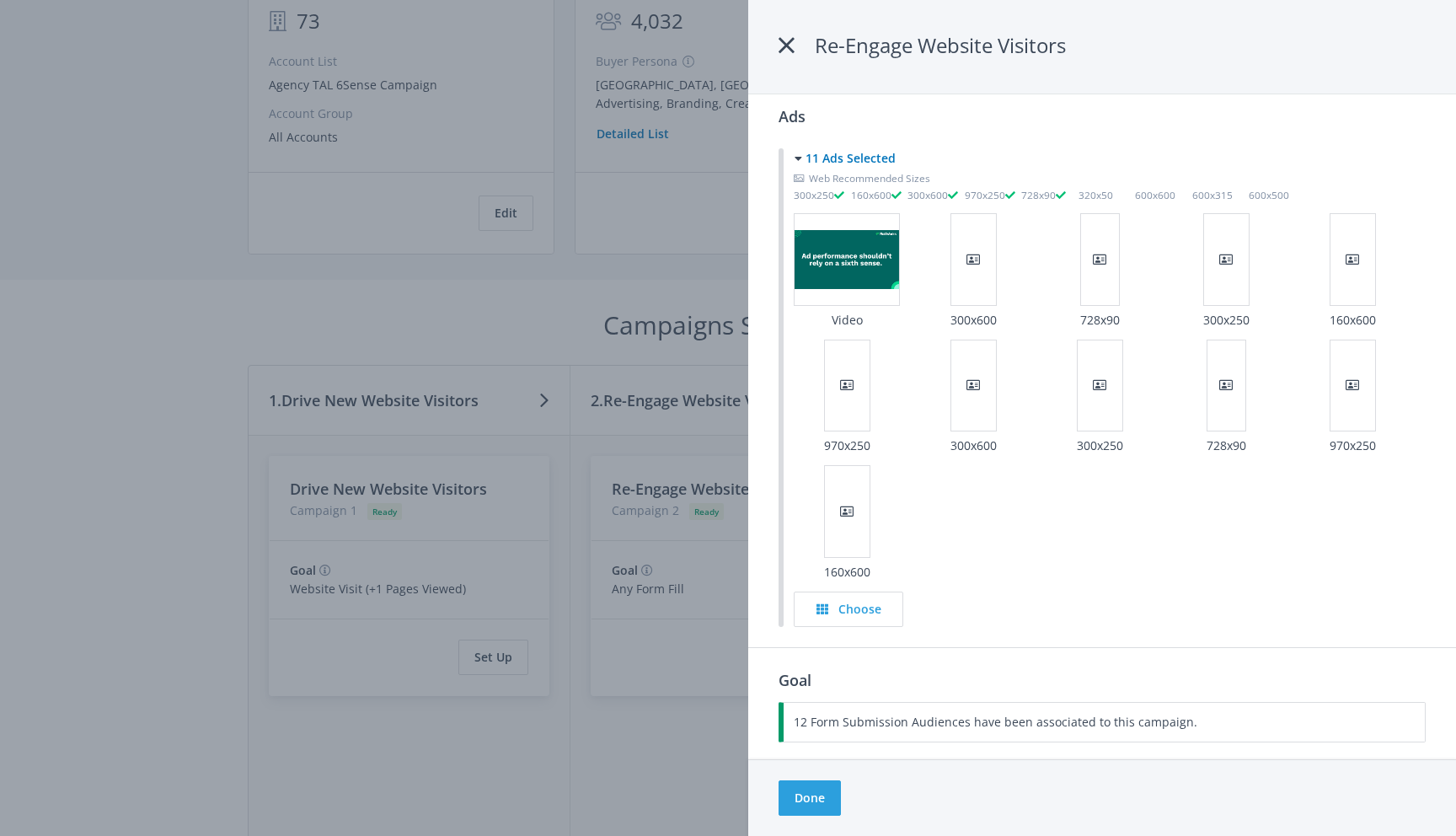
click at [366, 300] on div at bounding box center [728, 418] width 1456 height 836
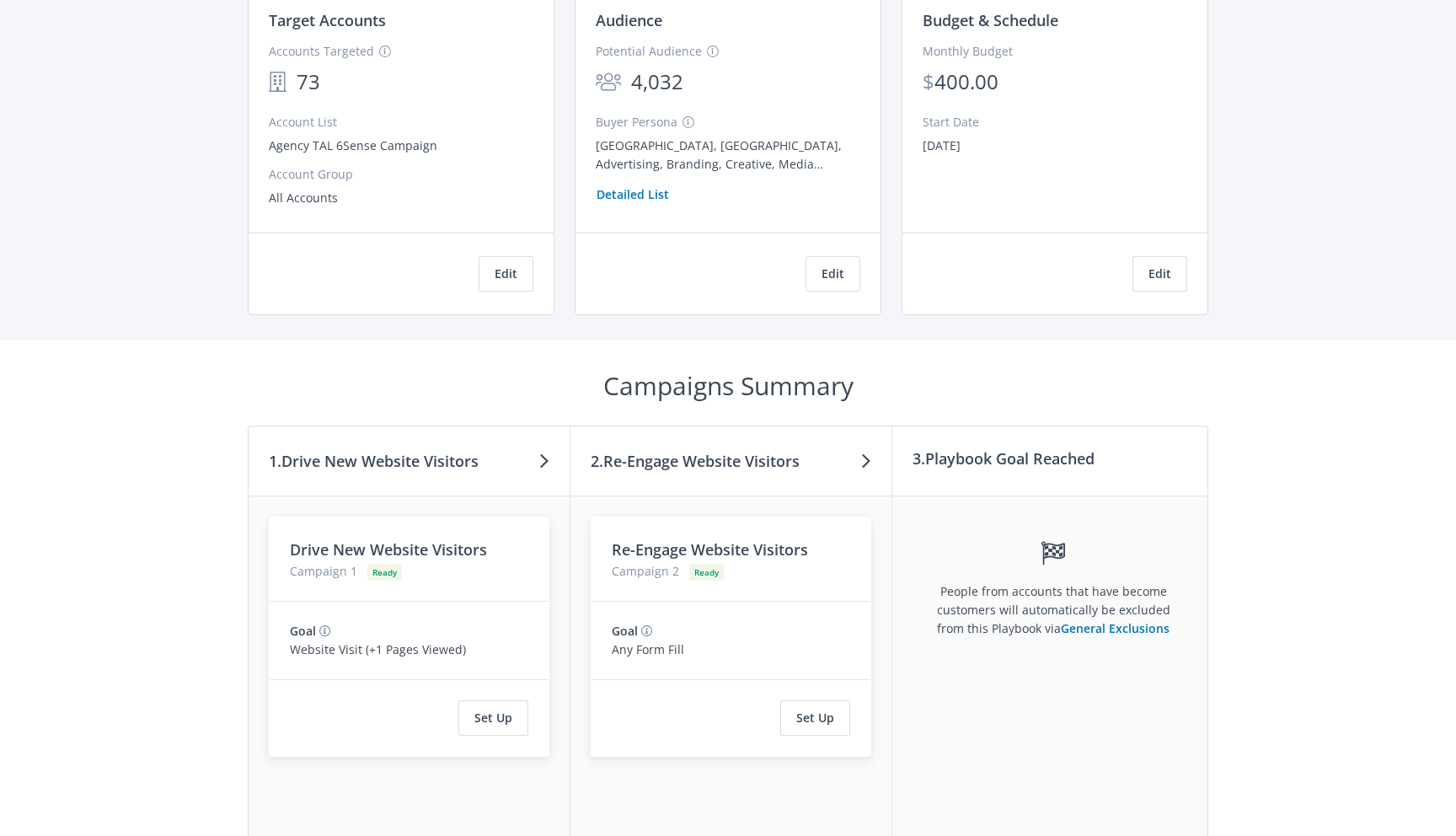
scroll to position [338, 0]
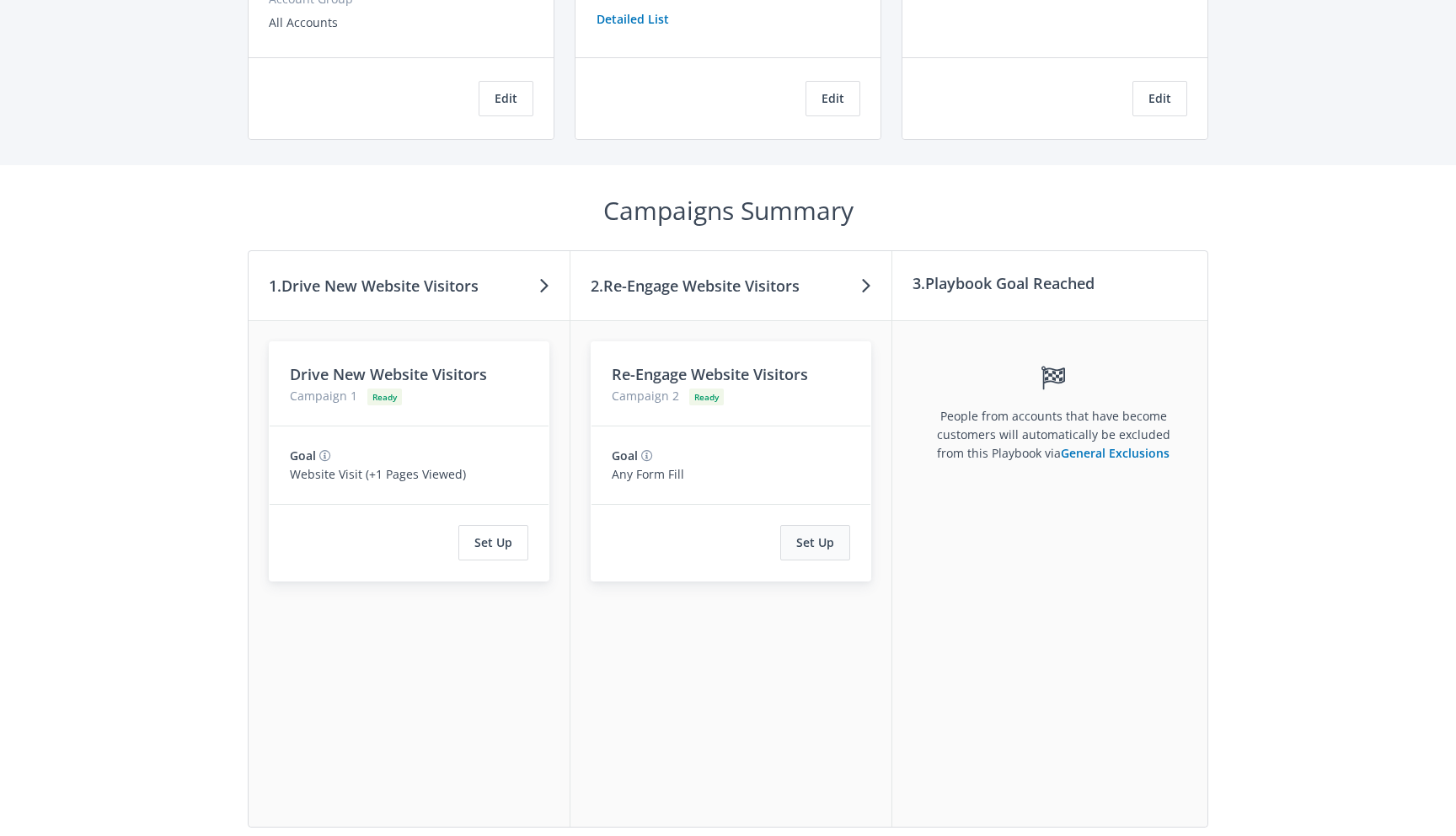
click at [827, 543] on button "Set Up" at bounding box center [814, 543] width 70 height 36
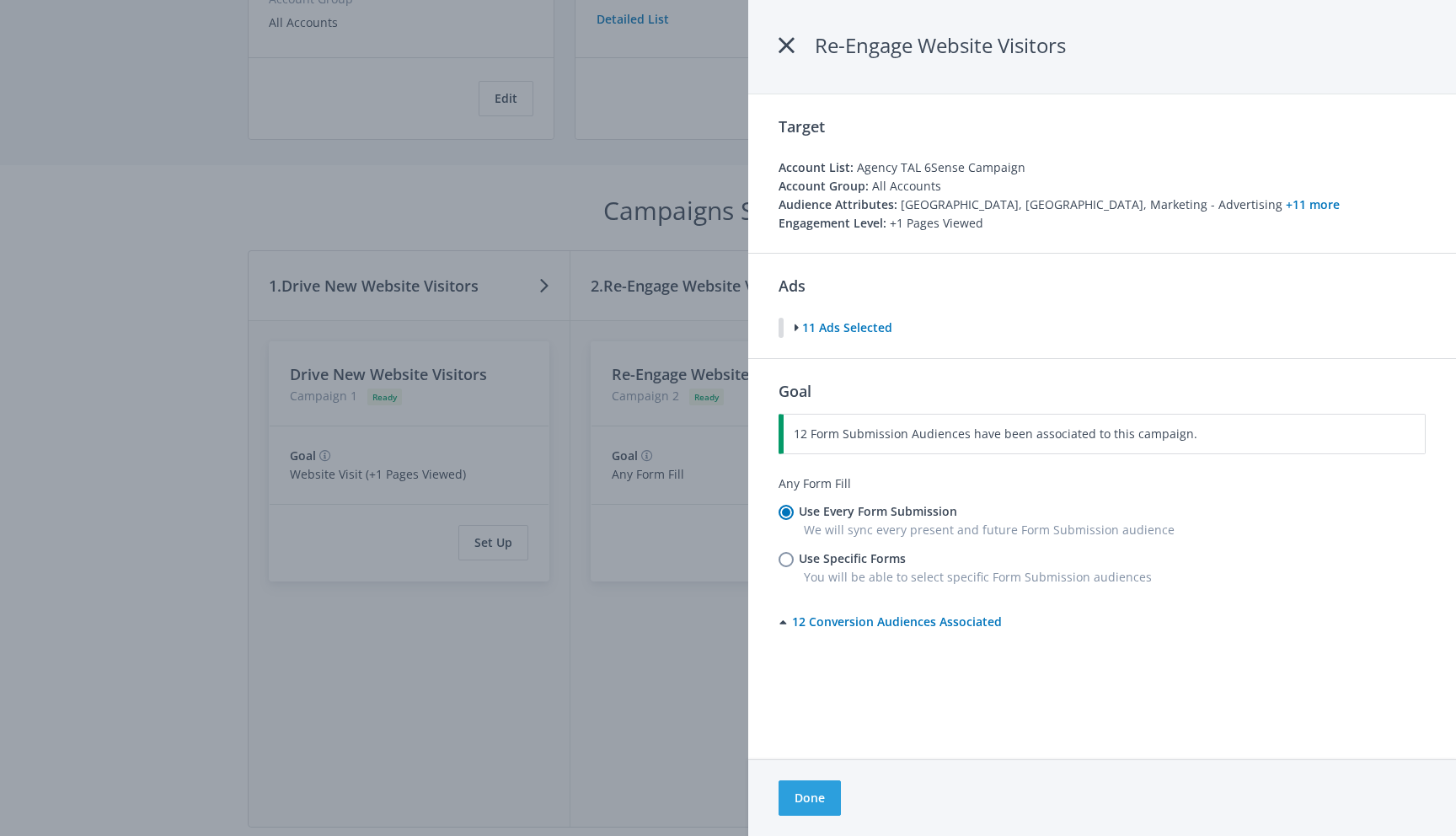
click at [424, 169] on div at bounding box center [728, 418] width 1456 height 836
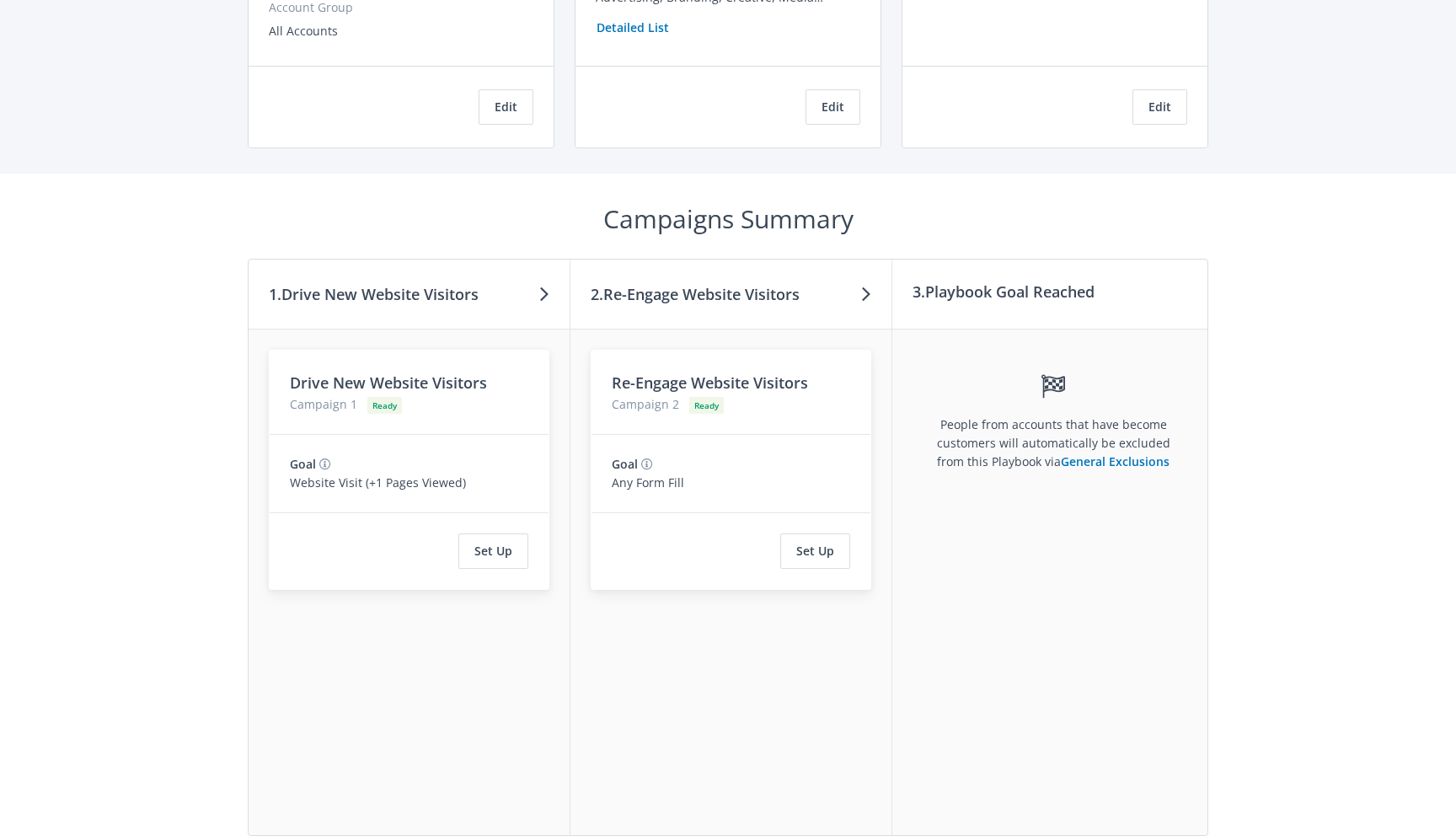
scroll to position [360, 0]
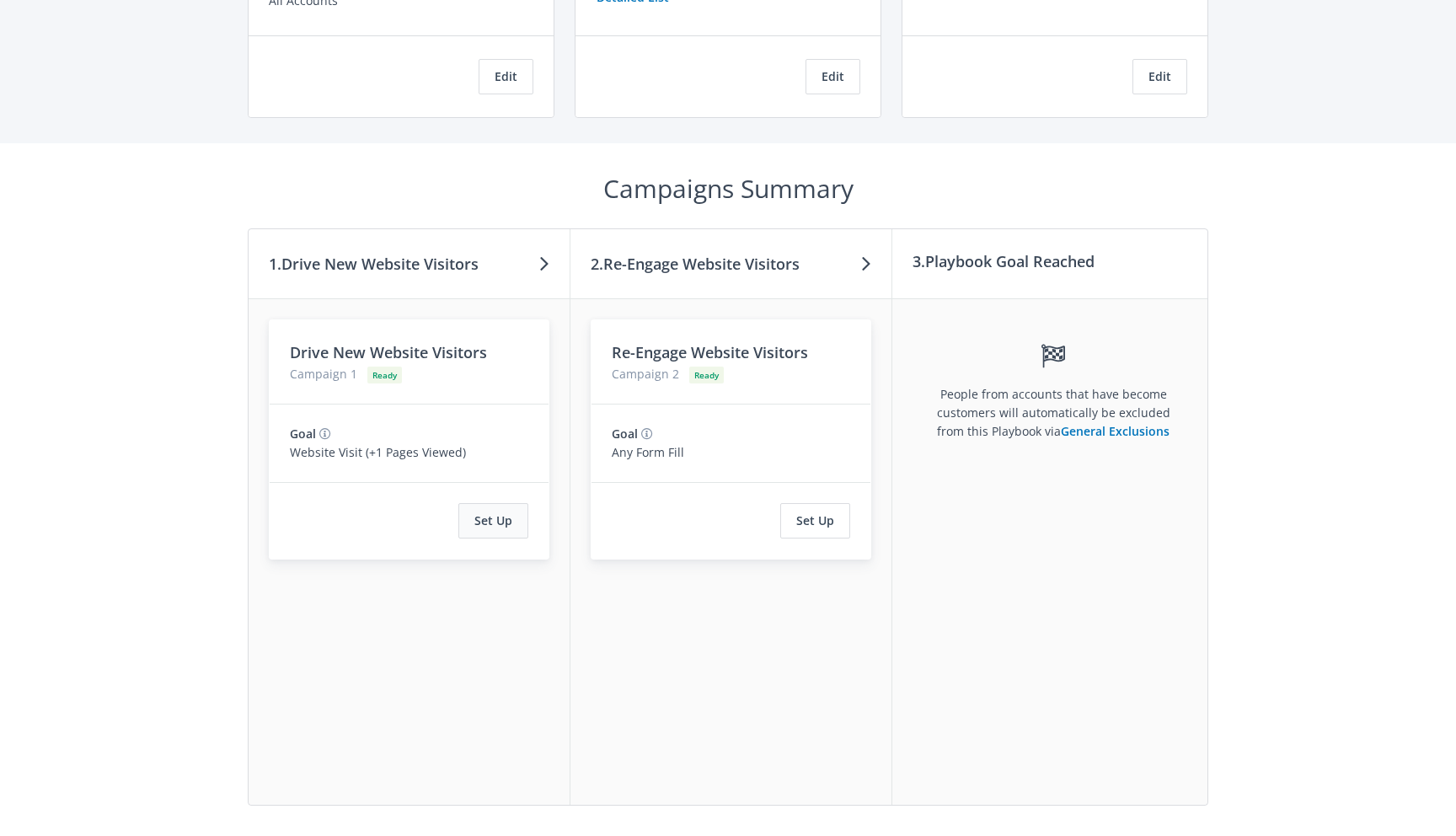
click at [486, 514] on button "Set Up" at bounding box center [493, 521] width 70 height 36
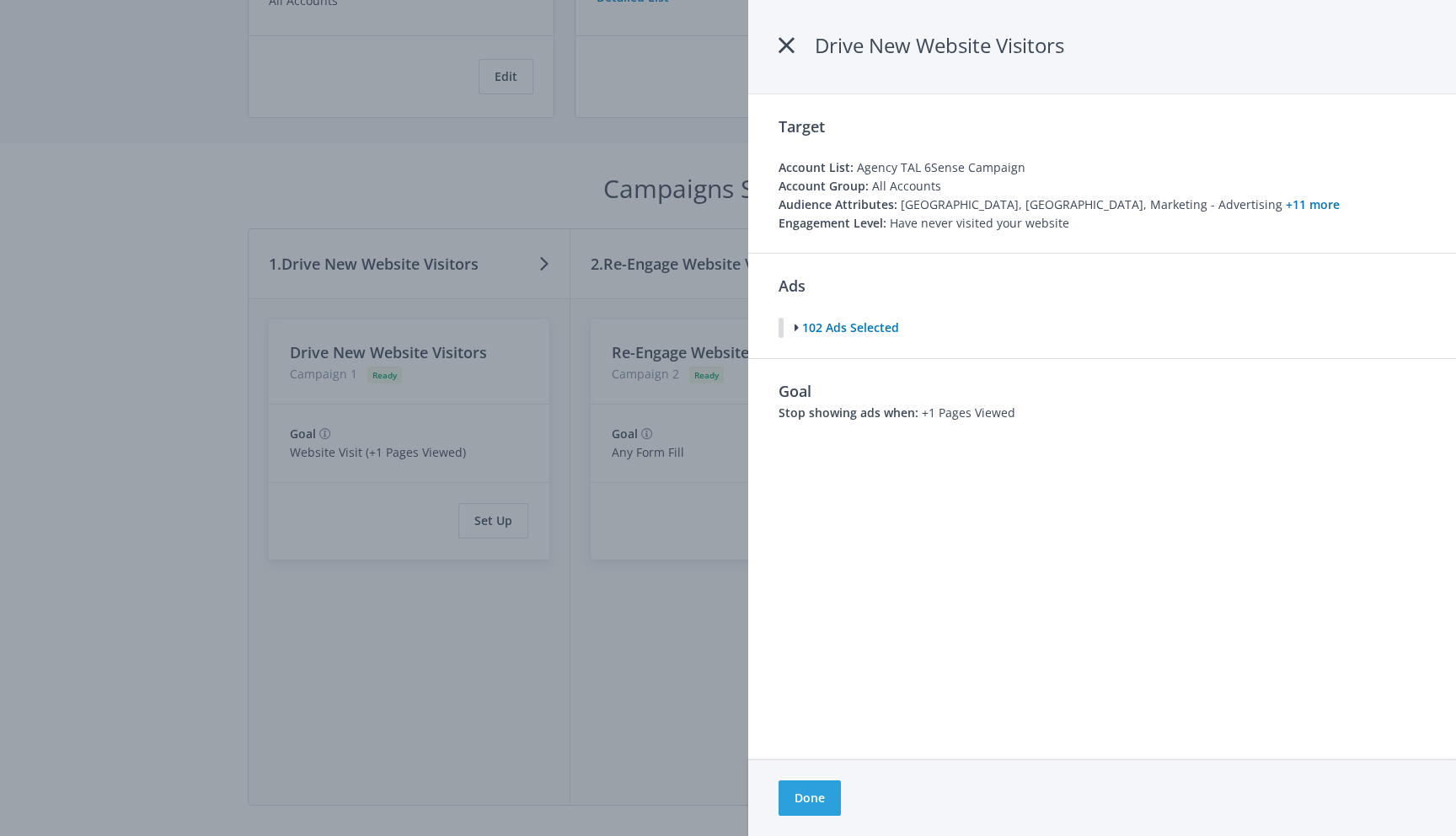
click at [576, 337] on div at bounding box center [728, 418] width 1456 height 836
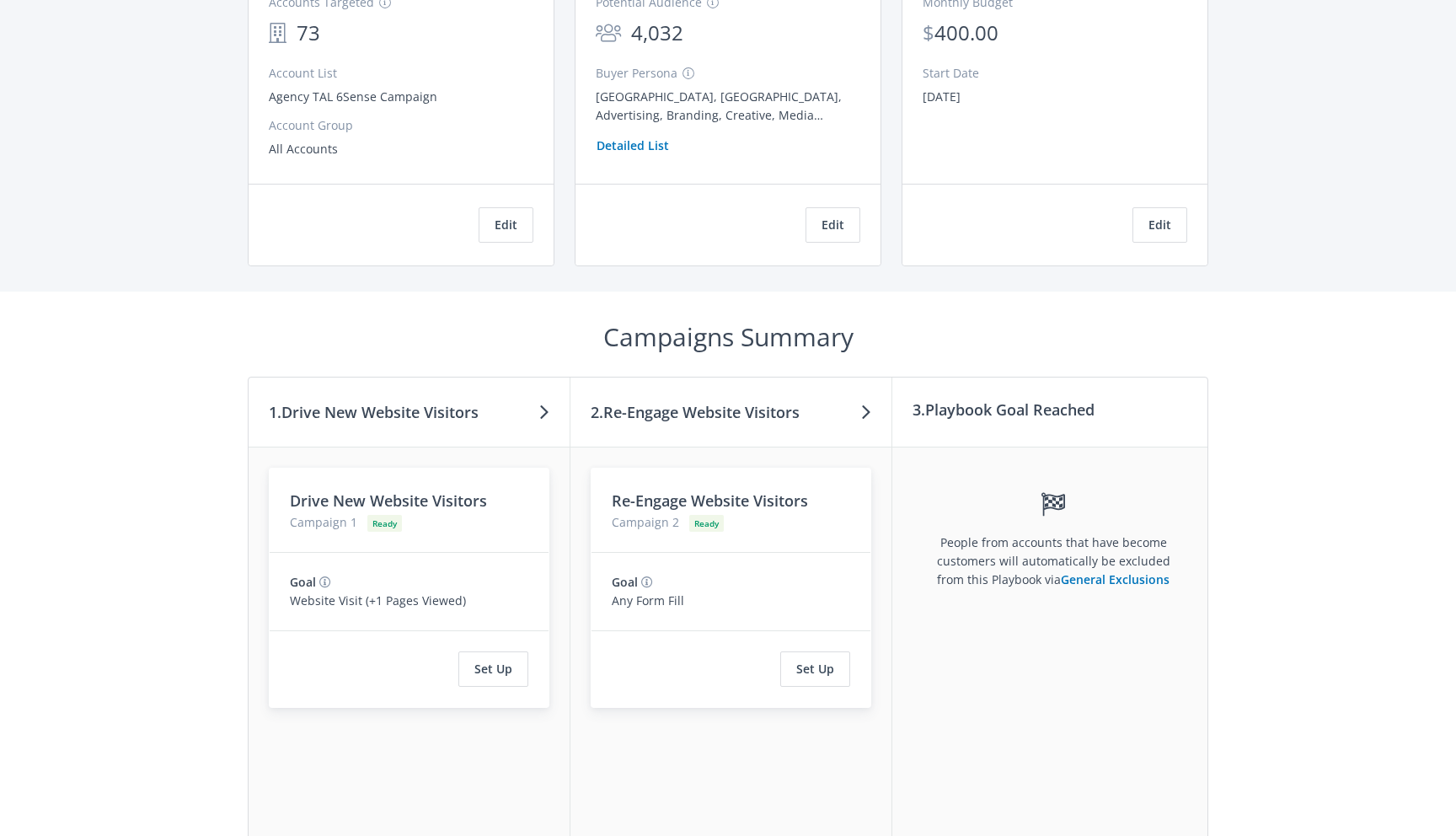
scroll to position [141, 0]
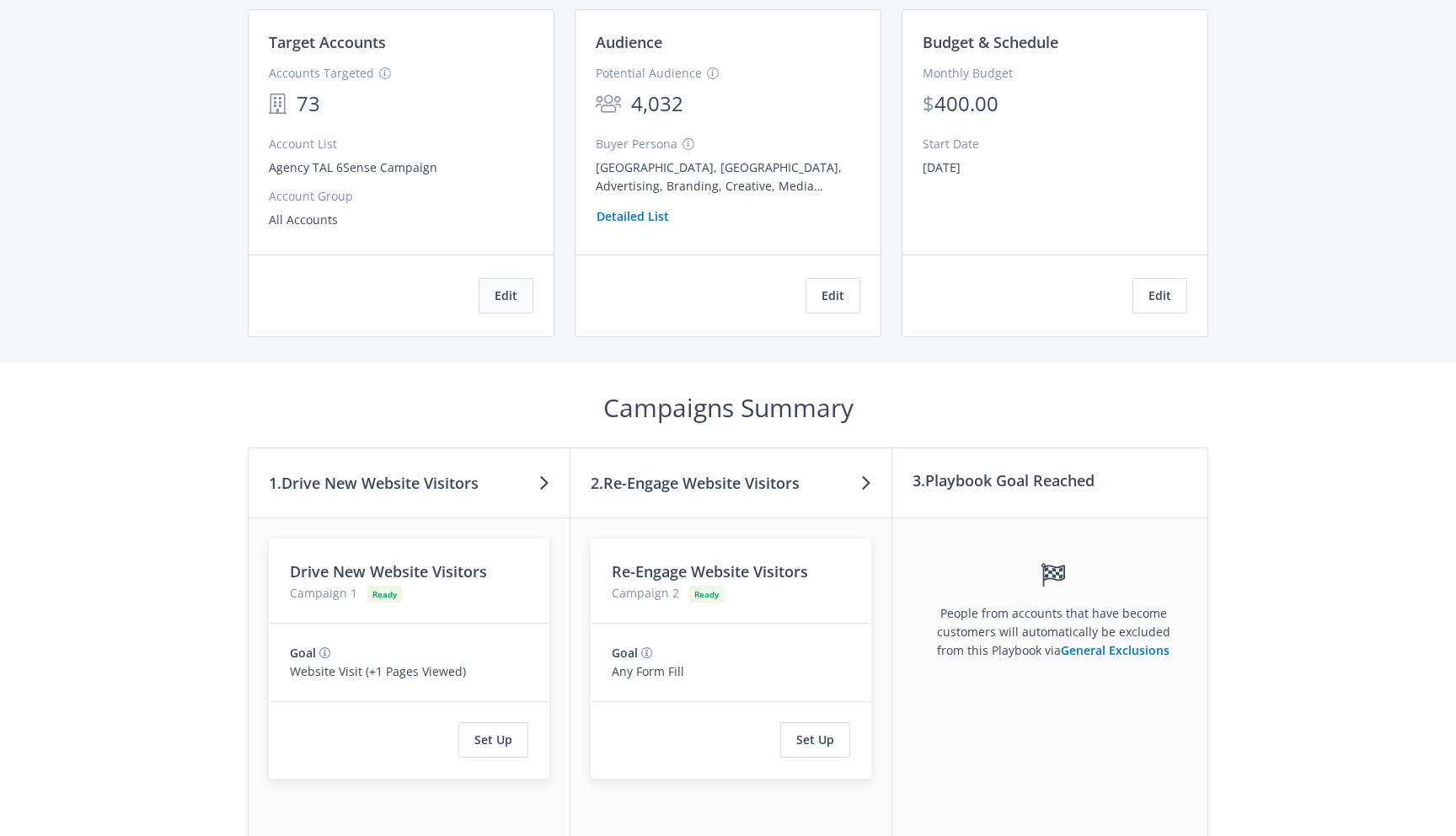
click at [511, 288] on button "Edit" at bounding box center [506, 296] width 55 height 36
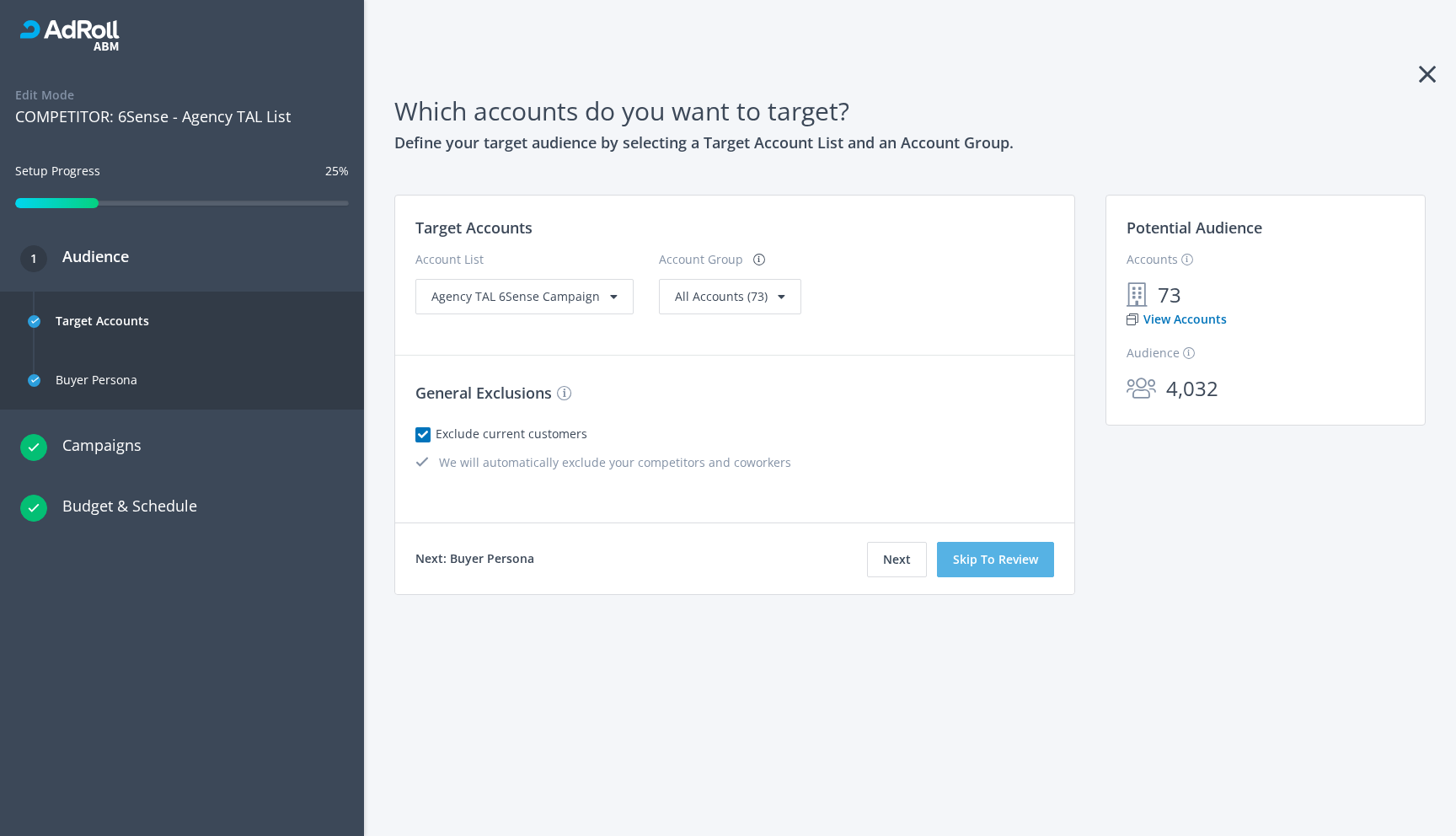
click at [999, 567] on button "Skip To Review" at bounding box center [995, 560] width 117 height 36
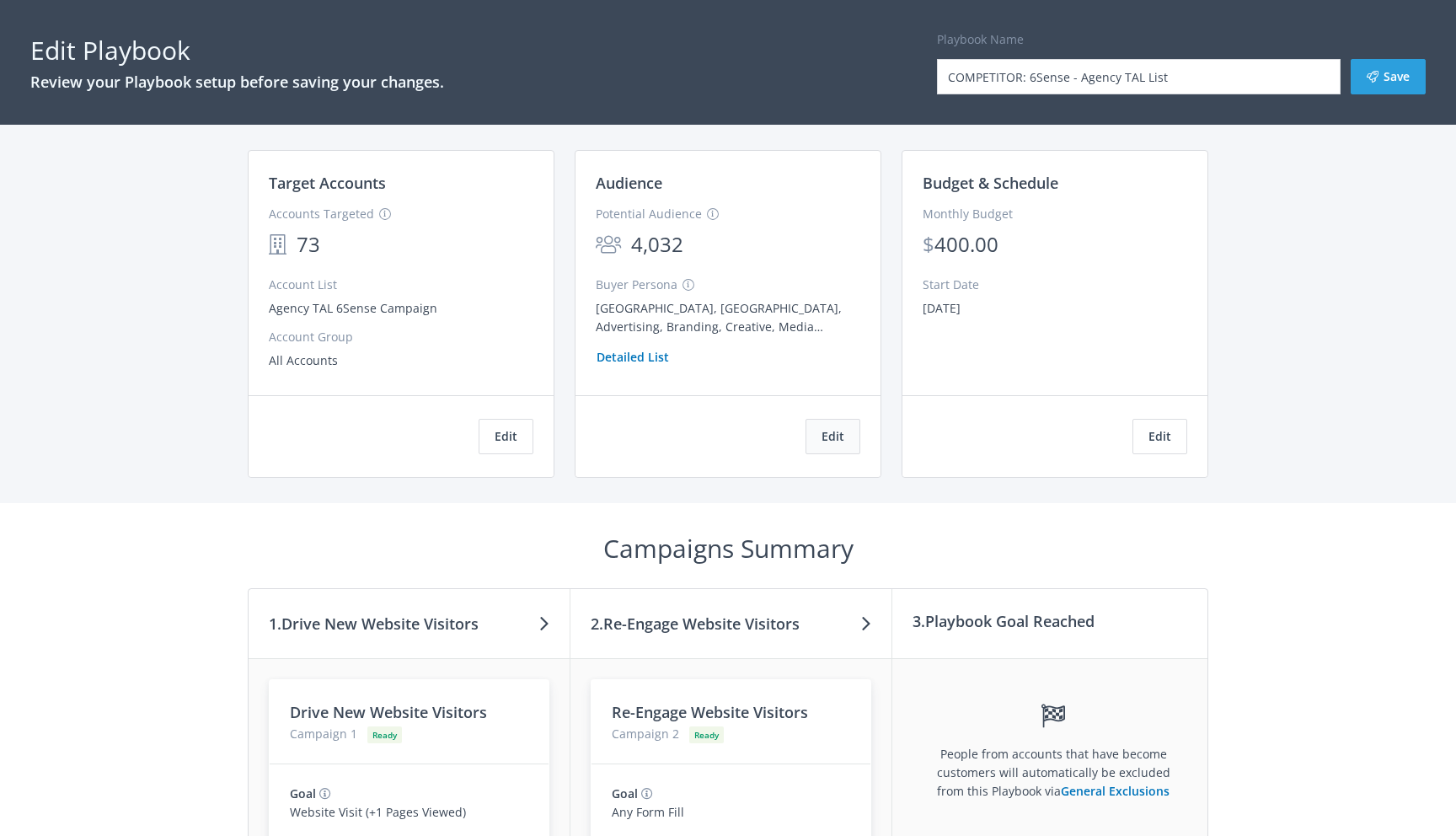
click at [821, 448] on button "Edit" at bounding box center [833, 436] width 55 height 36
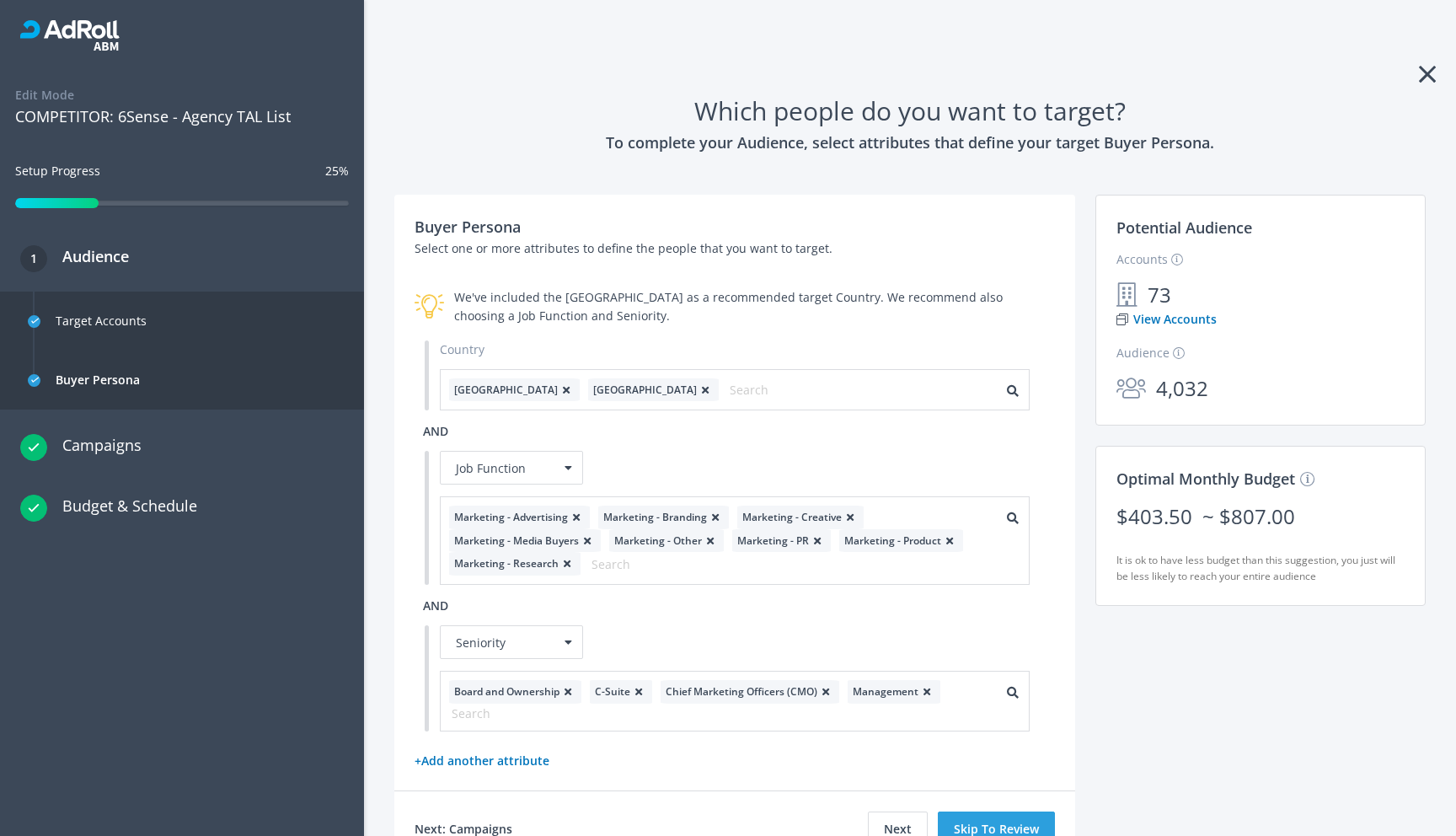
scroll to position [112, 0]
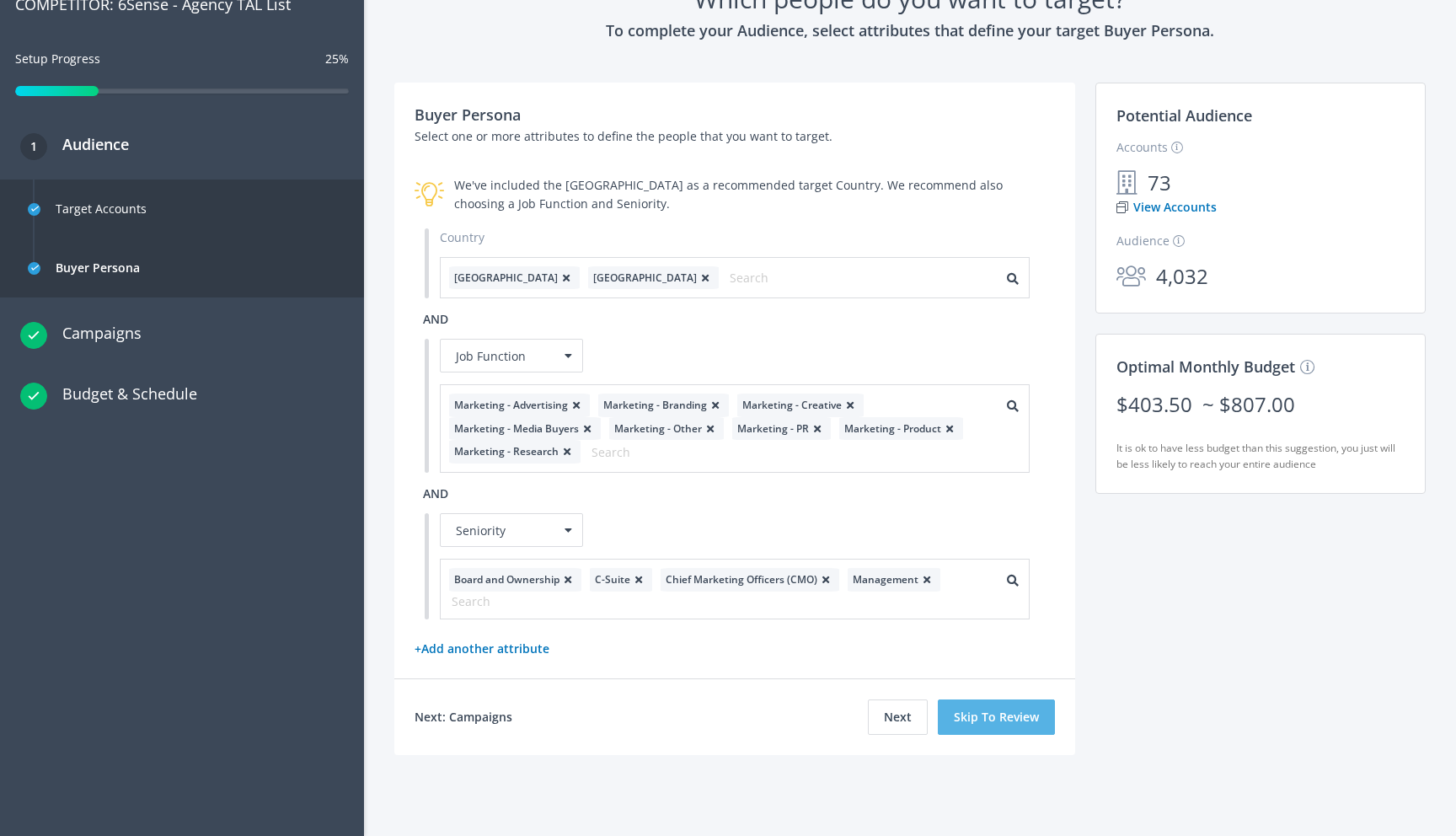
click at [1004, 721] on button "Skip To Review" at bounding box center [996, 718] width 117 height 36
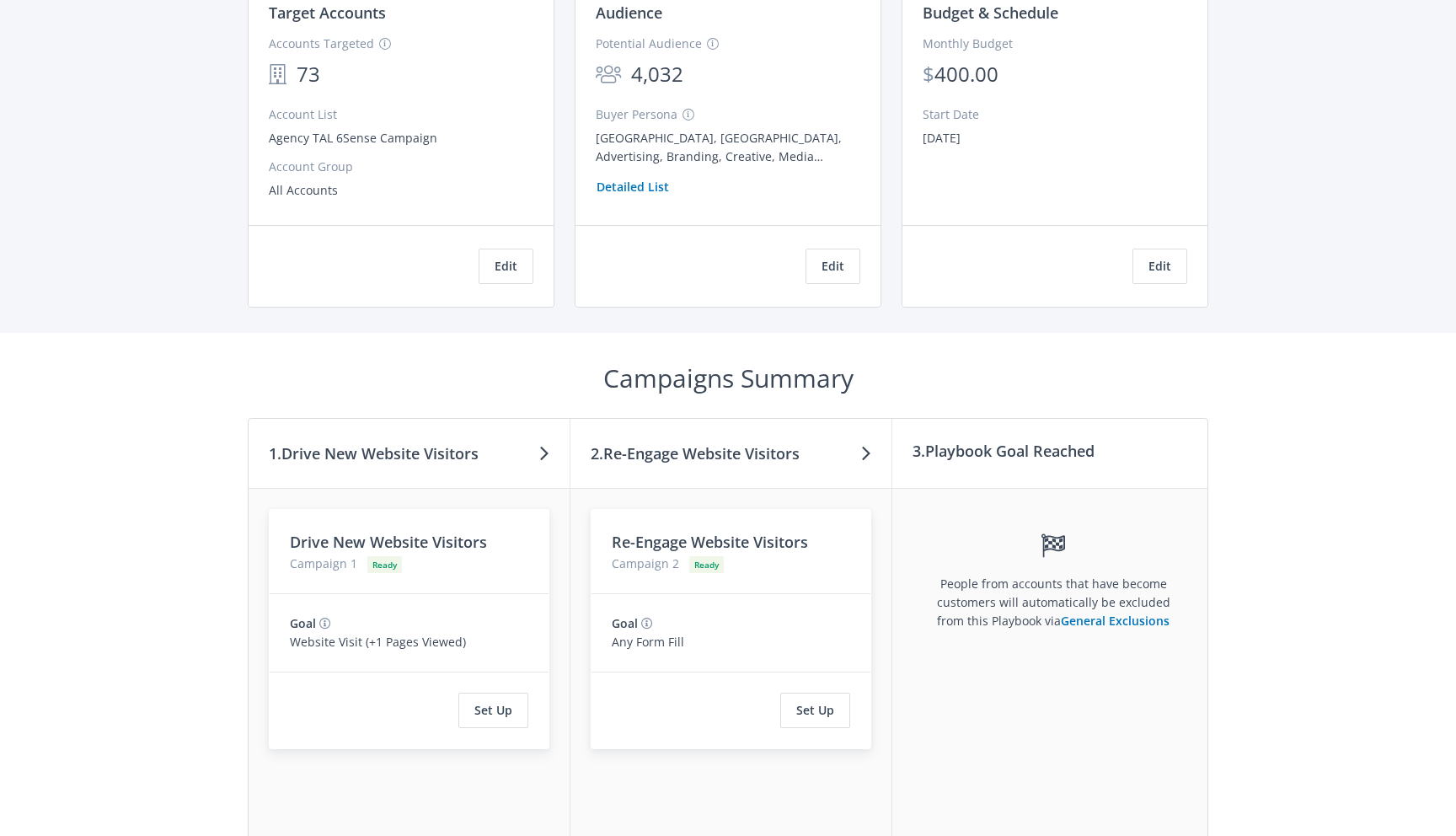
scroll to position [274, 0]
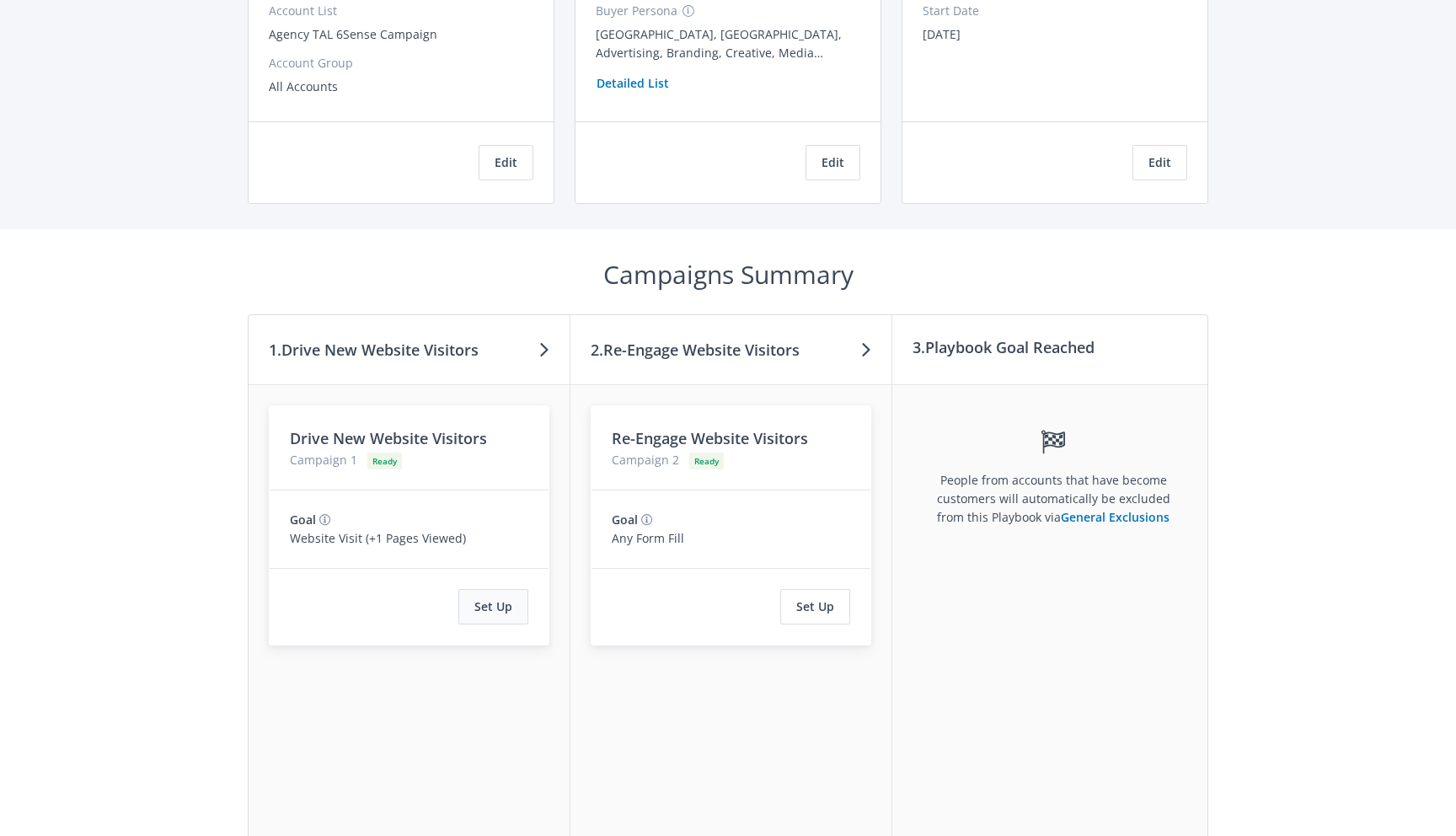
click at [498, 615] on button "Set Up" at bounding box center [493, 607] width 70 height 36
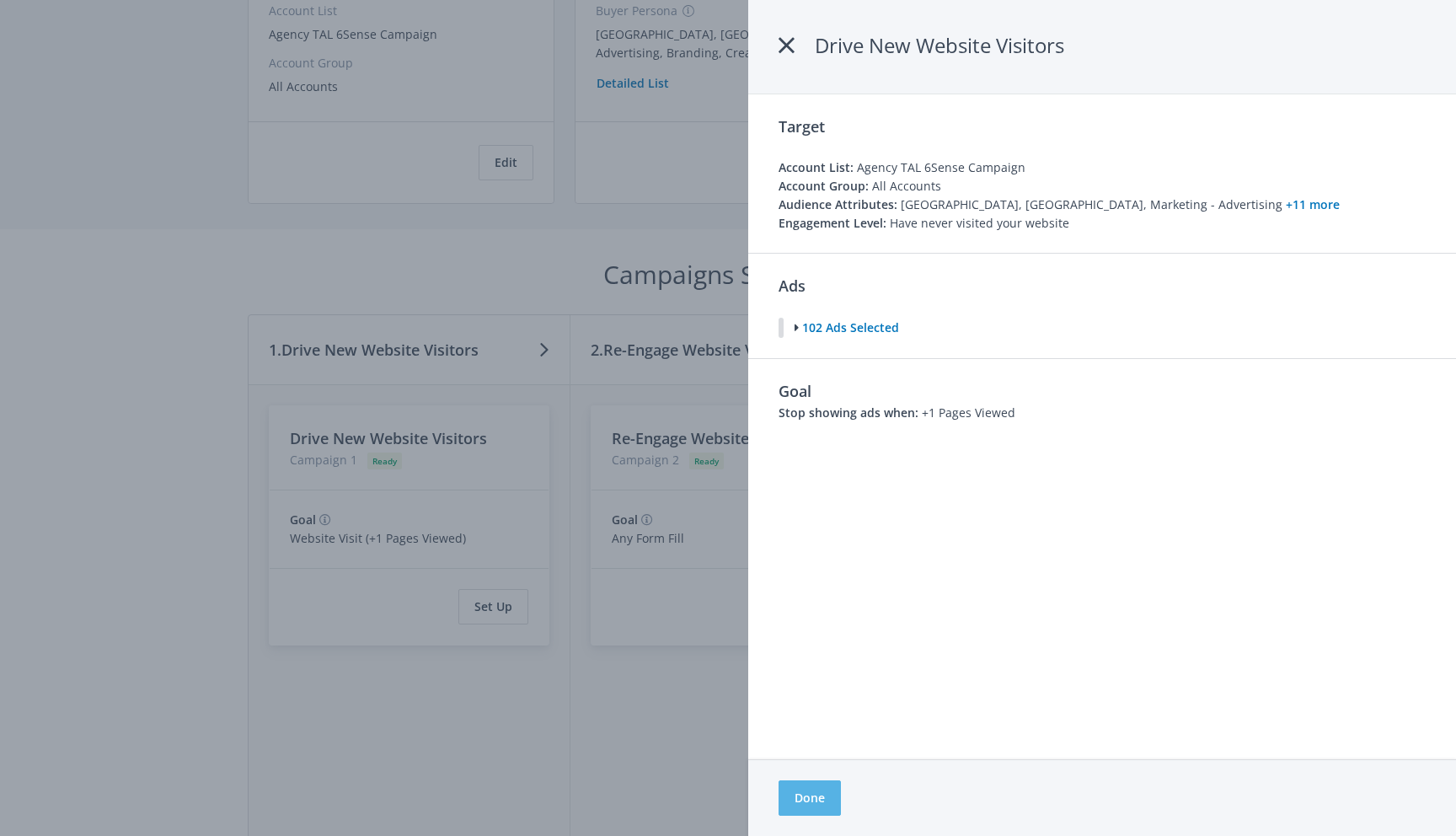
click at [811, 799] on button "Done" at bounding box center [810, 798] width 62 height 36
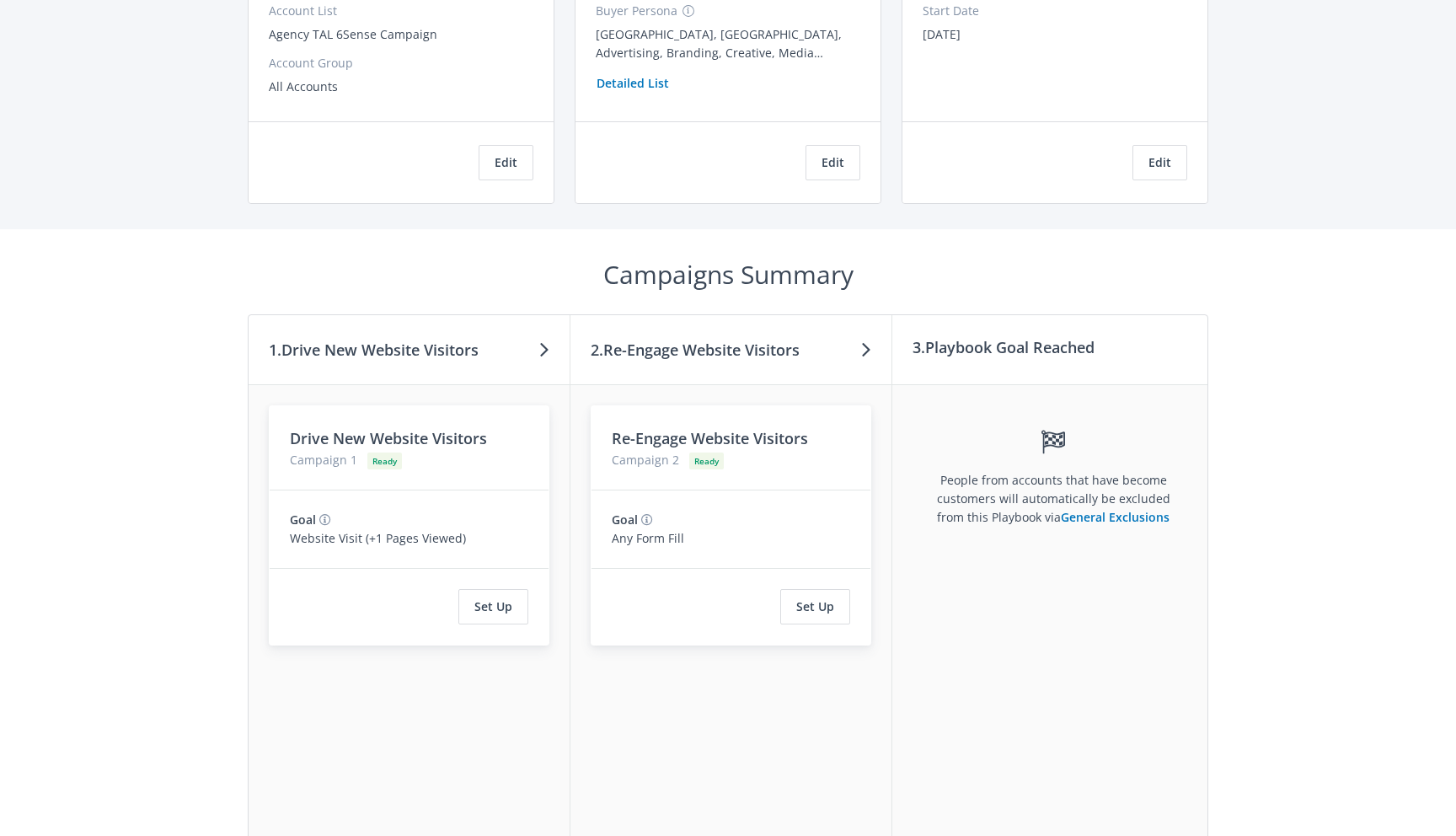
click at [456, 453] on div "Campaign 1 Ready" at bounding box center [409, 459] width 239 height 19
click at [508, 602] on button "Set Up" at bounding box center [493, 607] width 70 height 36
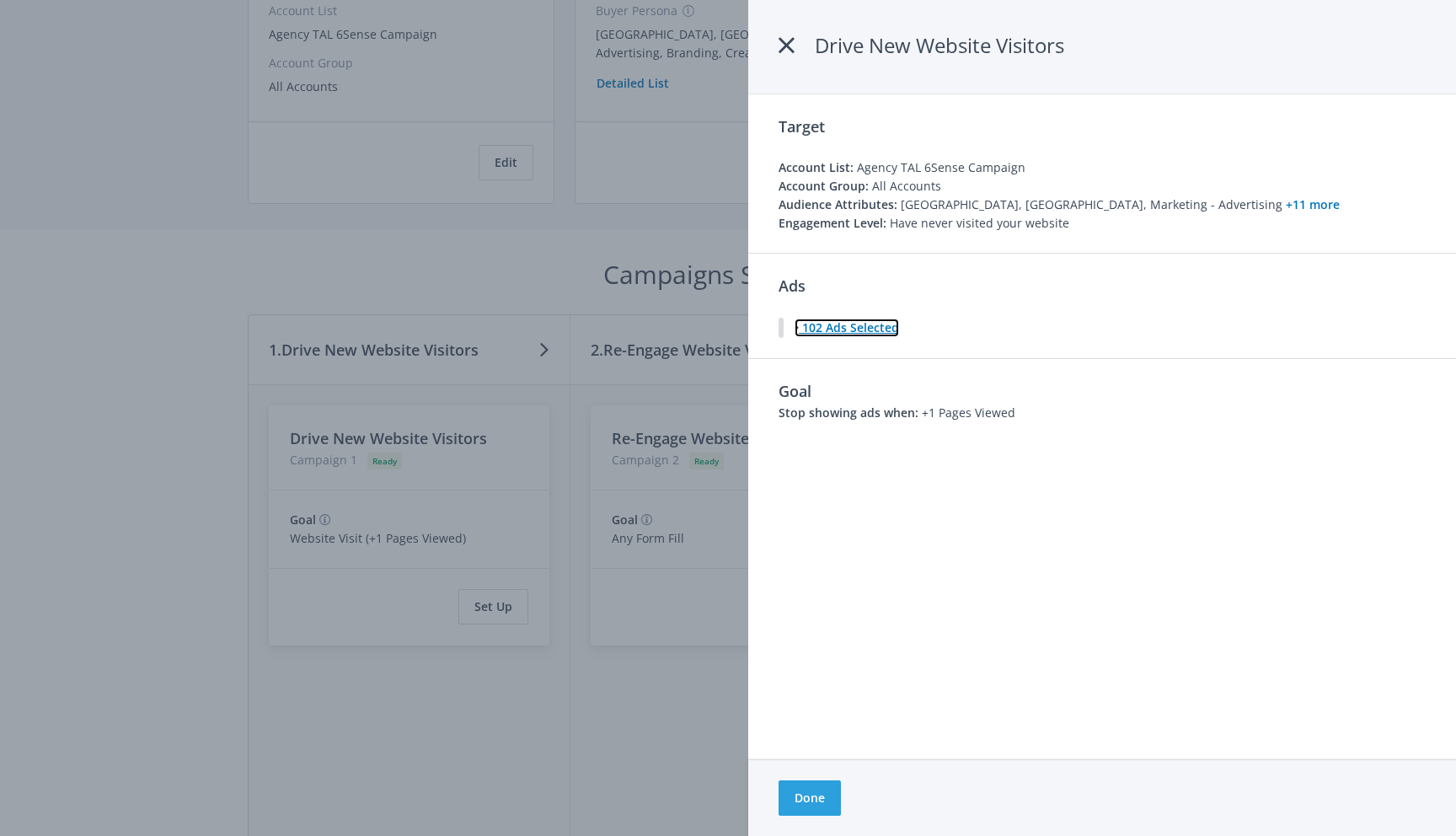
click at [800, 329] on button "102 Ads Selected" at bounding box center [846, 328] width 106 height 20
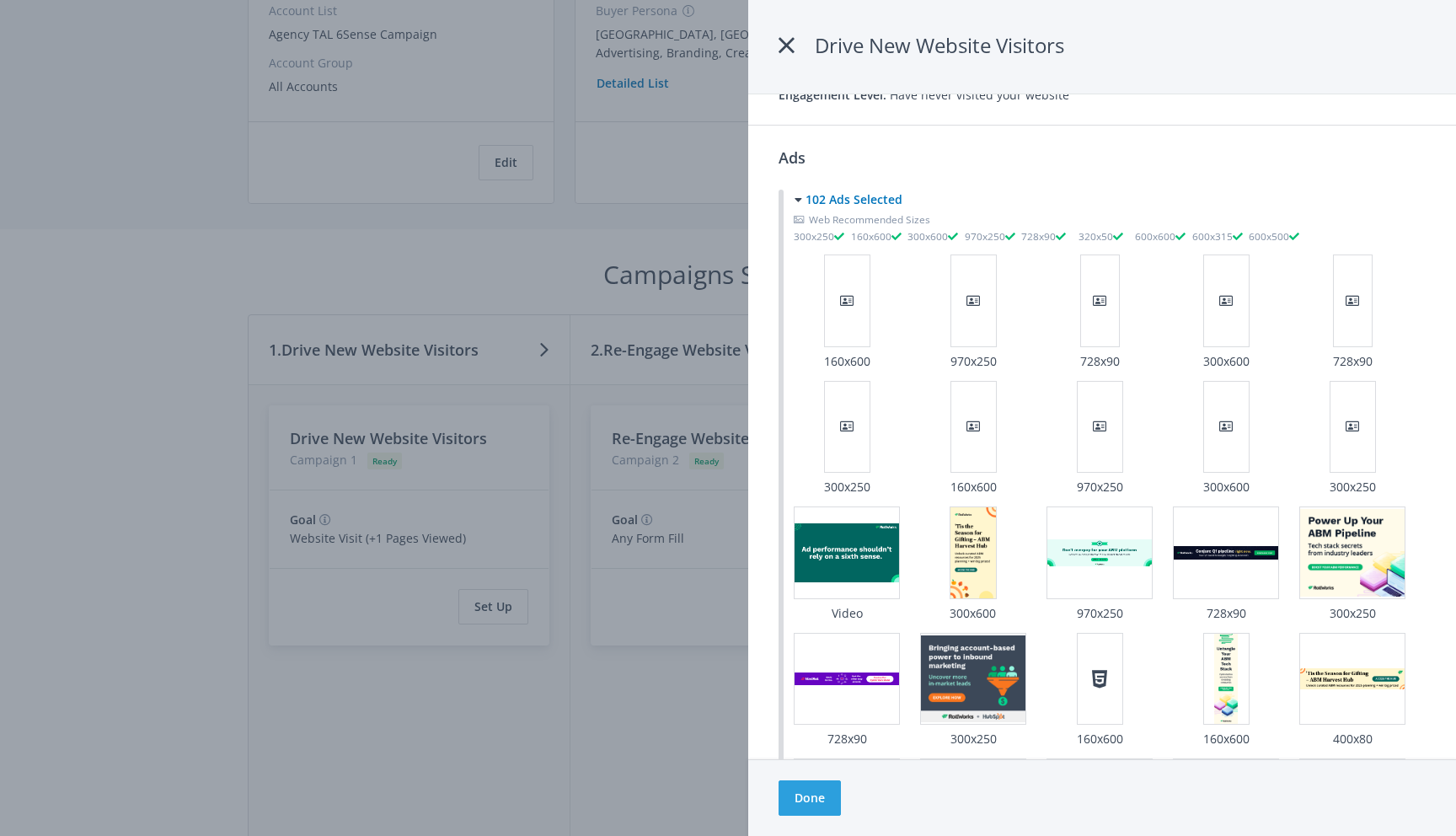
scroll to position [149, 0]
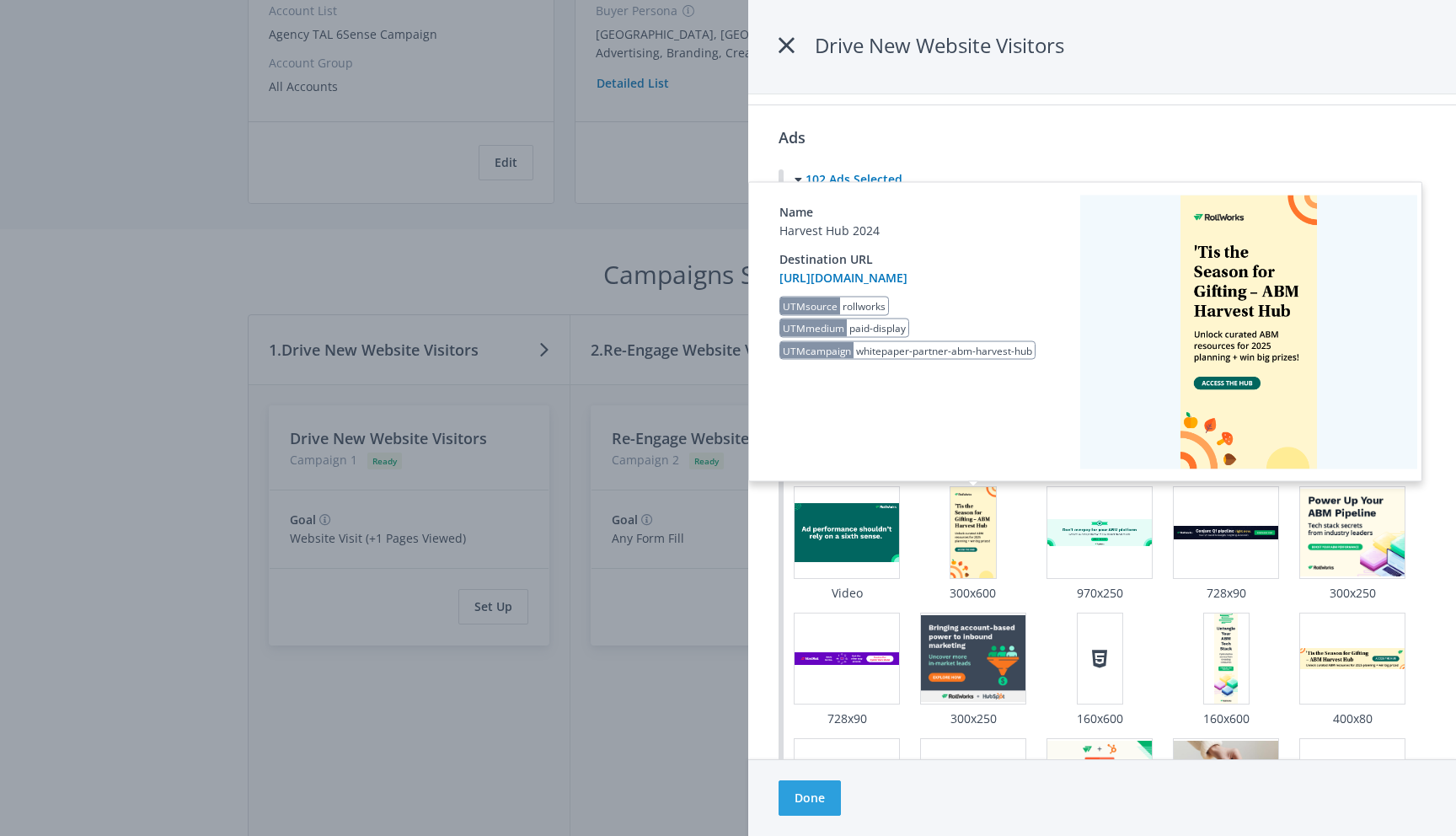
click at [840, 359] on label "UTM campaign" at bounding box center [816, 350] width 73 height 18
drag, startPoint x: 861, startPoint y: 426, endPoint x: 1023, endPoint y: 434, distance: 162.2
click at [1023, 434] on ul "Name Harvest Hub 2024 Destination URL [URL][DOMAIN_NAME] UTM source rollworks U…" at bounding box center [910, 332] width 295 height 278
click at [1014, 441] on ul "Name Harvest Hub 2024 Destination URL [URL][DOMAIN_NAME] UTM source rollworks U…" at bounding box center [910, 332] width 295 height 278
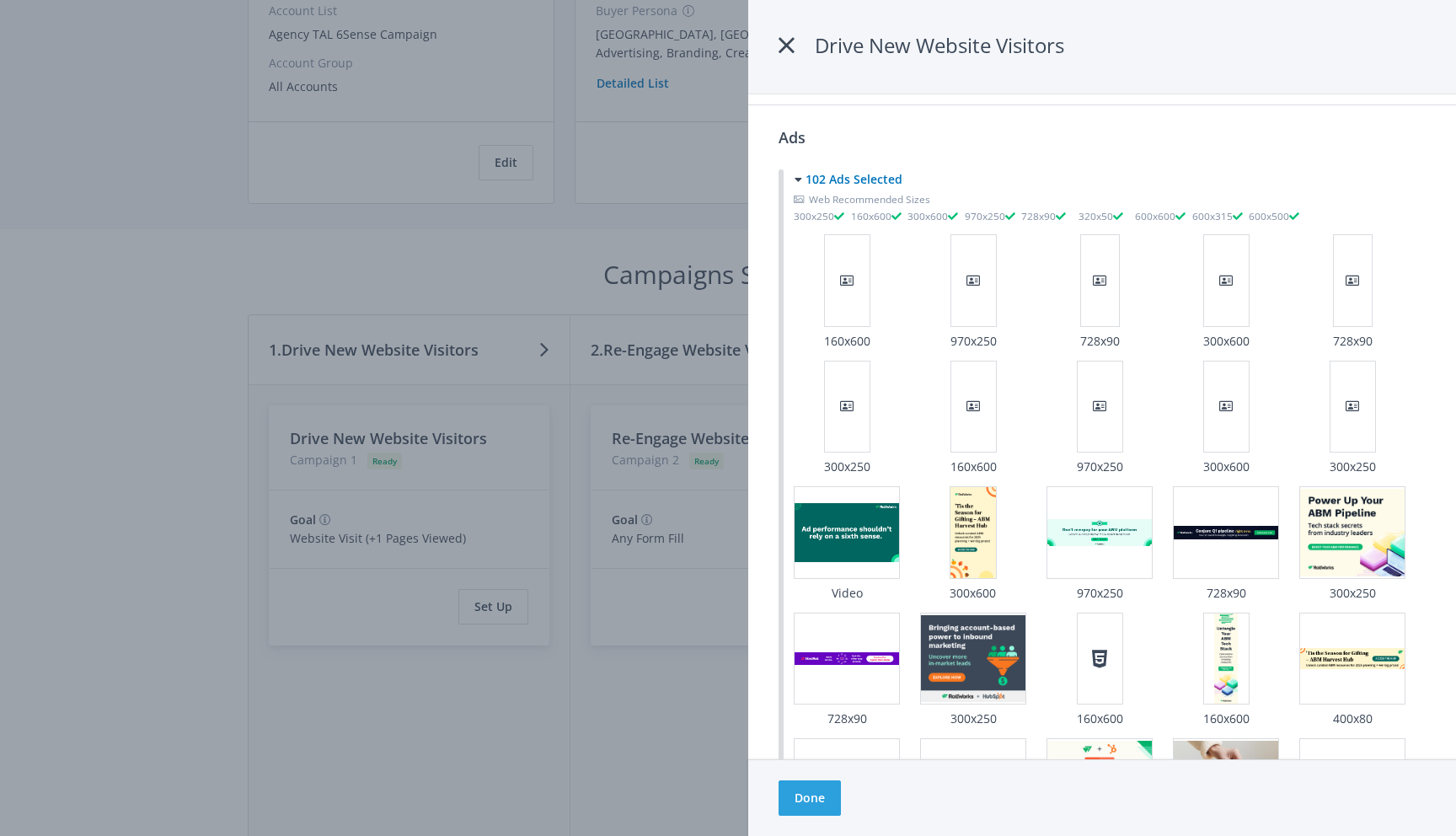
click at [782, 43] on icon at bounding box center [787, 45] width 16 height 30
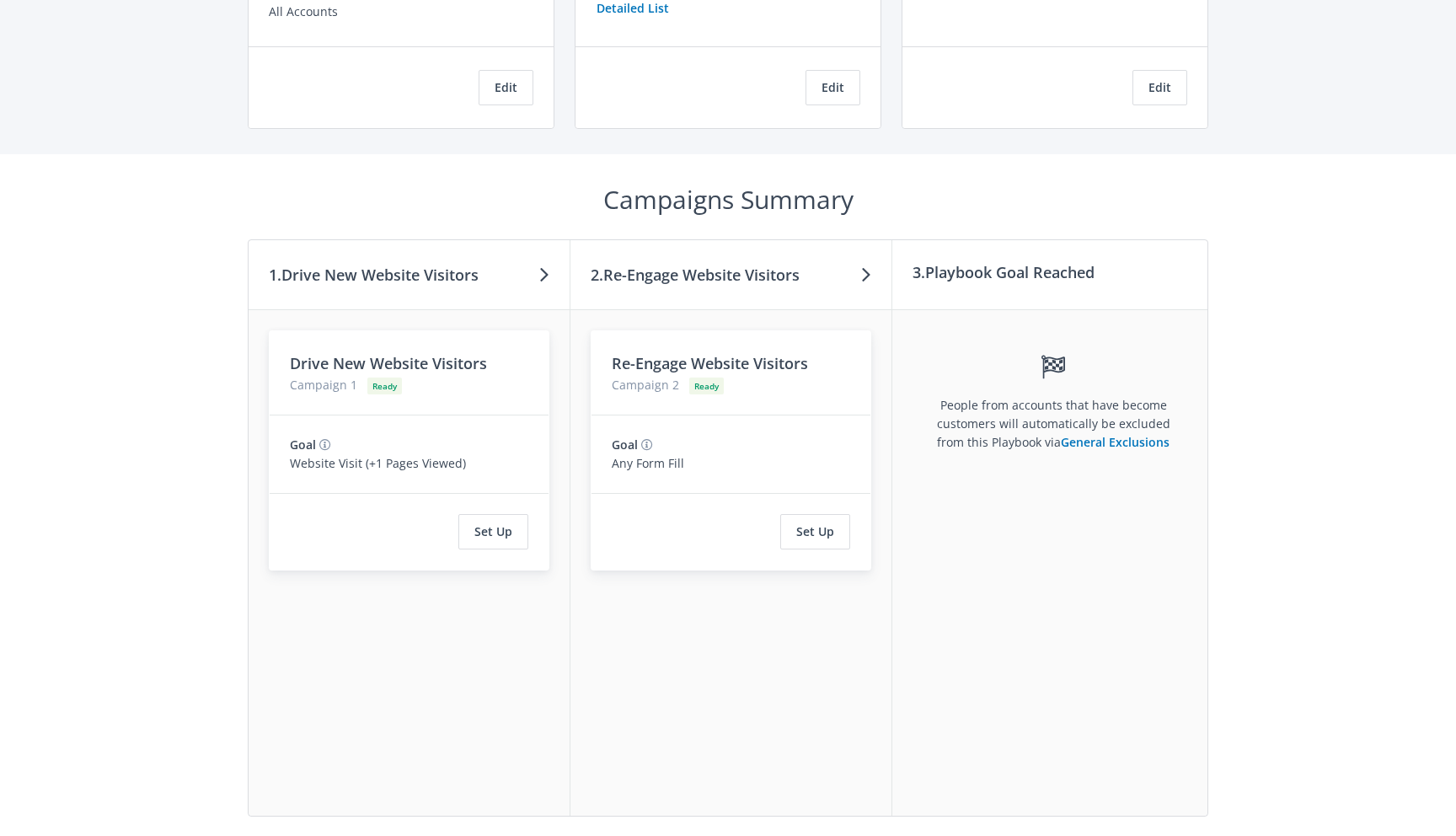
scroll to position [360, 0]
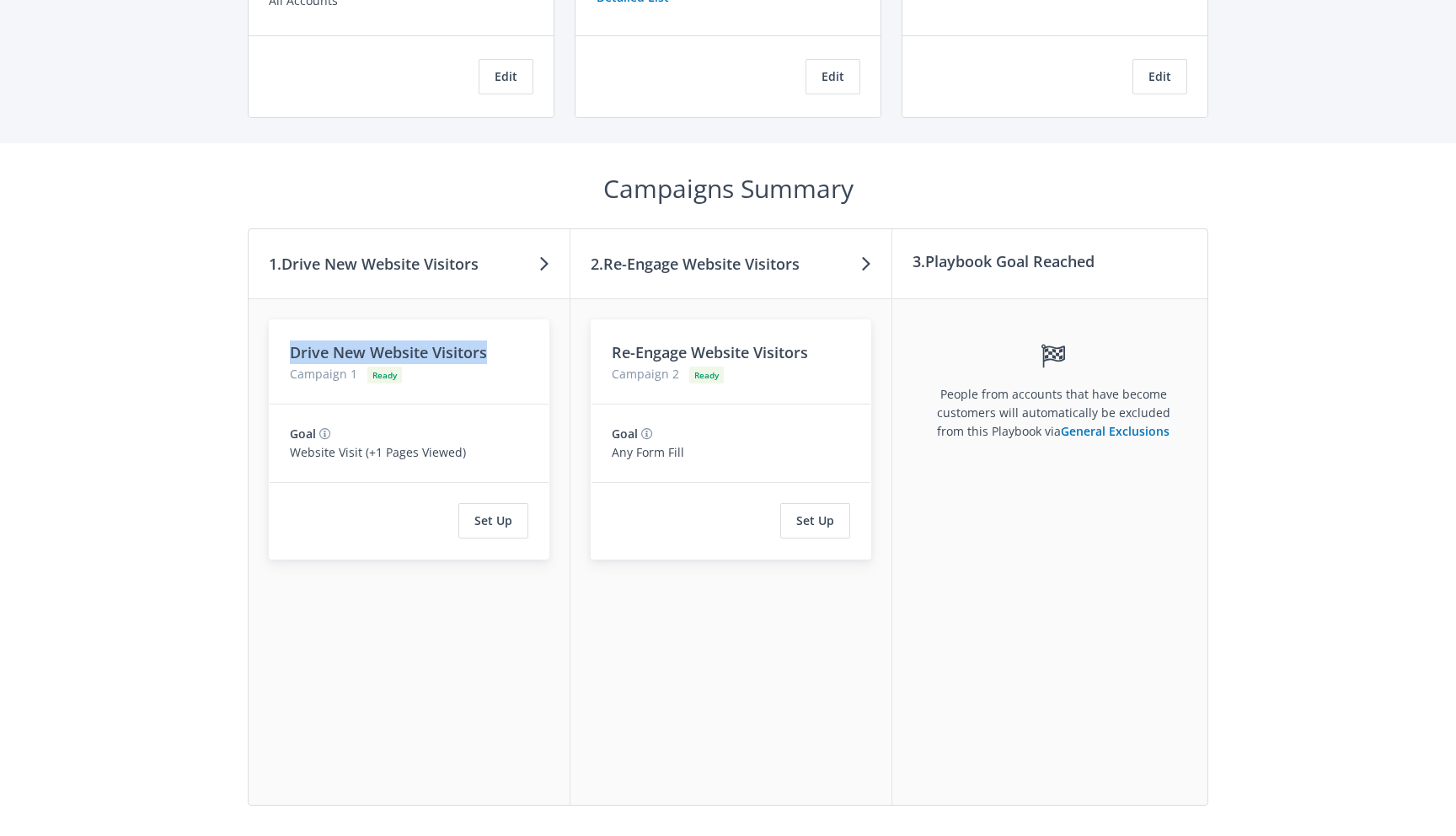
drag, startPoint x: 291, startPoint y: 354, endPoint x: 497, endPoint y: 363, distance: 206.2
click at [497, 363] on h3 "Drive New Website Visitors" at bounding box center [409, 352] width 239 height 24
click at [459, 355] on h3 "Drive New Website Visitors" at bounding box center [409, 352] width 239 height 24
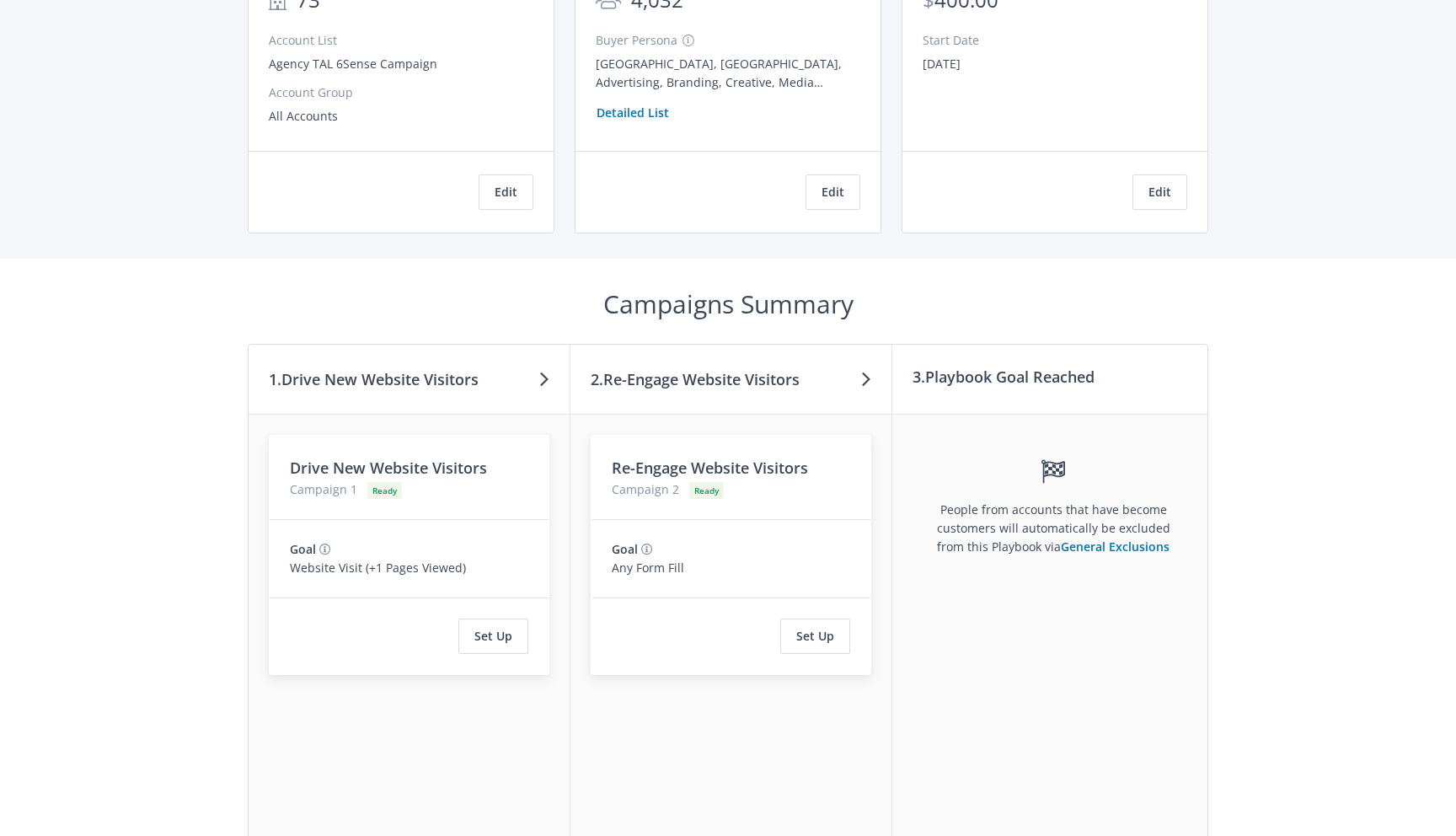
scroll to position [0, 0]
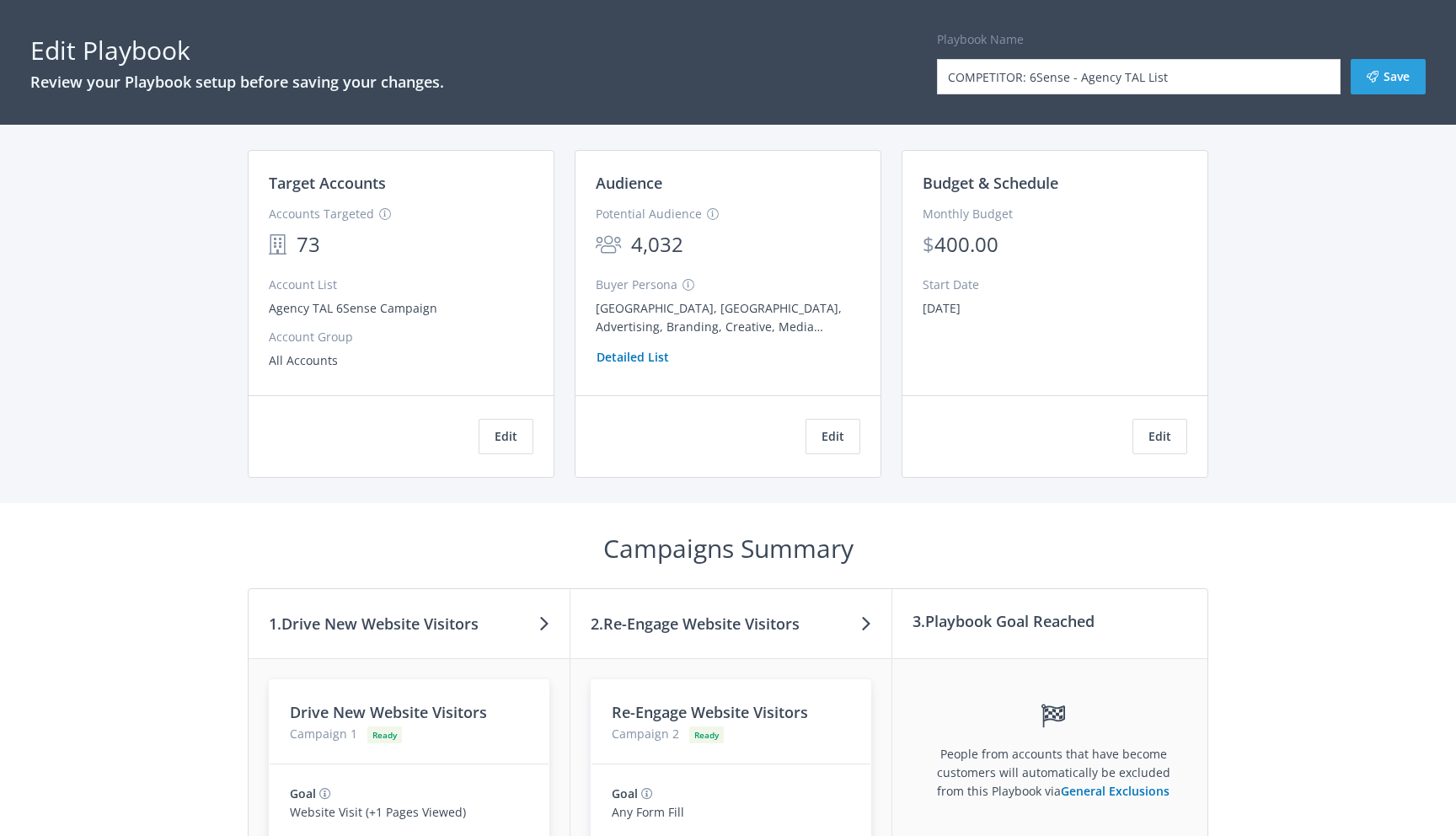
click at [723, 61] on div "Edit Playbook Review your Playbook setup before saving your changes. Playbook N…" at bounding box center [728, 62] width 1456 height 125
click at [1402, 72] on button "Save" at bounding box center [1387, 77] width 75 height 36
